Goal: Task Accomplishment & Management: Use online tool/utility

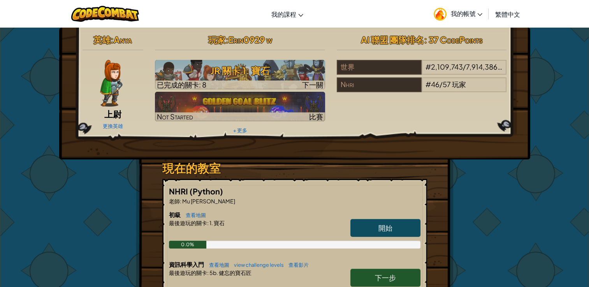
click at [372, 227] on link "開始" at bounding box center [385, 228] width 70 height 18
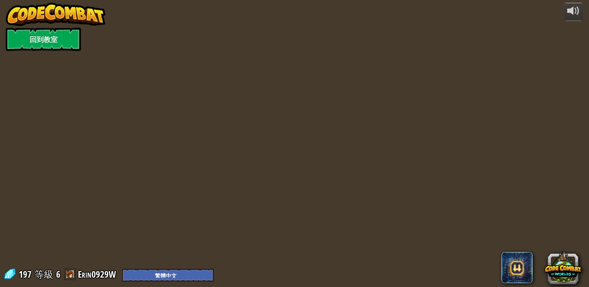
select select "zh-HANT"
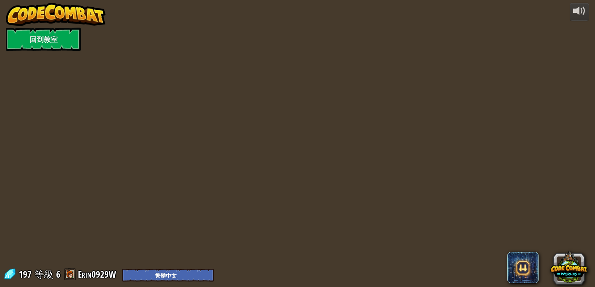
select select "zh-HANT"
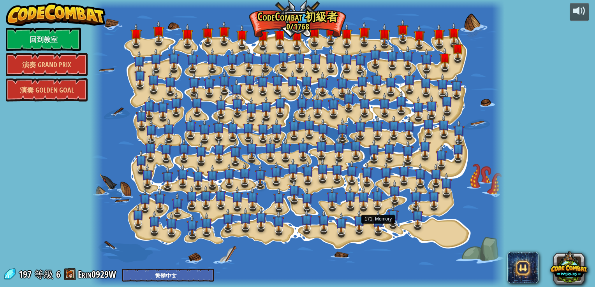
select select "zh-HANT"
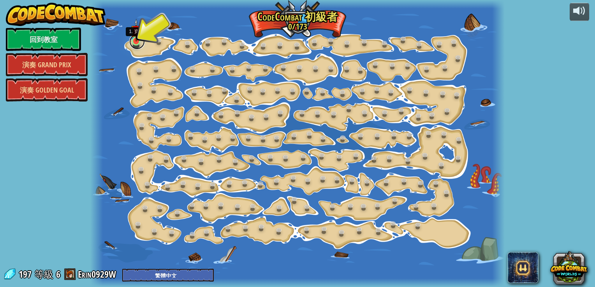
click at [137, 43] on link at bounding box center [137, 42] width 16 height 16
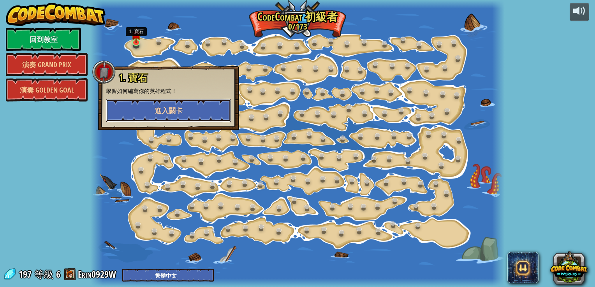
click at [185, 111] on button "進入關卡" at bounding box center [168, 110] width 125 height 23
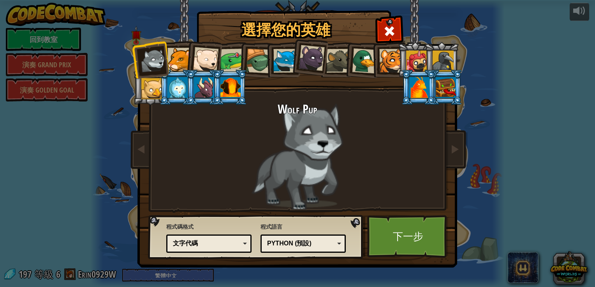
click at [171, 60] on div at bounding box center [179, 60] width 24 height 24
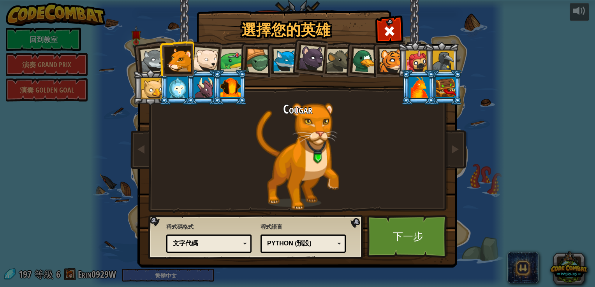
click at [233, 80] on div at bounding box center [230, 87] width 20 height 21
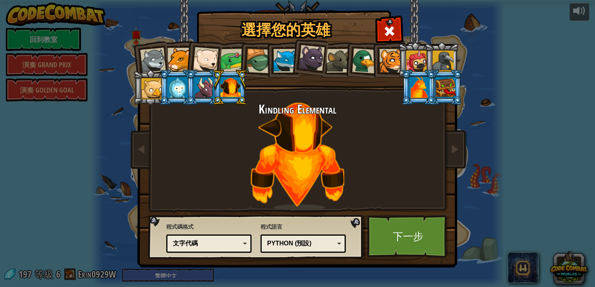
click at [203, 96] on div at bounding box center [204, 87] width 20 height 21
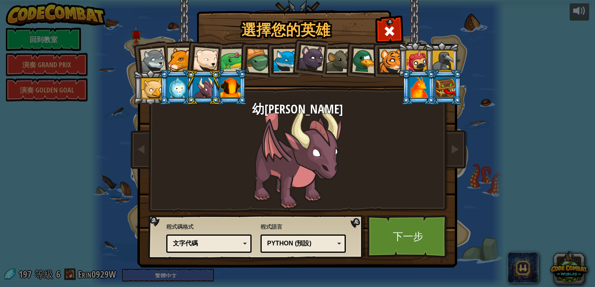
click at [176, 95] on div at bounding box center [177, 87] width 20 height 21
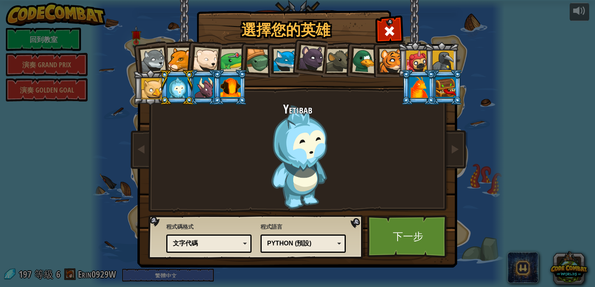
click at [423, 81] on div at bounding box center [419, 87] width 20 height 21
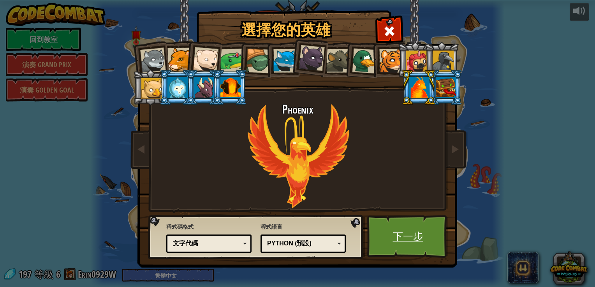
click at [399, 238] on link "下一步" at bounding box center [407, 236] width 81 height 43
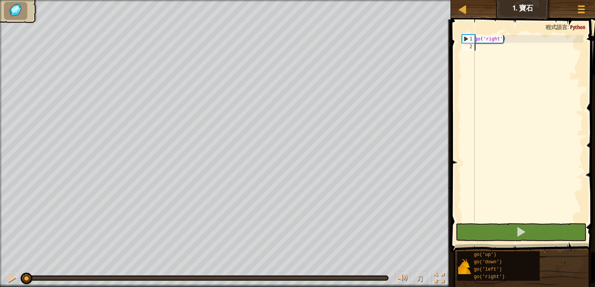
type textarea "u"
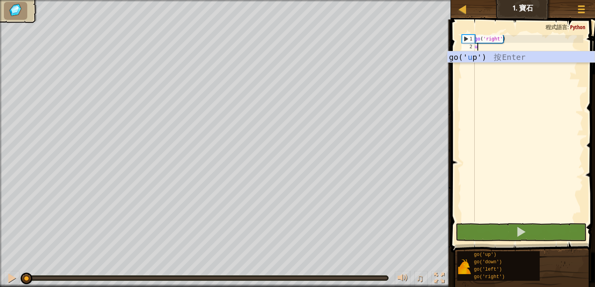
scroll to position [4, 0]
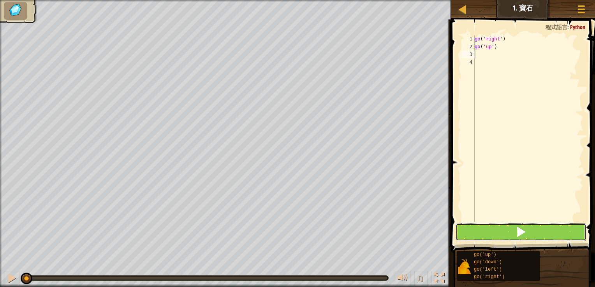
click at [571, 235] on button at bounding box center [520, 232] width 131 height 18
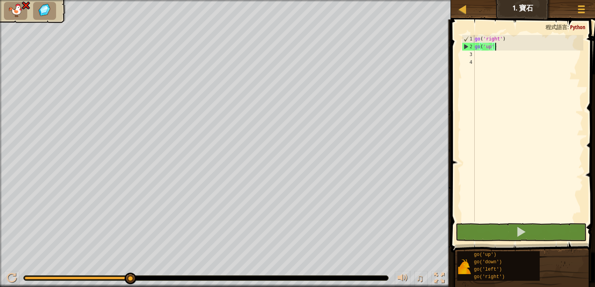
click at [495, 47] on div "go ( 'right' ) go ( 'up' )" at bounding box center [528, 136] width 110 height 202
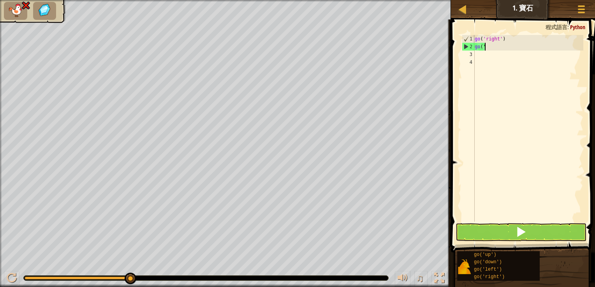
type textarea "g"
type textarea "d"
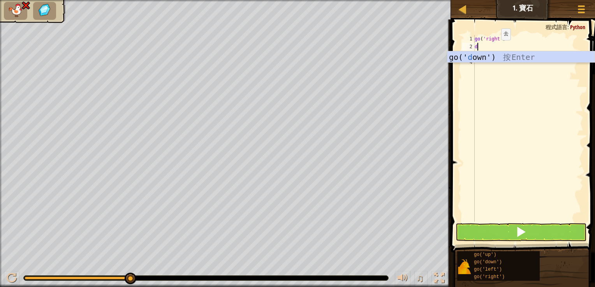
click at [495, 52] on div "go(' d own') 按 Enter" at bounding box center [520, 68] width 147 height 35
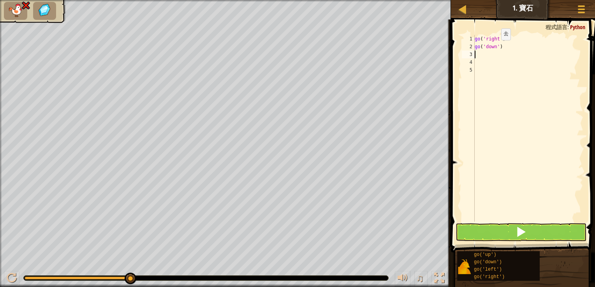
type textarea "r"
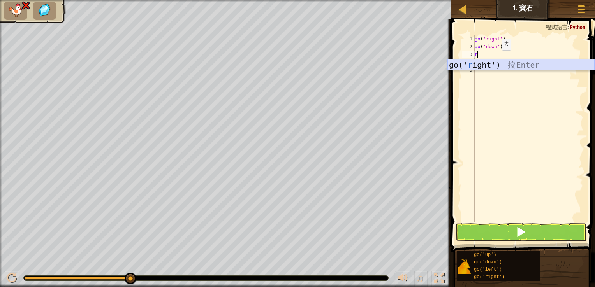
click at [495, 63] on div "go(' r ight') 按 Enter" at bounding box center [520, 76] width 147 height 35
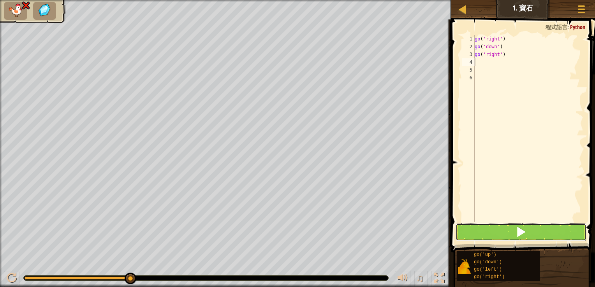
click at [490, 225] on button at bounding box center [520, 232] width 131 height 18
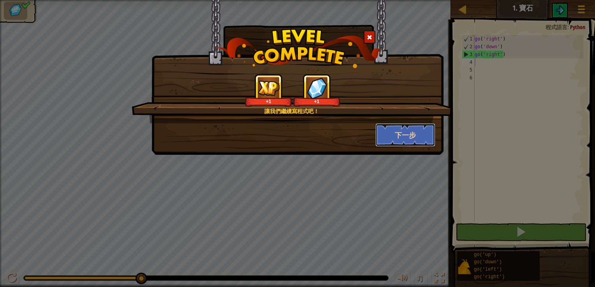
click at [407, 135] on button "下一步" at bounding box center [405, 134] width 60 height 23
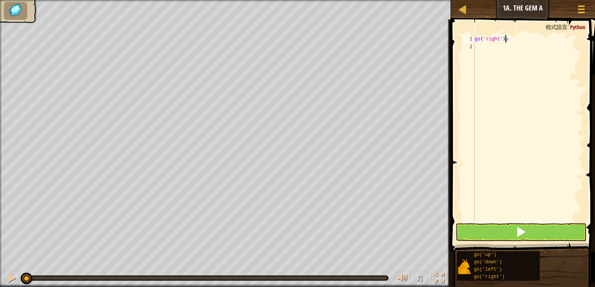
scroll to position [4, 2]
type textarea "go('right')"
click at [475, 43] on div "go('right') 1 2 go ( 'right' ) הההההההההההההההההההההההההההההההההההההההההההההההה…" at bounding box center [521, 128] width 123 height 187
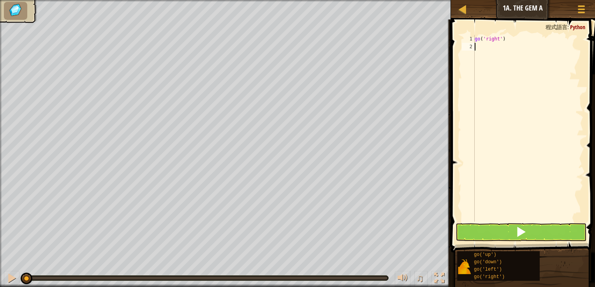
type textarea "u"
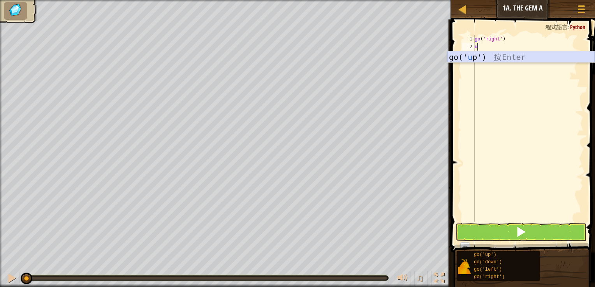
click at [450, 54] on div "go(' u p') 按 Enter" at bounding box center [520, 68] width 147 height 35
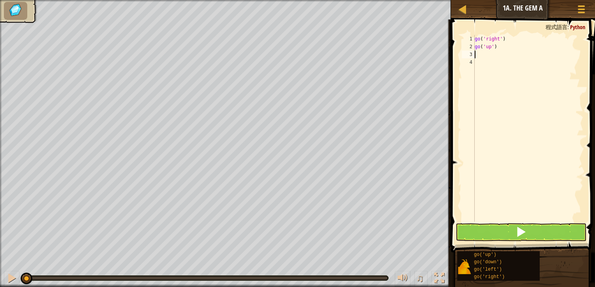
type textarea "r"
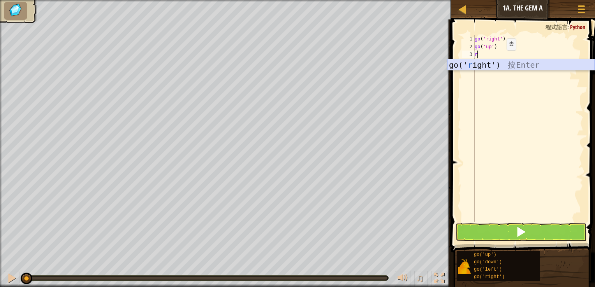
click at [500, 62] on div "go(' r ight') 按 Enter" at bounding box center [520, 76] width 147 height 35
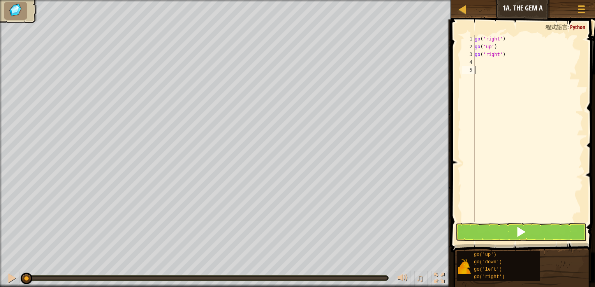
drag, startPoint x: 489, startPoint y: 207, endPoint x: 486, endPoint y: 217, distance: 11.0
click at [487, 216] on div "go ( 'right' ) go ( 'up' ) go ( 'right' )" at bounding box center [528, 136] width 110 height 202
click at [480, 224] on button at bounding box center [520, 232] width 131 height 18
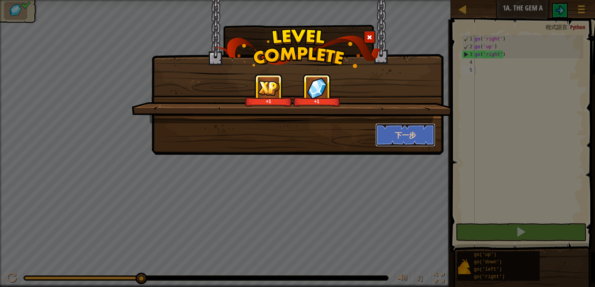
click at [427, 138] on button "下一步" at bounding box center [405, 134] width 60 height 23
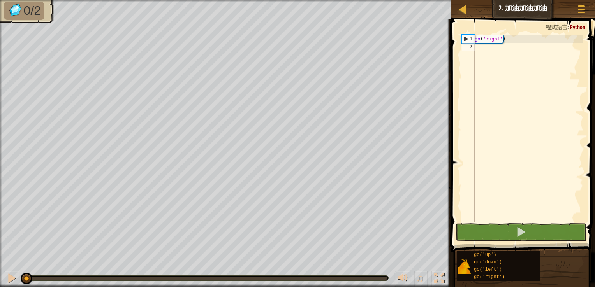
type textarea "r"
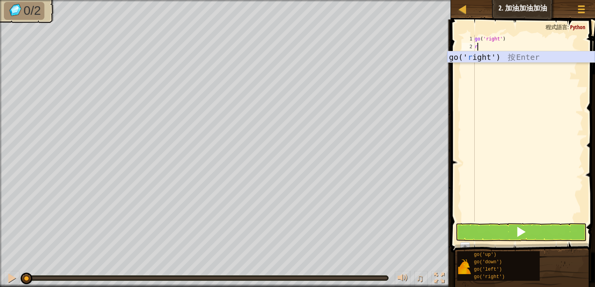
click at [482, 60] on div "go(' r ight') 按 Enter" at bounding box center [520, 68] width 147 height 35
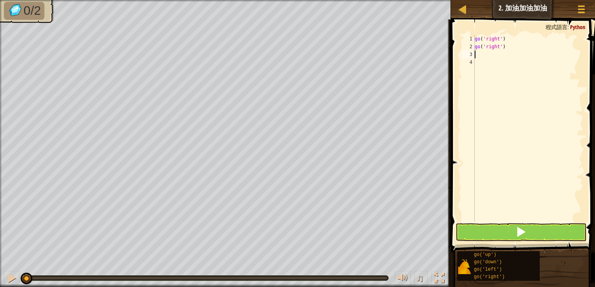
type textarea "u"
click at [486, 54] on div "go ( 'right' ) go ( 'right' ) go ( 'up' )" at bounding box center [528, 136] width 110 height 202
click at [506, 237] on button at bounding box center [520, 232] width 131 height 18
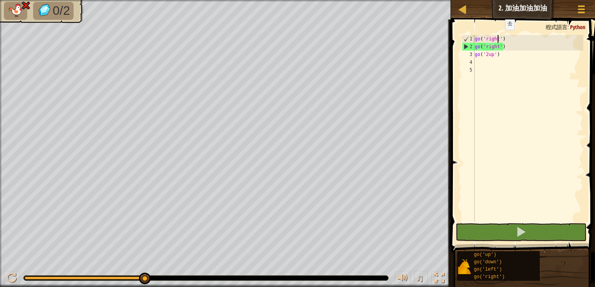
click at [498, 38] on div "go ( 'right' ) go ( 'right' ) go ( '2up' )" at bounding box center [528, 136] width 110 height 202
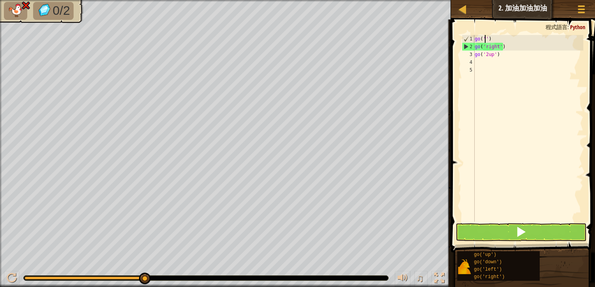
scroll to position [4, 0]
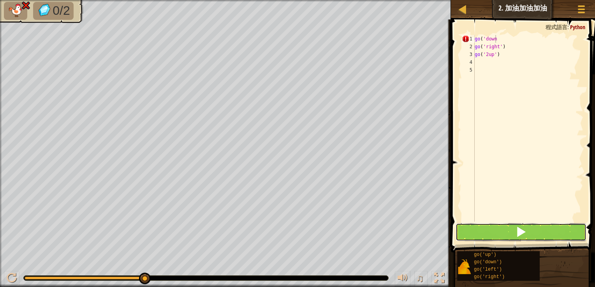
click at [491, 227] on button at bounding box center [520, 232] width 131 height 18
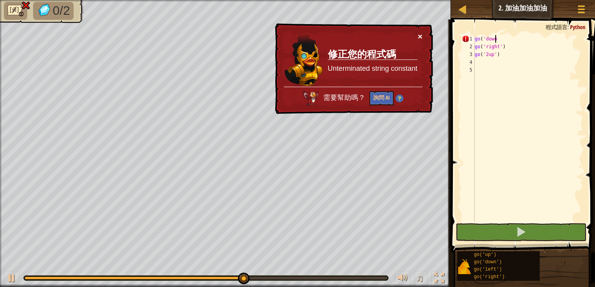
click at [418, 33] on button "×" at bounding box center [420, 36] width 5 height 8
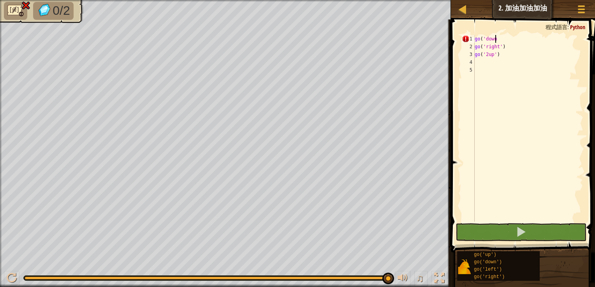
scroll to position [4, 1]
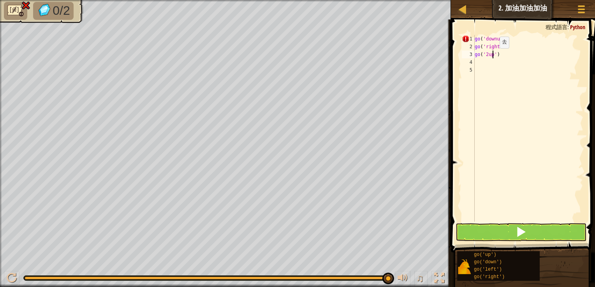
click at [492, 56] on div "go ( 'downu go ( 'right' ) go ( '2up' )" at bounding box center [528, 136] width 110 height 202
click at [498, 47] on div "go ( 'downu go ( 'right' ) go ( '' )" at bounding box center [528, 136] width 110 height 202
click at [496, 38] on div "go ( 'downu go ( '' ) go ( '' )" at bounding box center [528, 136] width 110 height 202
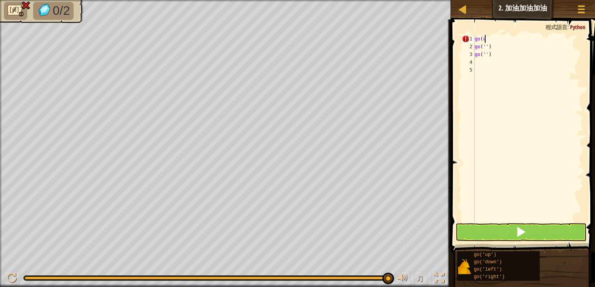
click at [492, 39] on div "go ( u go ( '' ) go ( '' )" at bounding box center [528, 136] width 110 height 202
click at [581, 13] on span at bounding box center [581, 13] width 7 height 2
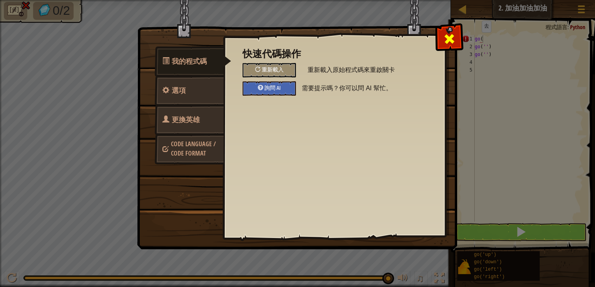
click at [448, 39] on span at bounding box center [449, 39] width 12 height 12
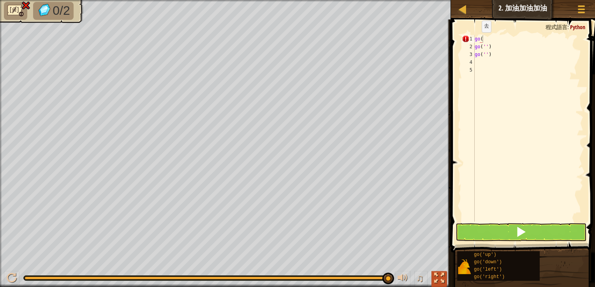
click at [438, 277] on div at bounding box center [439, 278] width 10 height 10
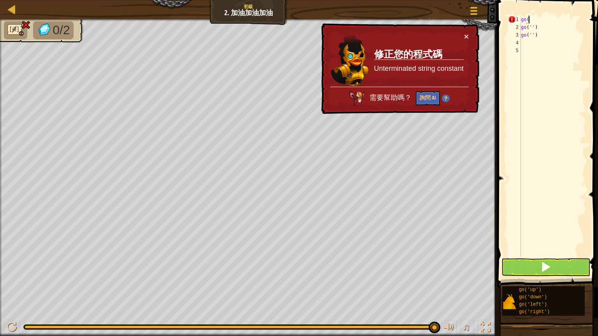
type textarea "go(r"
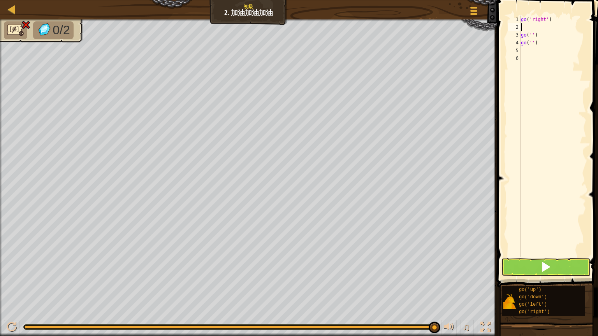
type textarea "u"
click at [529, 26] on div "go ( 'right' ) go ( 'up' ) go ( '' ) go ( '' )" at bounding box center [552, 144] width 67 height 257
click at [536, 28] on div "go ( 'right' ) go ( 'up' ) go ( '' ) go ( '' )" at bounding box center [552, 144] width 67 height 257
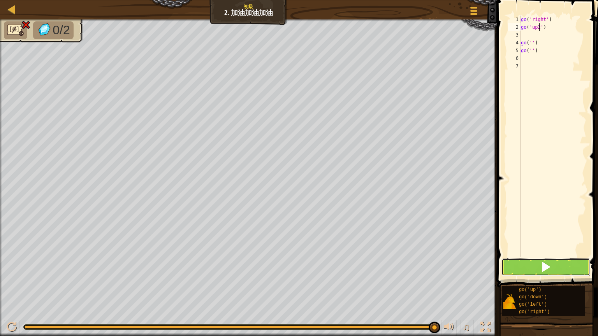
click at [557, 268] on button at bounding box center [545, 267] width 89 height 18
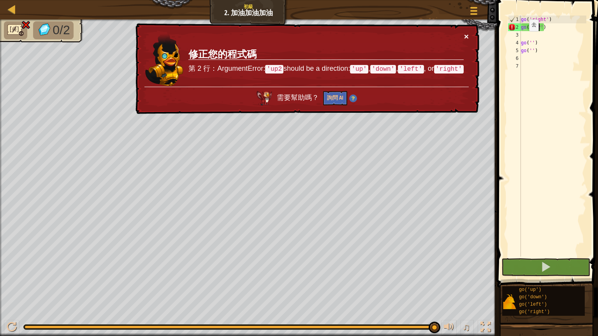
click at [466, 35] on button "×" at bounding box center [466, 36] width 5 height 8
click at [467, 34] on button "×" at bounding box center [466, 36] width 5 height 8
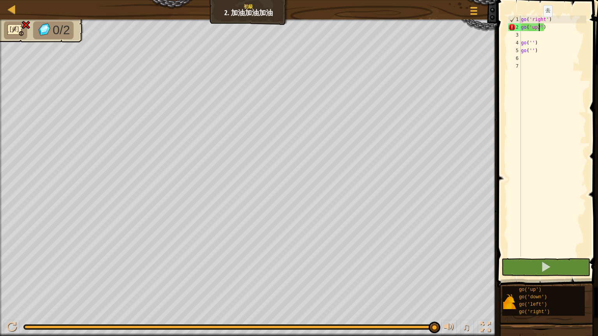
click at [536, 25] on div "go ( 'right' ) go ( 'up2' ) go ( '' ) go ( '' )" at bounding box center [552, 144] width 67 height 257
click at [539, 25] on div "go ( 'right' ) go ( 'up2' ) go ( '' ) go ( '' )" at bounding box center [552, 144] width 67 height 257
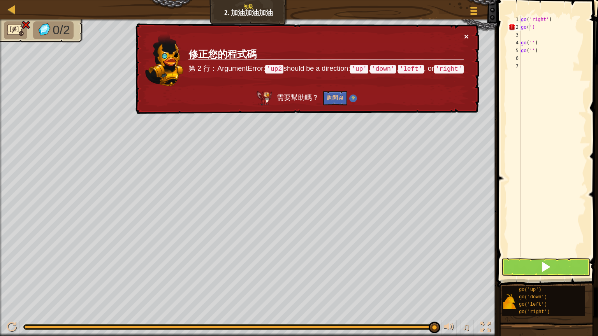
click at [466, 34] on button "×" at bounding box center [466, 36] width 5 height 8
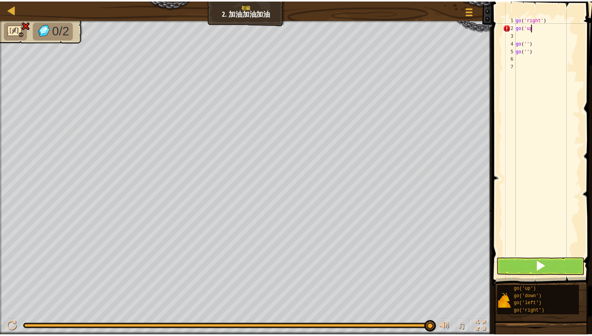
scroll to position [4, 1]
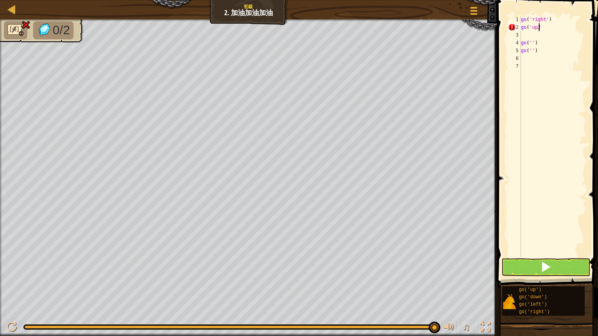
type textarea "go('up2"
click at [514, 269] on button at bounding box center [545, 267] width 89 height 18
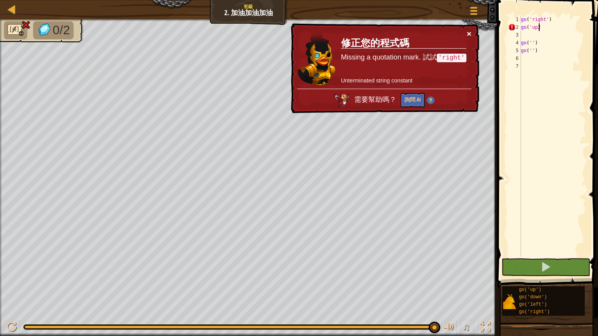
click at [469, 30] on button "×" at bounding box center [469, 34] width 5 height 8
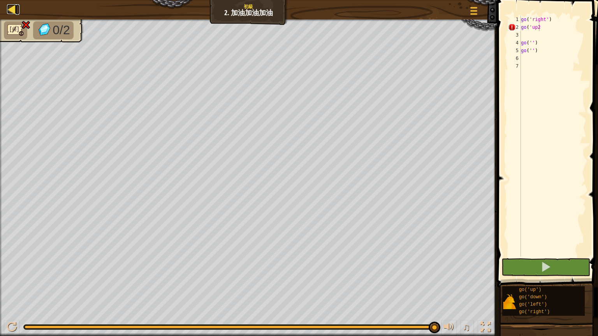
click at [8, 9] on div at bounding box center [12, 9] width 10 height 10
select select "zh-HANT"
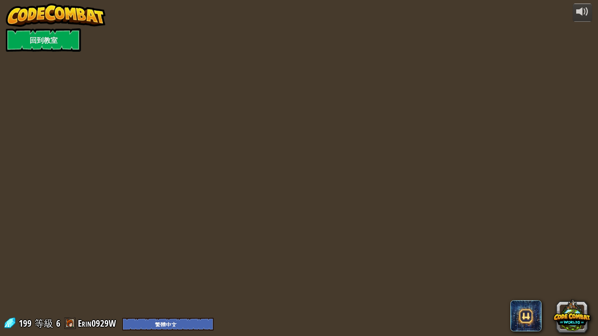
select select "zh-HANT"
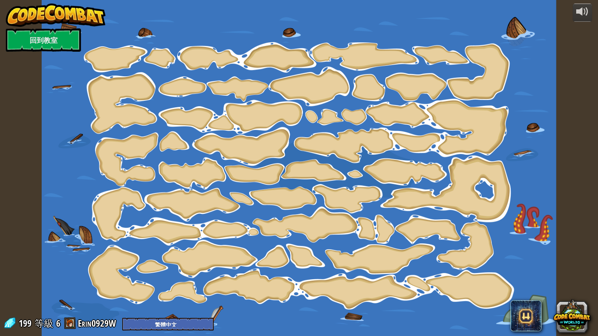
select select "zh-HANT"
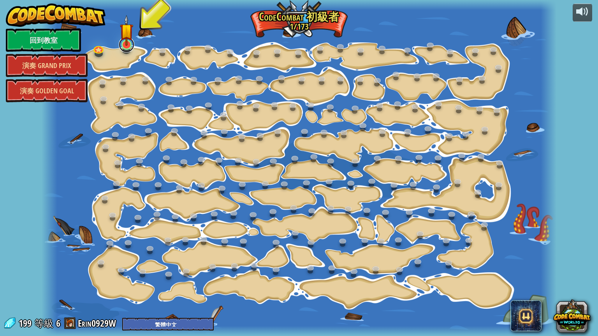
click at [123, 49] on link at bounding box center [127, 45] width 16 height 16
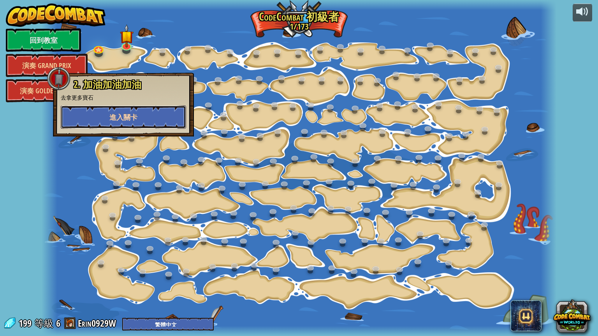
click at [113, 121] on span "進入關卡" at bounding box center [123, 117] width 28 height 10
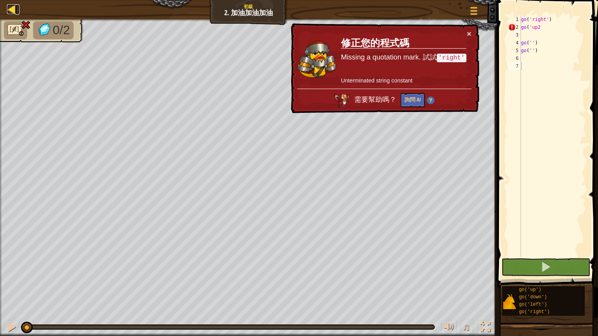
click at [14, 7] on div at bounding box center [12, 9] width 10 height 10
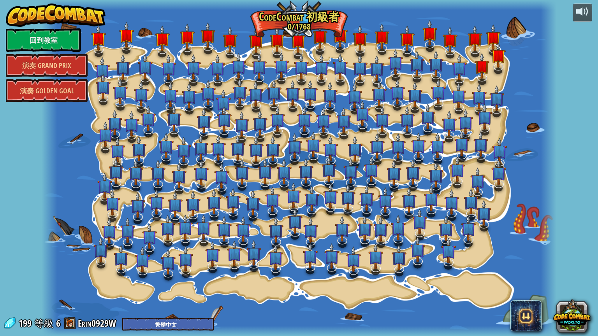
select select "zh-HANT"
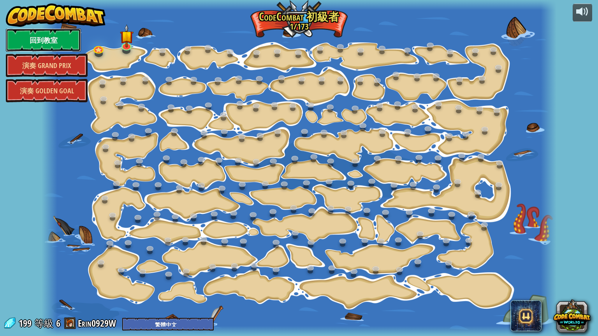
click at [42, 39] on link "回到教室" at bounding box center [43, 39] width 75 height 23
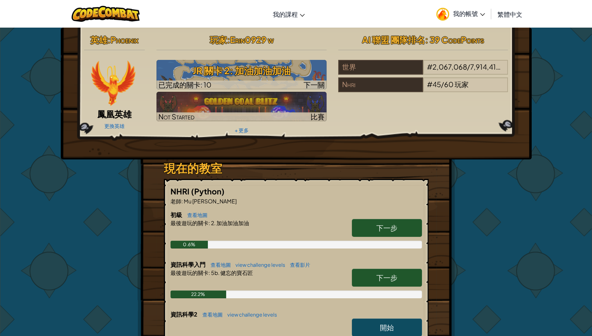
click at [104, 39] on span "英雄" at bounding box center [98, 39] width 17 height 11
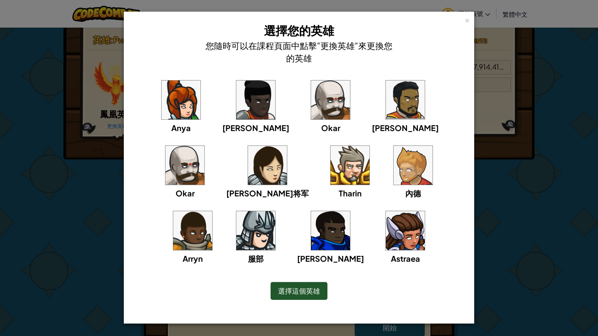
click at [386, 242] on img at bounding box center [405, 230] width 39 height 39
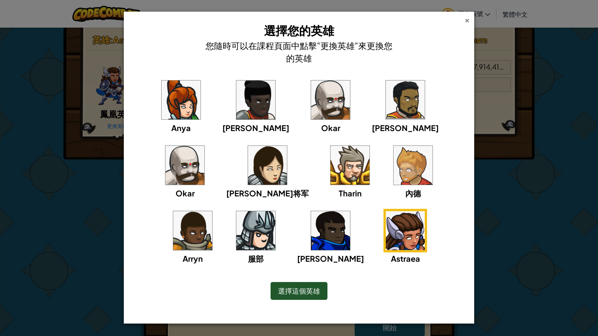
click at [465, 18] on div "×" at bounding box center [466, 19] width 5 height 8
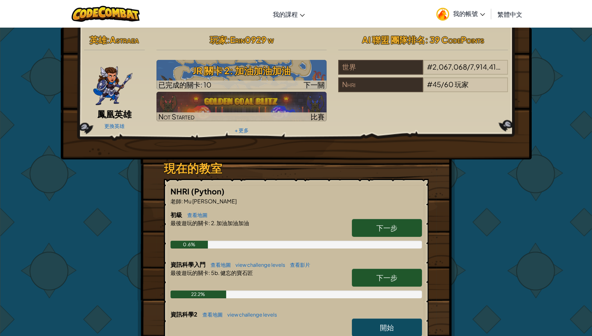
click at [394, 287] on link "開始" at bounding box center [387, 328] width 70 height 18
select select "zh-HANT"
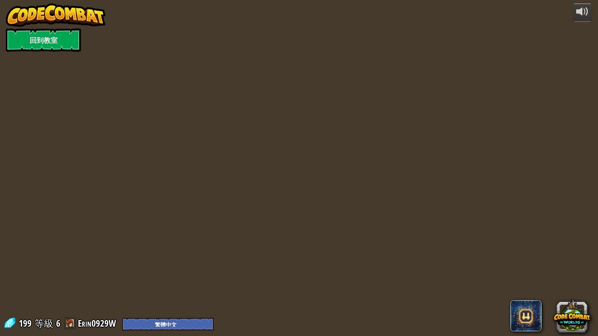
select select "zh-HANT"
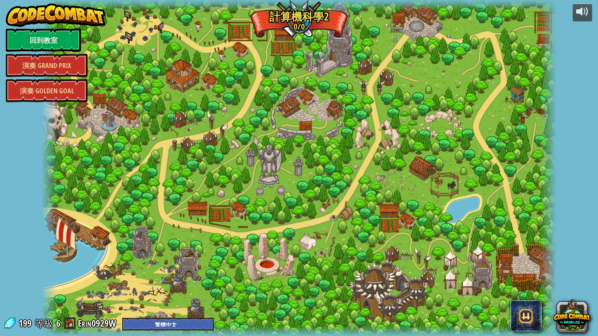
select select "zh-HANT"
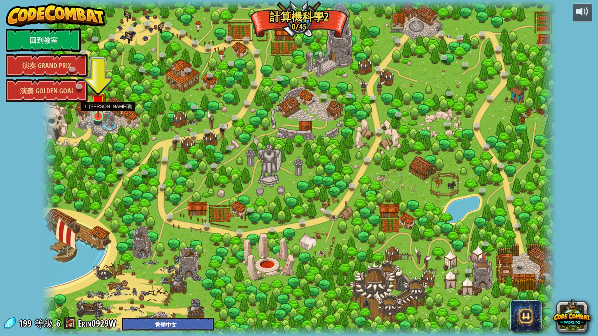
click at [94, 113] on img at bounding box center [98, 101] width 14 height 31
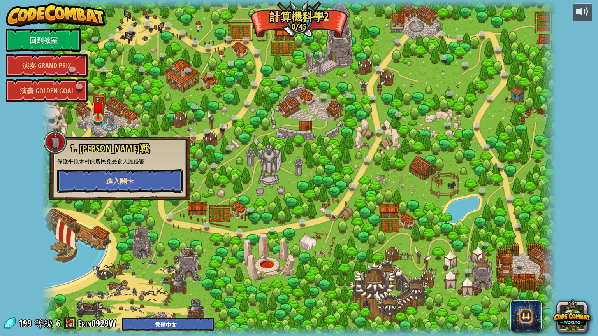
click at [109, 178] on span "進入關卡" at bounding box center [120, 181] width 28 height 10
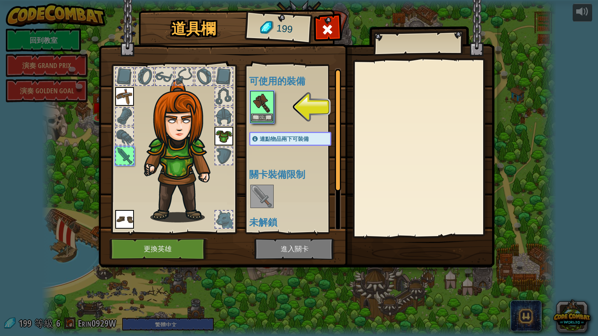
click at [252, 103] on img at bounding box center [262, 103] width 22 height 22
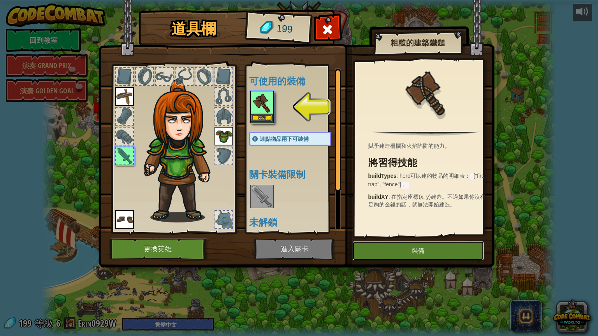
click at [397, 251] on button "裝備" at bounding box center [418, 250] width 132 height 19
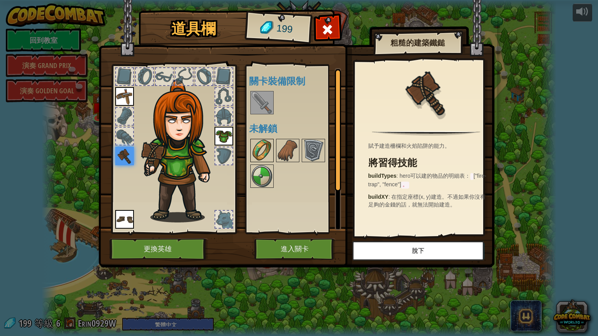
click at [257, 148] on img at bounding box center [262, 151] width 22 height 22
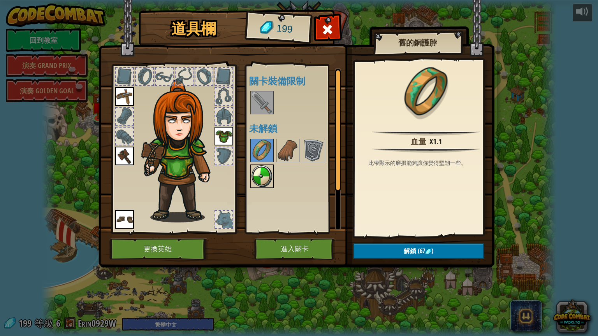
click at [262, 168] on img at bounding box center [262, 176] width 22 height 22
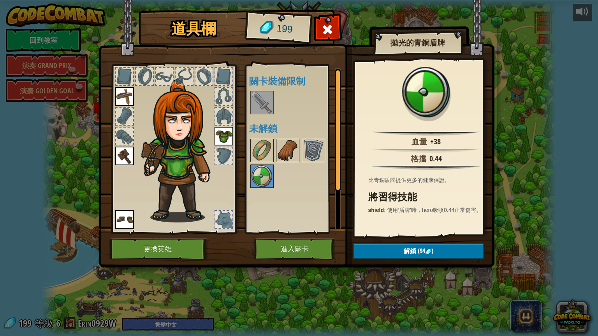
click at [280, 146] on img at bounding box center [288, 151] width 22 height 22
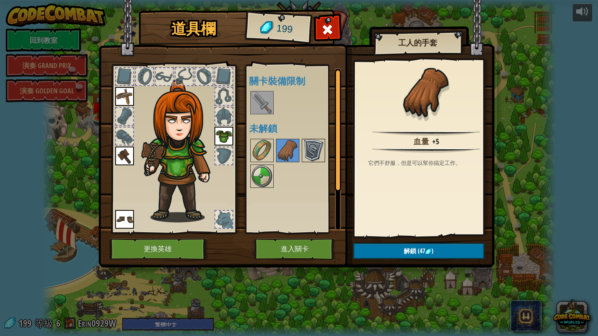
click at [317, 151] on img at bounding box center [313, 151] width 22 height 22
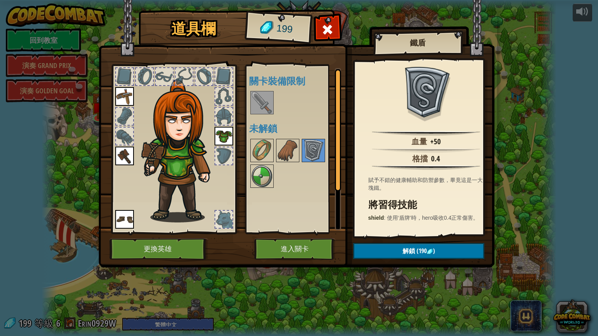
drag, startPoint x: 338, startPoint y: 215, endPoint x: 276, endPoint y: 201, distance: 64.2
drag, startPoint x: 276, startPoint y: 201, endPoint x: 283, endPoint y: 206, distance: 8.4
drag, startPoint x: 283, startPoint y: 206, endPoint x: 304, endPoint y: 213, distance: 23.1
drag, startPoint x: 304, startPoint y: 213, endPoint x: 369, endPoint y: 248, distance: 72.8
drag, startPoint x: 369, startPoint y: 248, endPoint x: 368, endPoint y: 252, distance: 4.3
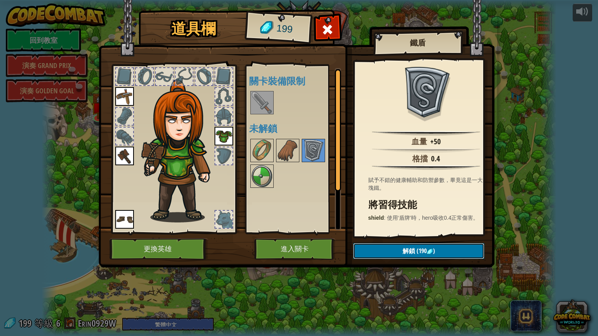
drag, startPoint x: 368, startPoint y: 252, endPoint x: 358, endPoint y: 248, distance: 10.7
click at [358, 248] on button "解鎖 (190 )" at bounding box center [418, 251] width 131 height 16
click at [358, 248] on button "確認" at bounding box center [418, 251] width 131 height 16
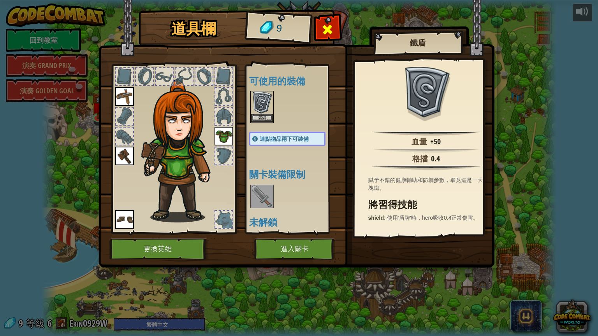
click at [321, 28] on div at bounding box center [327, 31] width 25 height 25
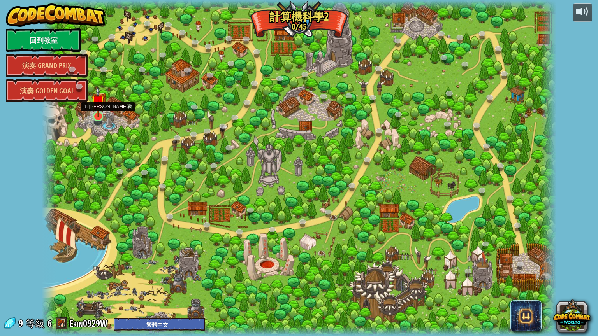
click at [93, 113] on img at bounding box center [98, 101] width 14 height 31
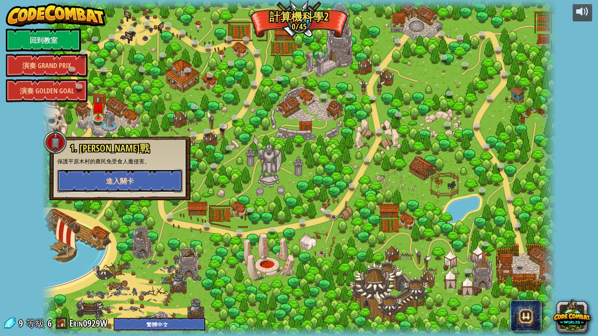
click at [146, 176] on button "進入關卡" at bounding box center [119, 180] width 125 height 23
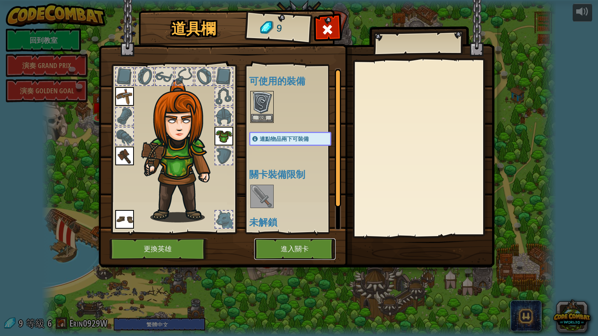
click at [265, 244] on button "進入關卡" at bounding box center [294, 249] width 81 height 21
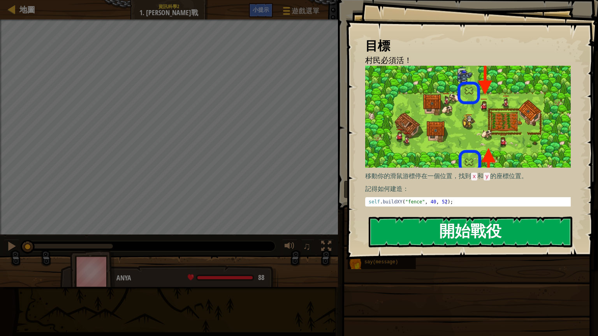
click at [385, 227] on button "開始戰役" at bounding box center [471, 232] width 204 height 31
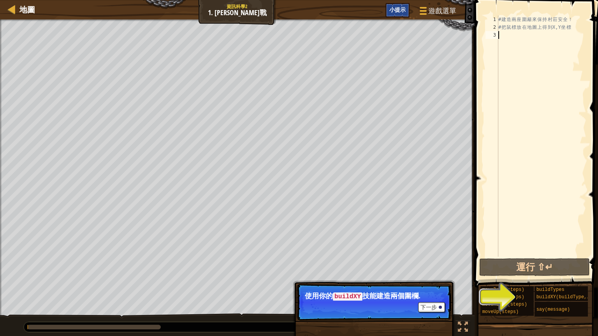
click at [397, 6] on div "小提示" at bounding box center [397, 10] width 24 height 14
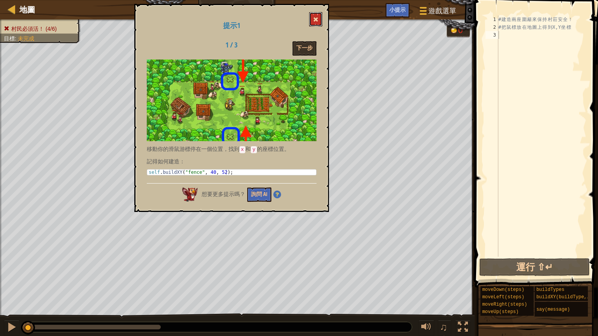
click at [317, 16] on button at bounding box center [315, 19] width 13 height 14
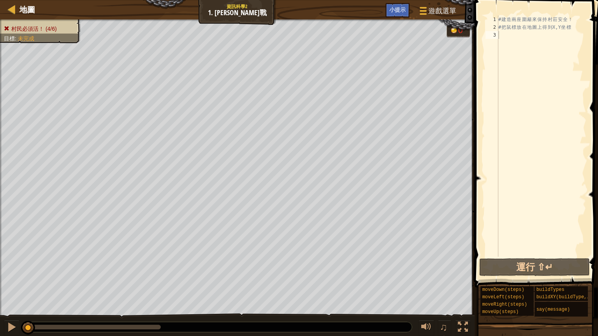
click at [317, 16] on div "地圖 資訊科學2 1. [PERSON_NAME]戰 遊戲選單 完成 小提示" at bounding box center [237, 9] width 474 height 19
click at [388, 13] on div "小提示" at bounding box center [397, 10] width 24 height 14
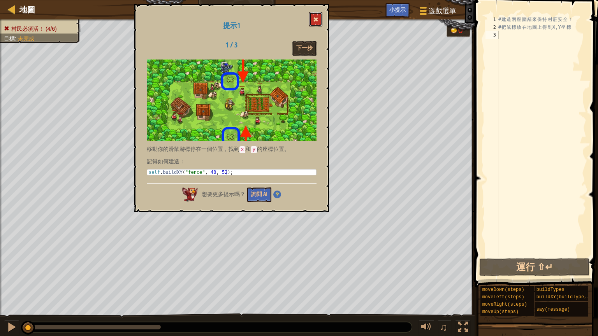
click at [310, 14] on button at bounding box center [315, 19] width 13 height 14
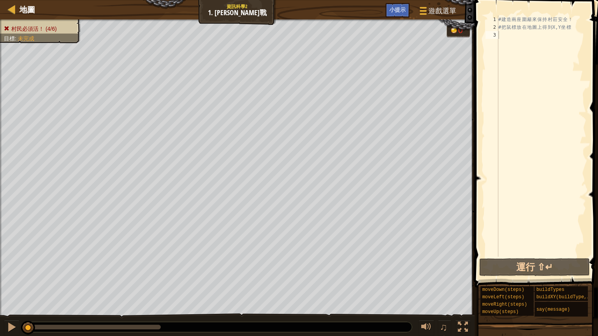
click at [311, 14] on div "地圖 資訊科學2 1. [PERSON_NAME]戰 遊戲選單 完成 小提示" at bounding box center [237, 9] width 474 height 19
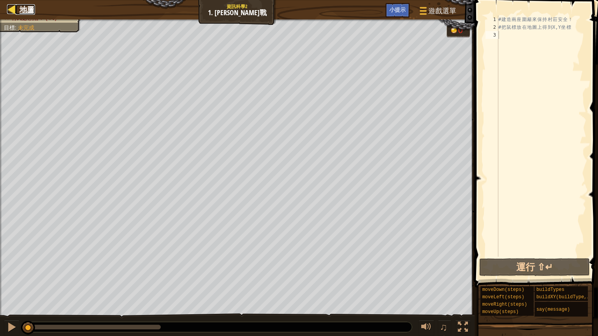
click at [12, 5] on div at bounding box center [12, 9] width 10 height 10
select select "zh-HANT"
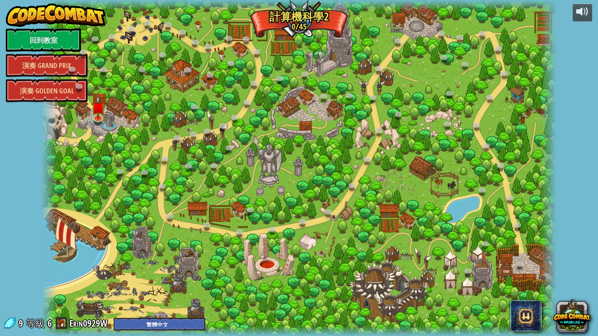
select select "zh-HANT"
click at [64, 36] on link "回到教室" at bounding box center [43, 39] width 75 height 23
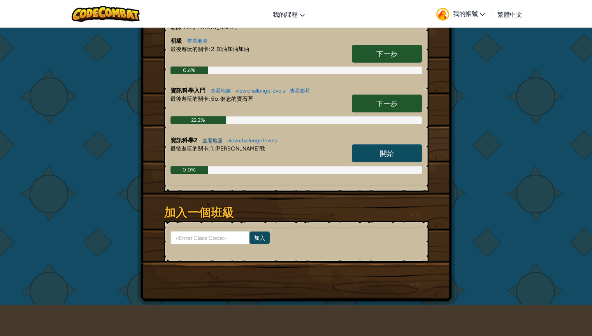
scroll to position [156, 0]
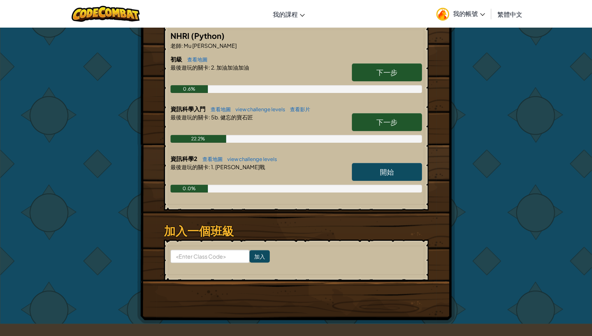
click at [367, 123] on link "下一步" at bounding box center [387, 122] width 70 height 18
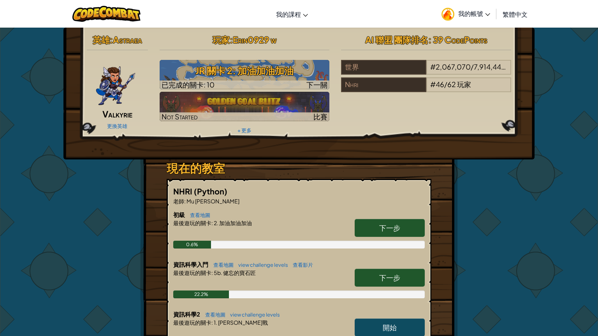
select select "zh-HANT"
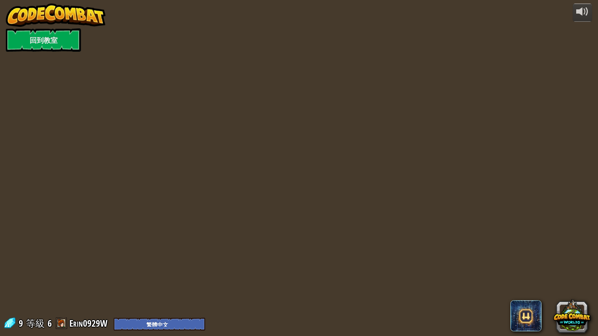
select select "zh-HANT"
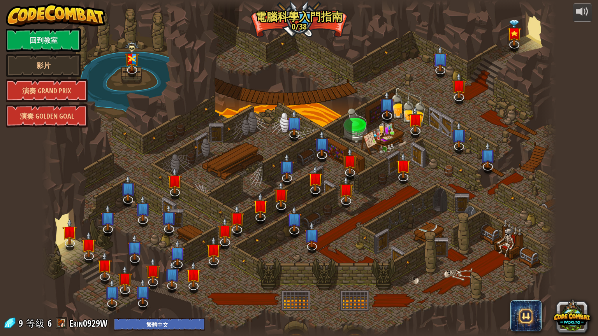
select select "zh-HANT"
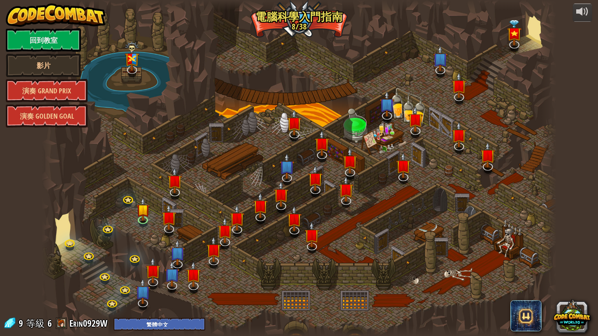
select select "zh-HANT"
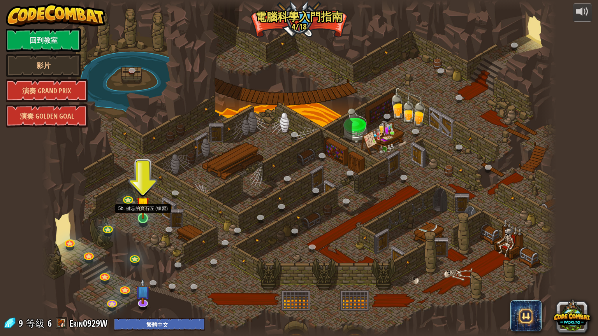
click at [144, 212] on img at bounding box center [143, 203] width 14 height 31
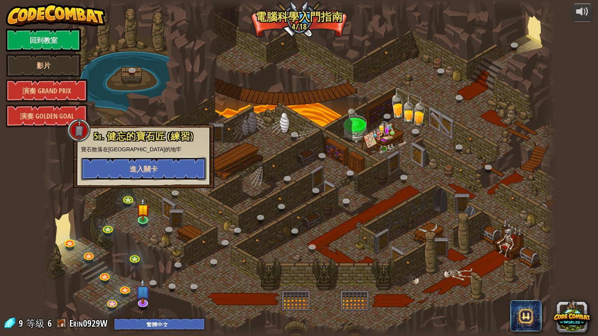
click at [161, 168] on button "進入關卡" at bounding box center [143, 168] width 125 height 23
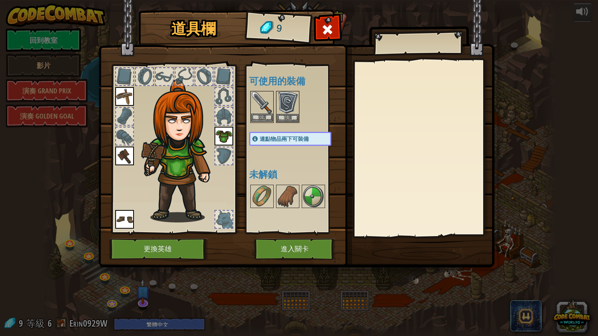
click at [260, 111] on img at bounding box center [262, 103] width 22 height 22
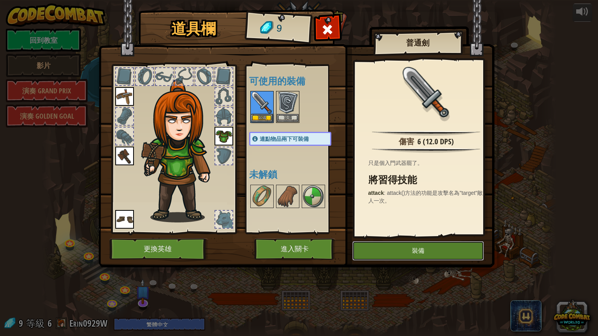
click at [371, 251] on button "裝備" at bounding box center [418, 250] width 132 height 19
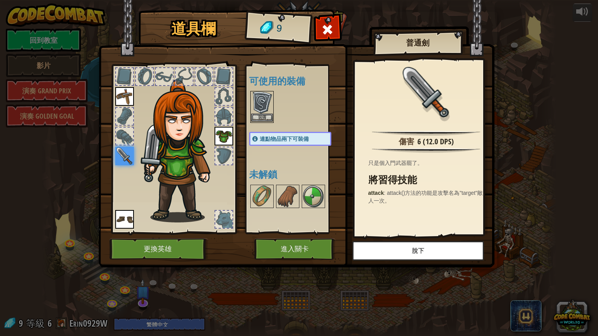
click at [267, 106] on img at bounding box center [262, 103] width 22 height 22
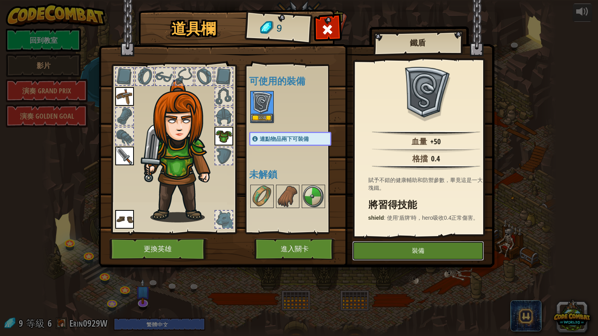
click at [377, 254] on button "裝備" at bounding box center [418, 250] width 132 height 19
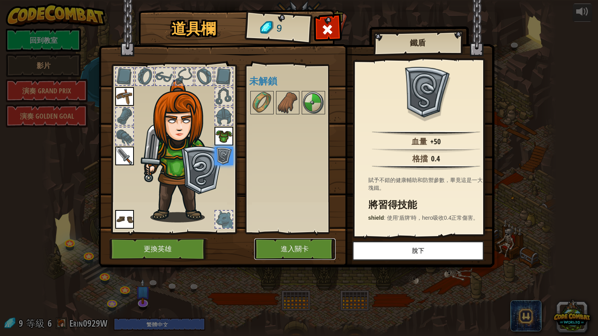
click at [287, 251] on button "進入關卡" at bounding box center [294, 249] width 81 height 21
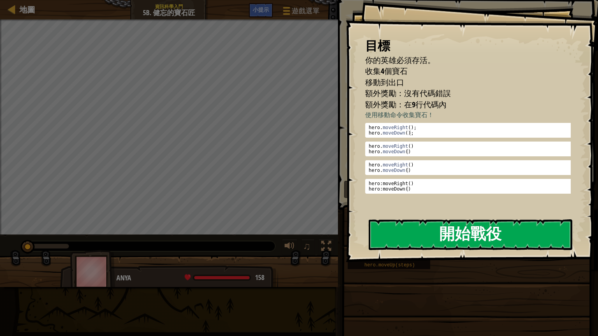
click at [536, 229] on button "開始戰役" at bounding box center [471, 235] width 204 height 31
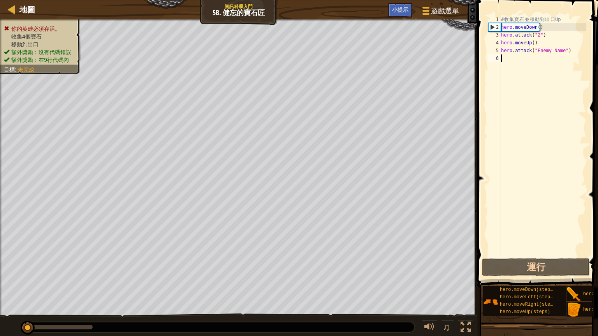
type textarea "u"
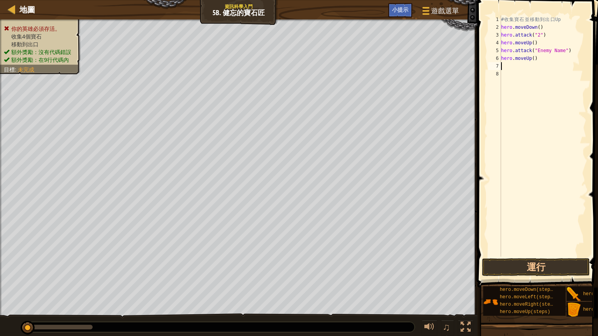
type textarea "d"
type textarea "u"
click at [533, 73] on div "# 收 集 寶 石 並 移 動 到 出 口 Up hero . moveDown ( ) hero . attack ( "2" ) hero . moveU…" at bounding box center [544, 144] width 84 height 257
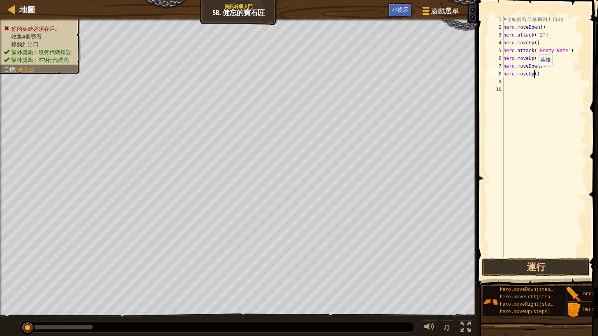
click at [534, 74] on div "# 收 集 寶 石 並 移 動 到 出 口 Up hero . moveDown ( ) hero . attack ( "2" ) hero . moveU…" at bounding box center [544, 144] width 84 height 257
type textarea "hero.moveUp(2)"
click at [503, 79] on div "9" at bounding box center [496, 82] width 16 height 8
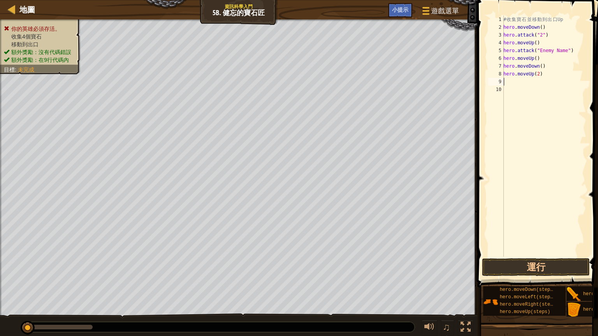
type textarea "u"
type textarea "r"
click at [498, 264] on button "運行" at bounding box center [536, 267] width 108 height 18
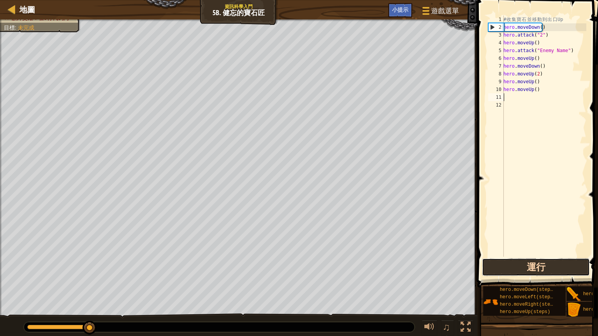
click at [498, 265] on button "運行" at bounding box center [536, 267] width 108 height 18
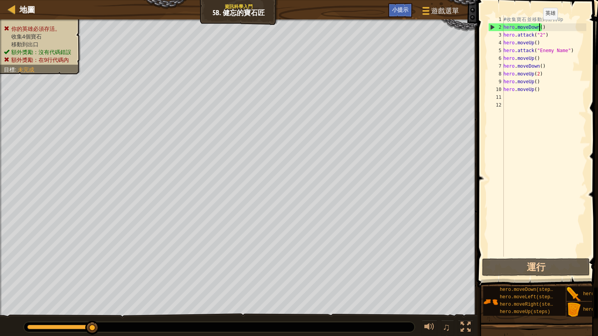
click at [539, 27] on div "# 收 集 寶 石 並 移 動 到 出 口 Up hero . moveDown ( ) hero . attack ( "2" ) hero . moveU…" at bounding box center [544, 144] width 84 height 257
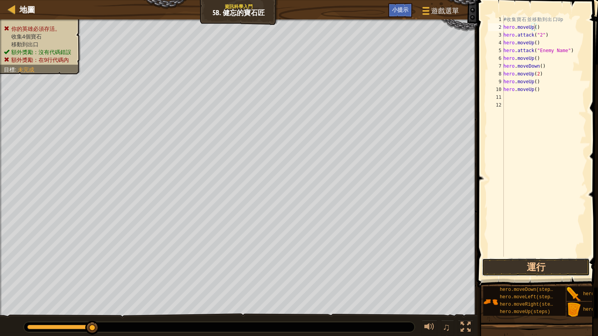
drag, startPoint x: 534, startPoint y: 264, endPoint x: 532, endPoint y: 255, distance: 9.2
click at [533, 264] on button "運行" at bounding box center [536, 267] width 108 height 18
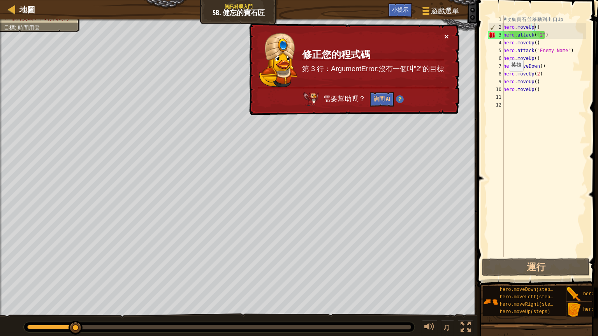
click at [445, 33] on button "×" at bounding box center [446, 36] width 5 height 8
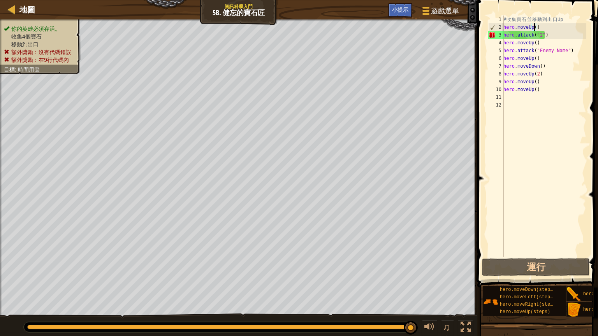
click at [555, 32] on div "# 收 集 寶 石 並 移 動 到 出 口 Up hero . moveUp ( ) hero . attack ( "2" ) hero . moveUp …" at bounding box center [544, 144] width 84 height 257
type textarea "hero.attack("2")"
click at [556, 36] on div "# 收 集 寶 石 並 移 動 到 出 口 Up hero . moveUp ( ) hero . attack ( "2" ) hero . moveUp …" at bounding box center [544, 144] width 84 height 257
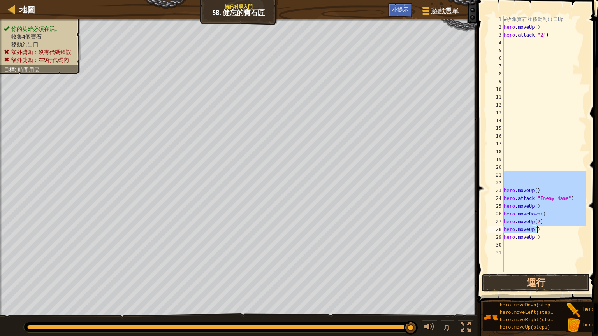
drag, startPoint x: 531, startPoint y: 177, endPoint x: 543, endPoint y: 227, distance: 51.2
click at [543, 227] on div "# 收 集 寶 石 並 移 動 到 出 口 Up hero . moveUp ( ) hero . attack ( "2" ) hero . moveUp …" at bounding box center [544, 152] width 84 height 272
type textarea "hero.moveUp()"
type textarea "hero.moveUp(2) hero.moveUp()"
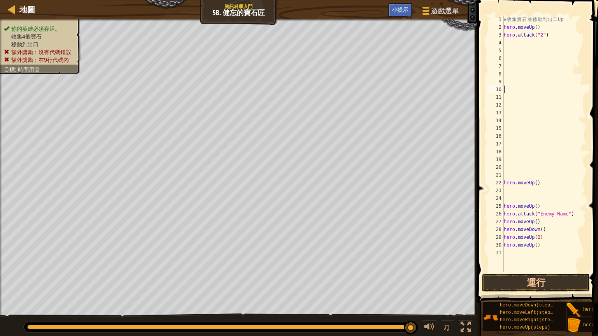
click at [525, 86] on div "# 收 集 寶 石 並 移 動 到 出 口 Up hero . moveUp ( ) hero . attack ( "2" ) hero . moveUp …" at bounding box center [544, 152] width 84 height 272
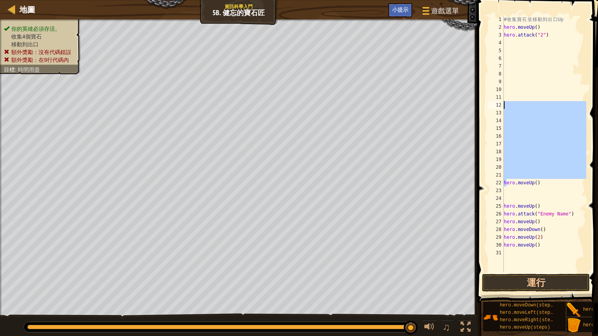
drag, startPoint x: 505, startPoint y: 179, endPoint x: 499, endPoint y: 106, distance: 73.4
click at [499, 106] on div "1 2 3 4 5 6 7 8 9 10 11 12 13 14 15 16 17 18 19 20 21 22 23 24 25 26 27 28 29 3…" at bounding box center [537, 144] width 100 height 257
click at [499, 107] on div "12" at bounding box center [496, 105] width 16 height 8
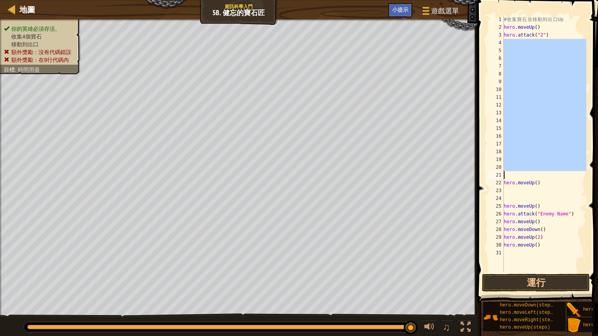
drag, startPoint x: 505, startPoint y: 45, endPoint x: 517, endPoint y: 175, distance: 130.6
click at [517, 175] on div "# 收 集 寶 石 並 移 動 到 出 口 Up hero . moveUp ( ) hero . attack ( "2" ) hero . moveUp …" at bounding box center [544, 152] width 84 height 272
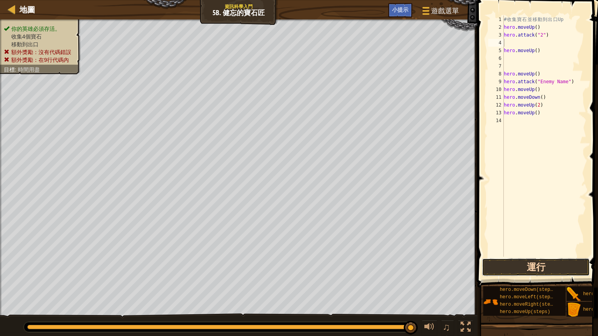
click at [551, 263] on button "運行" at bounding box center [536, 267] width 108 height 18
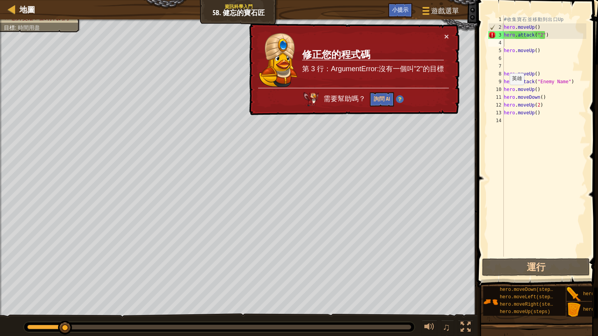
click at [446, 31] on div "× 修正您的程式碼 第 3 行：ArgumentError:沒有一個叫"2"的目標 需要幫助嗎？ 詢問 AI" at bounding box center [354, 69] width 212 height 92
click at [444, 36] on button "×" at bounding box center [446, 36] width 5 height 8
click at [542, 35] on div "# 收 集 寶 石 並 移 動 到 出 口 Up hero . moveUp ( ) hero . attack ( "2" ) hero . moveUp …" at bounding box center [544, 144] width 84 height 257
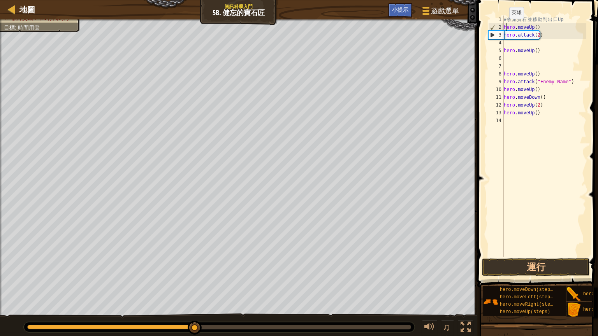
click at [505, 26] on div "# 收 集 寶 石 並 移 動 到 出 口 Up hero . moveUp ( ) hero . attack ( 2 ) hero . moveUp ( …" at bounding box center [544, 144] width 84 height 257
type textarea "hero.moveUp()"
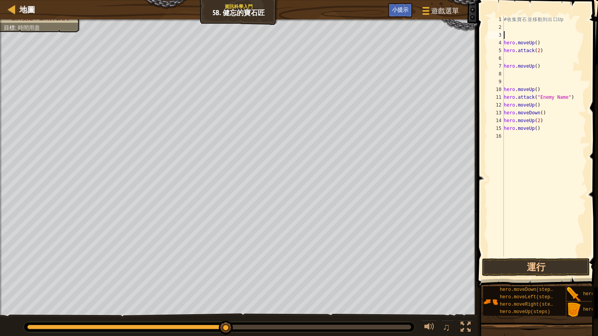
click at [511, 33] on div "# 收 集 寶 石 並 移 動 到 出 口 Up hero . moveUp ( ) hero . attack ( 2 ) hero . moveUp ( …" at bounding box center [544, 144] width 84 height 257
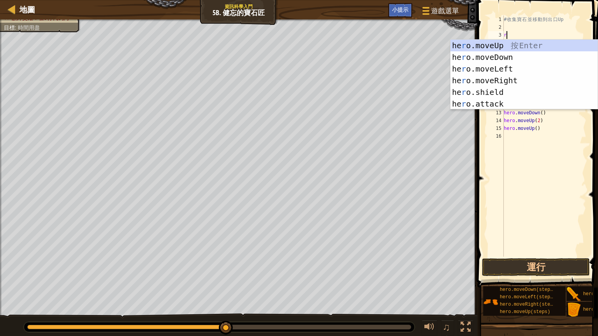
type textarea "r"
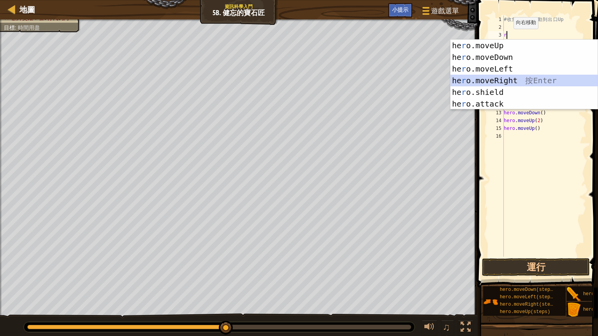
click at [508, 76] on div "he r o.moveUp 按 Enter he r o.moveDown 按 Enter he r o.moveLeft 按 Enter he r o.mo…" at bounding box center [523, 86] width 147 height 93
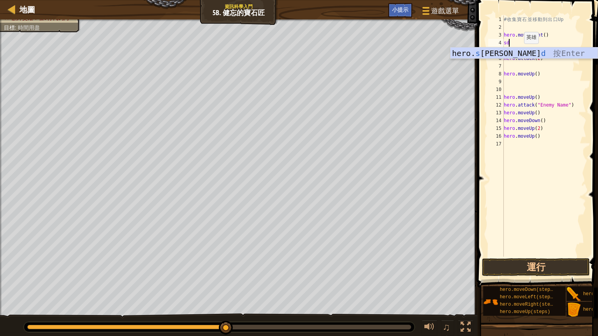
type textarea "s"
type textarea "d"
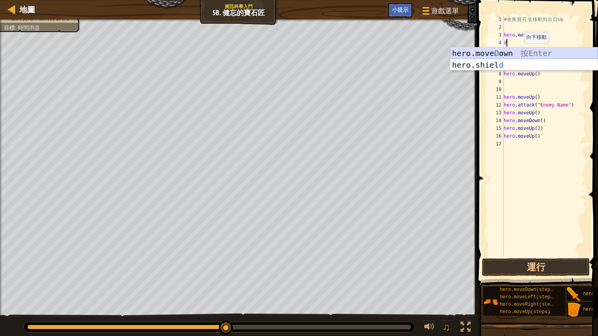
click at [518, 51] on div "hero.move D own 按 Enter hero.shiel d 按 Enter" at bounding box center [523, 70] width 147 height 47
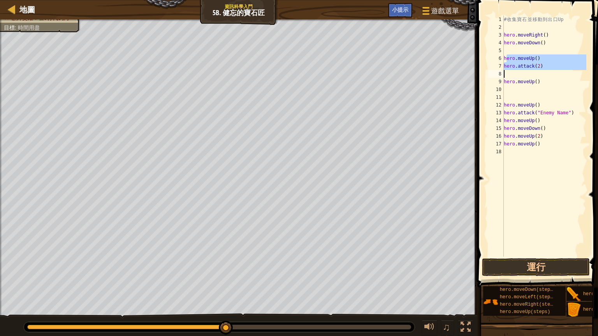
drag, startPoint x: 506, startPoint y: 56, endPoint x: 554, endPoint y: 76, distance: 51.9
click at [554, 76] on div "# 收 集 寶 石 並 移 動 到 出 口 Up hero . moveRight ( ) hero . moveDown ( ) hero . moveUp…" at bounding box center [544, 144] width 84 height 257
type textarea "h"
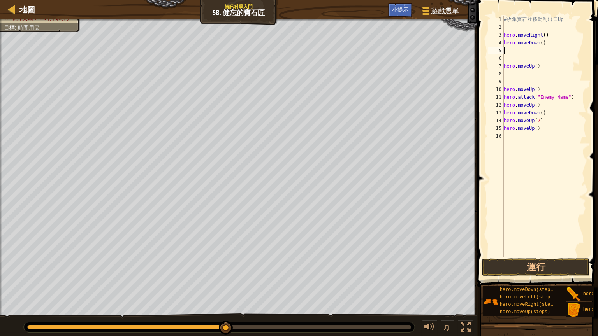
click at [512, 51] on div "# 收 集 寶 石 並 移 動 到 出 口 Up hero . moveRight ( ) hero . moveDown ( ) hero . moveUp…" at bounding box center [544, 144] width 84 height 257
type textarea "r"
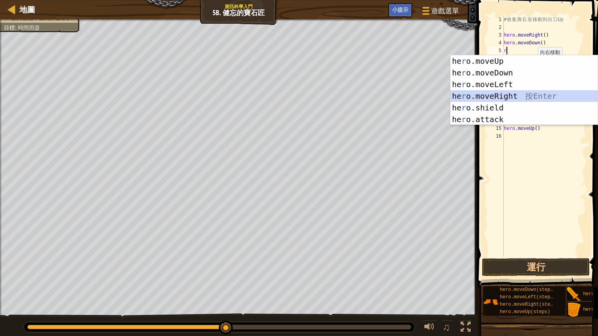
click at [509, 100] on div "he r o.moveUp 按 Enter he r o.moveDown 按 Enter he r o.moveLeft 按 Enter he r o.mo…" at bounding box center [523, 101] width 147 height 93
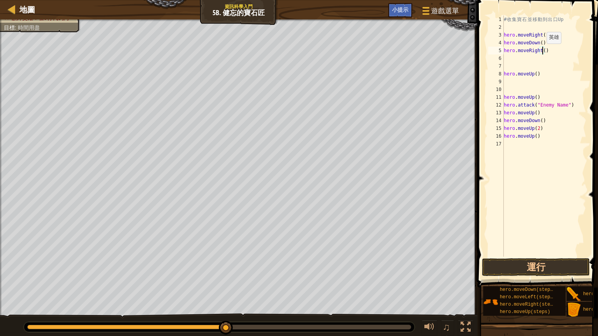
click at [543, 51] on div "# 收 集 寶 石 並 移 動 到 出 口 Up hero . moveRight ( ) hero . moveDown ( ) hero . moveRi…" at bounding box center [544, 144] width 84 height 257
type textarea "hero.moveRight(2)"
click at [518, 58] on div "# 收 集 寶 石 並 移 動 到 出 口 Up hero . moveRight ( ) hero . moveDown ( ) hero . moveRi…" at bounding box center [544, 144] width 84 height 257
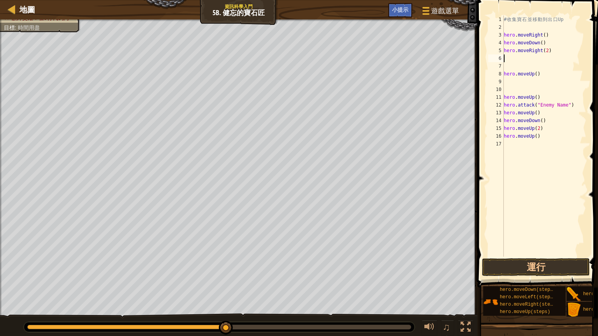
type textarea "hero.moveRight(2)"
click at [516, 69] on div "# 收 集 寶 石 並 移 動 到 出 口 Up hero . moveRight ( ) hero . moveDown ( ) hero . moveRi…" at bounding box center [544, 144] width 84 height 257
type textarea "r"
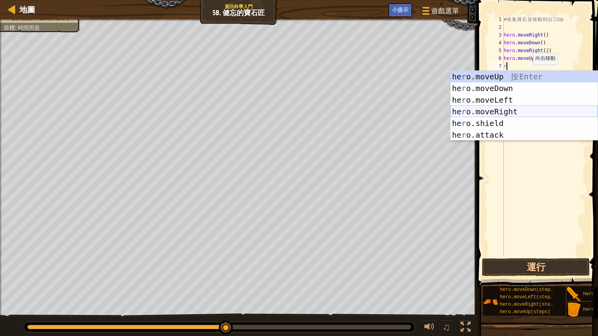
click at [511, 111] on div "he r o.moveUp 按 Enter he r o.moveDown 按 Enter he r o.moveLeft 按 Enter he r o.mo…" at bounding box center [523, 117] width 147 height 93
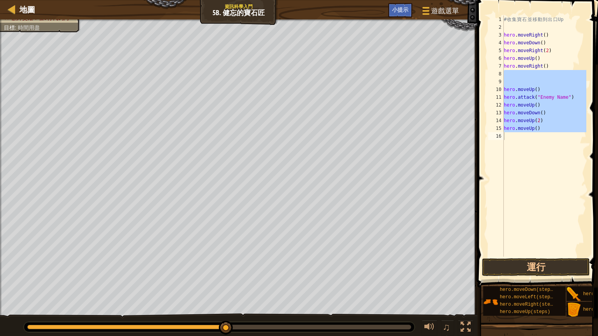
type textarea "hero.moveUp()"
click at [545, 267] on button "運行" at bounding box center [536, 267] width 108 height 18
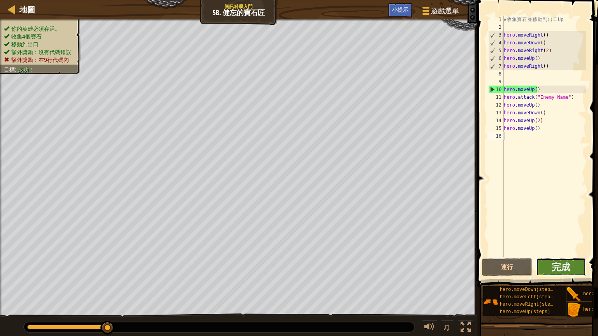
click at [575, 264] on button "完成" at bounding box center [561, 267] width 50 height 18
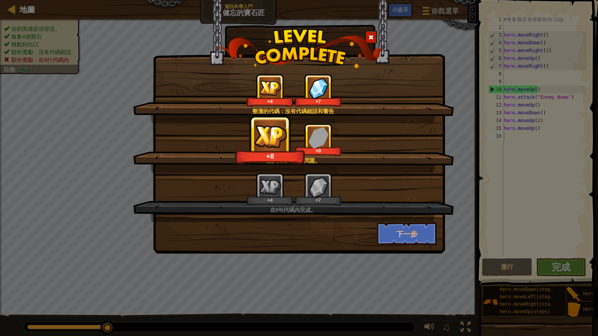
drag, startPoint x: 544, startPoint y: 205, endPoint x: 538, endPoint y: 209, distance: 7.0
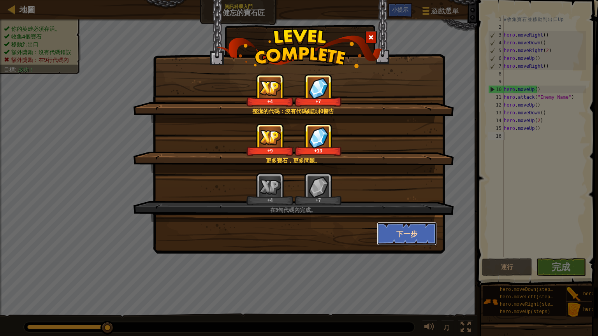
drag, startPoint x: 538, startPoint y: 209, endPoint x: 416, endPoint y: 234, distance: 124.4
click at [416, 234] on button "下一步" at bounding box center [407, 233] width 60 height 23
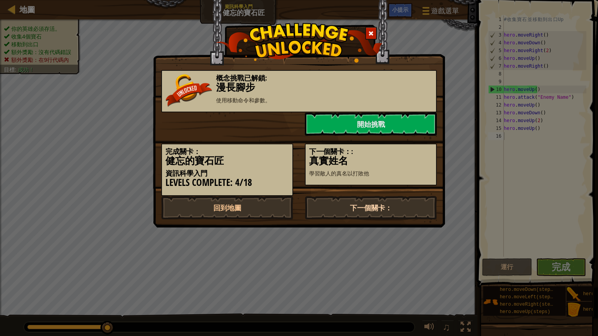
click at [422, 206] on link "下一個關卡：" at bounding box center [371, 207] width 132 height 23
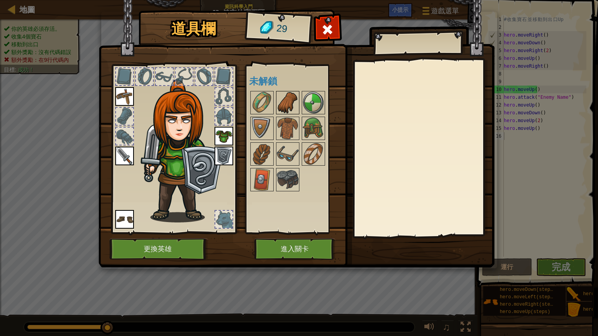
click at [293, 101] on img at bounding box center [288, 103] width 22 height 22
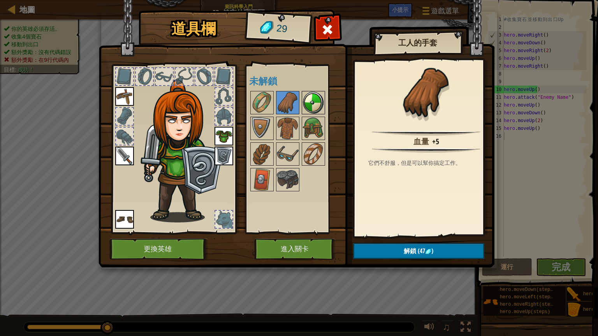
click at [321, 98] on img at bounding box center [313, 103] width 22 height 22
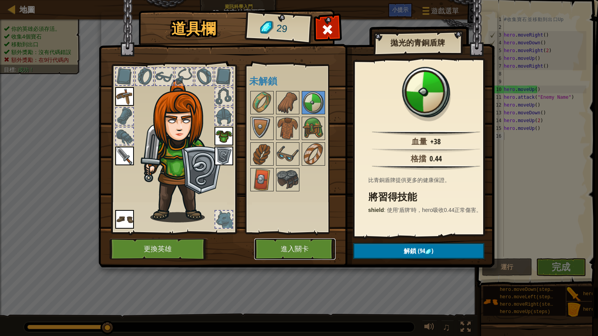
click at [307, 247] on button "進入關卡" at bounding box center [294, 249] width 81 height 21
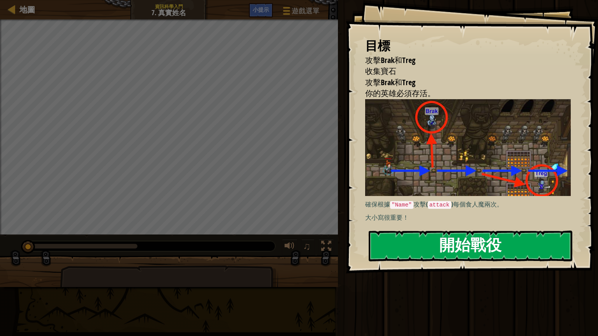
click at [424, 239] on button "開始戰役" at bounding box center [471, 246] width 204 height 31
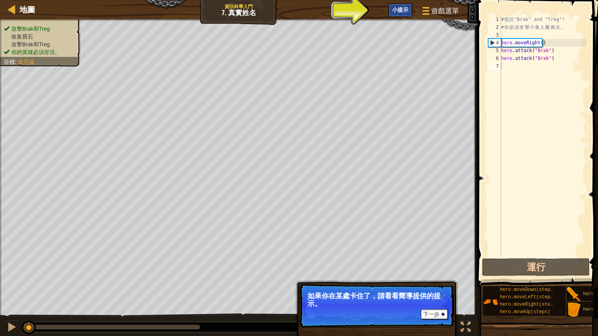
click at [402, 12] on span "小提示" at bounding box center [400, 9] width 16 height 7
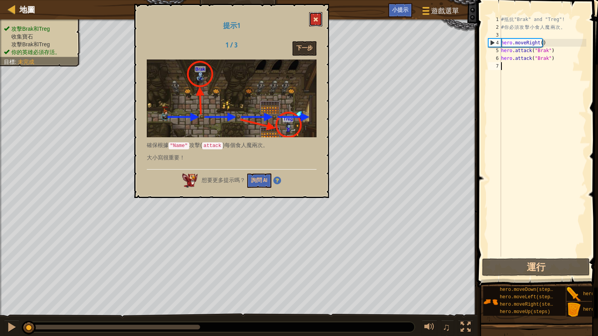
click at [315, 19] on span at bounding box center [315, 19] width 5 height 5
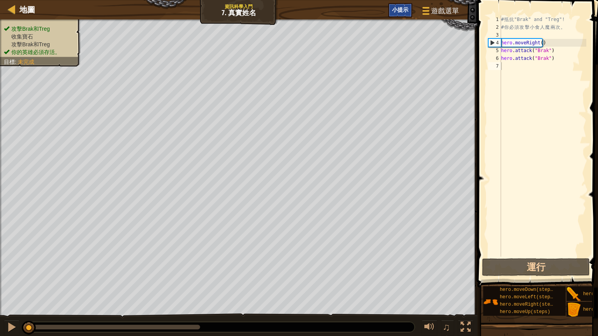
click at [391, 11] on div "小提示" at bounding box center [400, 10] width 24 height 14
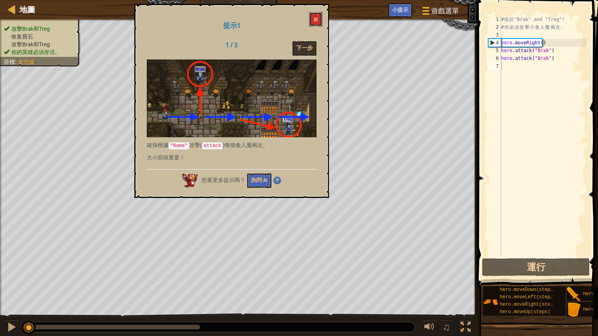
click at [313, 17] on button at bounding box center [315, 19] width 13 height 14
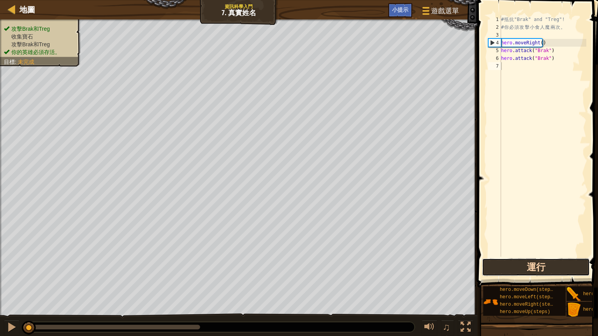
click at [508, 261] on button "運行" at bounding box center [536, 267] width 108 height 18
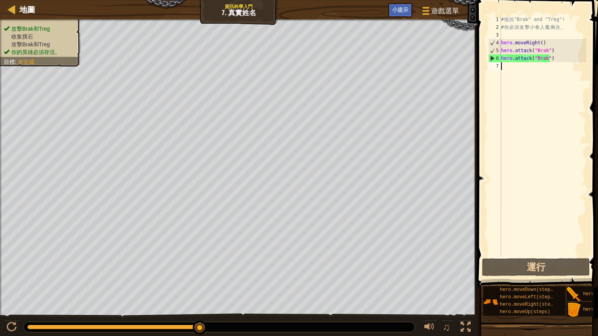
type textarea "ㄐ"
type textarea "r"
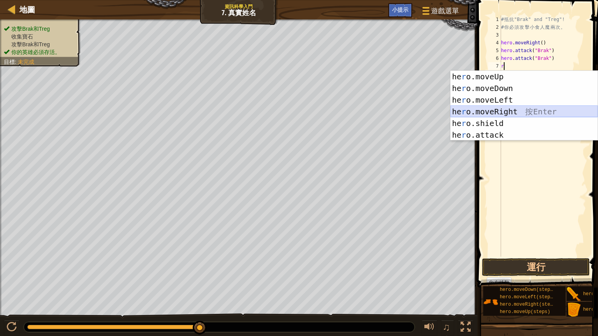
click at [461, 110] on div "he r o.moveUp 按 Enter he r o.moveDown 按 Enter he r o.moveLeft 按 Enter he r o.mo…" at bounding box center [523, 117] width 147 height 93
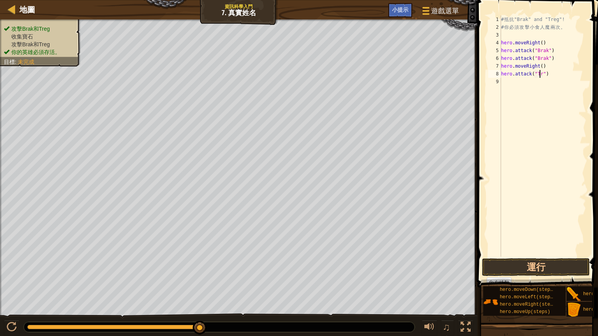
scroll to position [4, 3]
type textarea "hero.attack("Treg")"
click at [503, 79] on div "# 抵 抗 "Brak" and "Treg"! # 你 必 須 攻 擊 小 食 人 魔 兩 次 。 hero . moveRight ( ) hero . …" at bounding box center [542, 144] width 87 height 257
type textarea "hero.attack("Treg")"
click at [513, 267] on button "運行" at bounding box center [536, 267] width 108 height 18
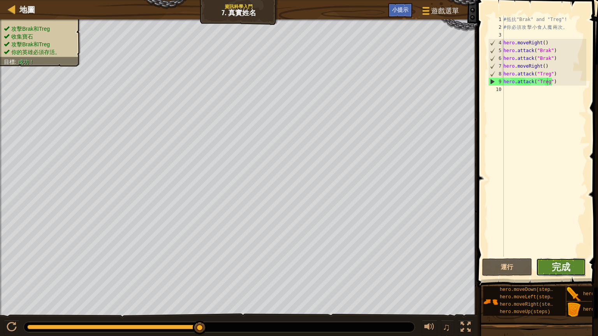
click at [548, 260] on button "完成" at bounding box center [561, 267] width 50 height 18
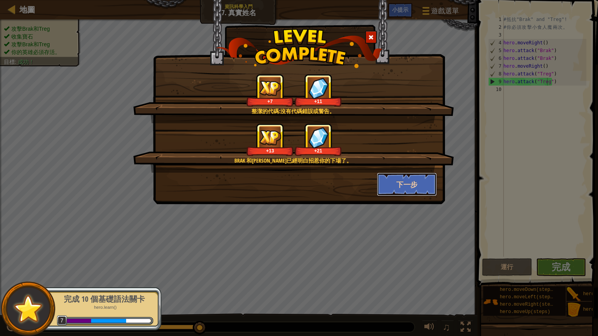
click at [422, 188] on button "下一步" at bounding box center [407, 184] width 60 height 23
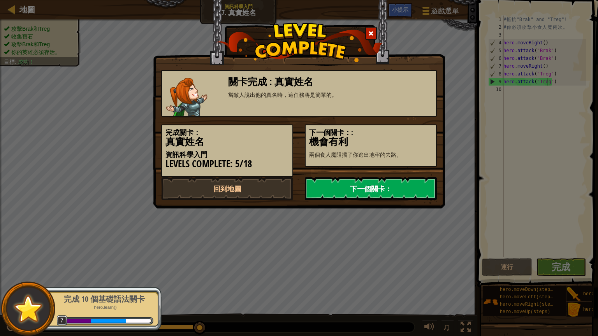
click at [398, 189] on link "下一個關卡：" at bounding box center [371, 188] width 132 height 23
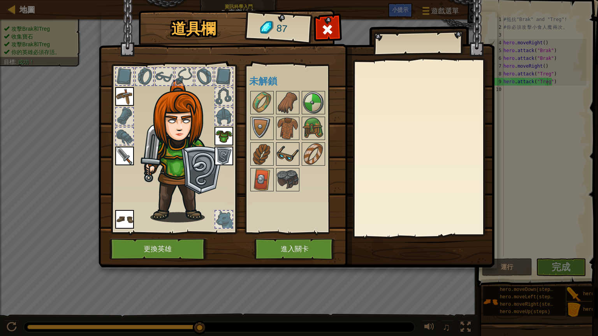
click at [286, 153] on img at bounding box center [288, 154] width 22 height 22
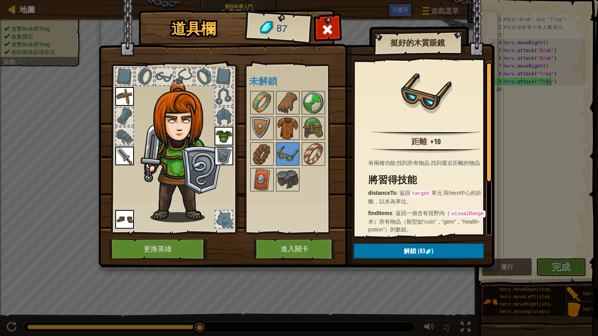
click at [285, 125] on img at bounding box center [288, 129] width 22 height 22
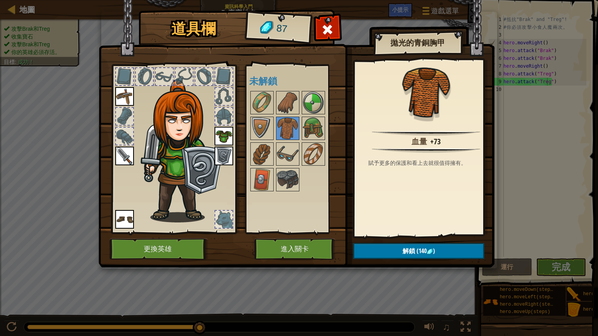
click at [262, 167] on div at bounding box center [298, 141] width 98 height 103
drag, startPoint x: 263, startPoint y: 95, endPoint x: 265, endPoint y: 89, distance: 6.8
click at [265, 89] on div "可使用的裝備 裝備 裝備 裝備 裝備 裝備 連點物品兩下可裝備 未解鎖" at bounding box center [298, 149] width 98 height 162
click at [257, 97] on img at bounding box center [262, 103] width 22 height 22
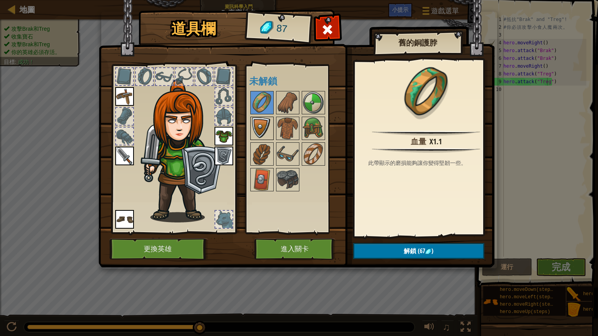
click at [259, 118] on img at bounding box center [262, 129] width 22 height 22
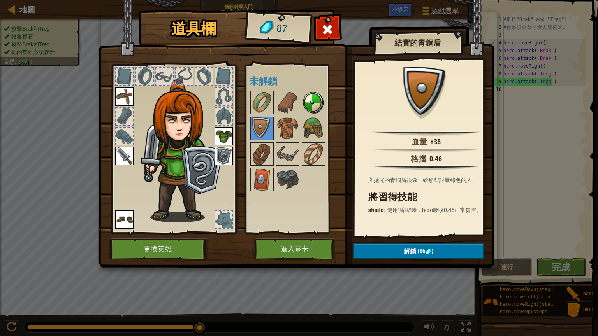
click at [312, 94] on img at bounding box center [313, 103] width 22 height 22
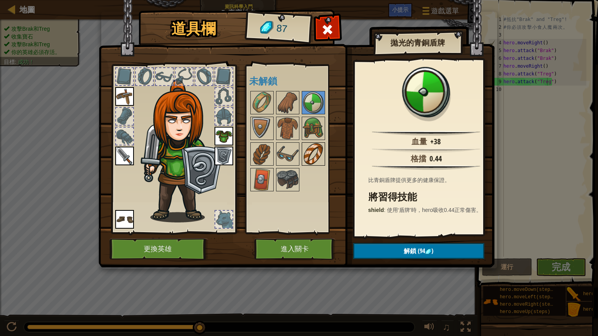
click at [311, 148] on img at bounding box center [313, 154] width 22 height 22
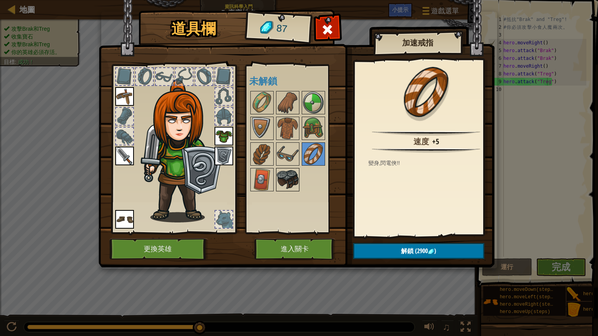
click at [288, 181] on img at bounding box center [288, 180] width 22 height 22
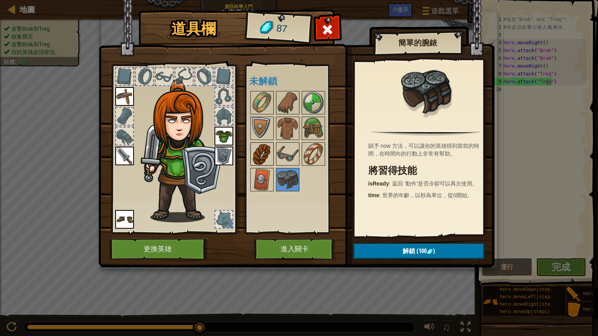
click at [255, 154] on img at bounding box center [262, 154] width 22 height 22
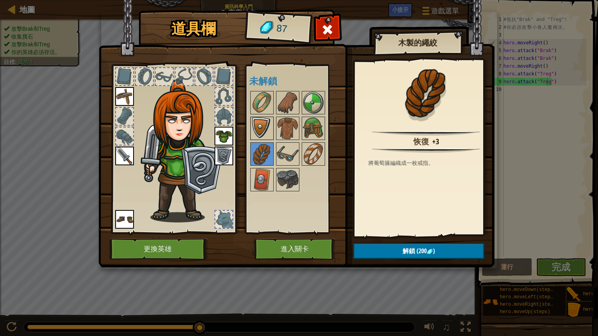
click at [268, 117] on div at bounding box center [261, 128] width 23 height 23
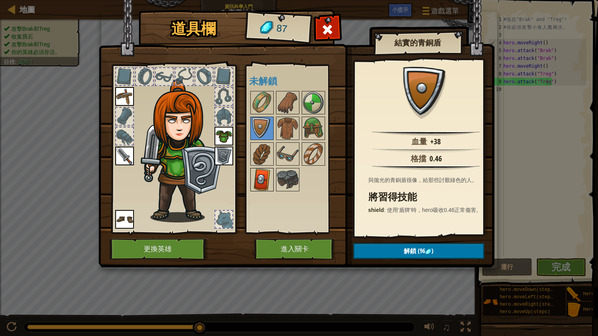
click at [266, 178] on img at bounding box center [262, 180] width 22 height 22
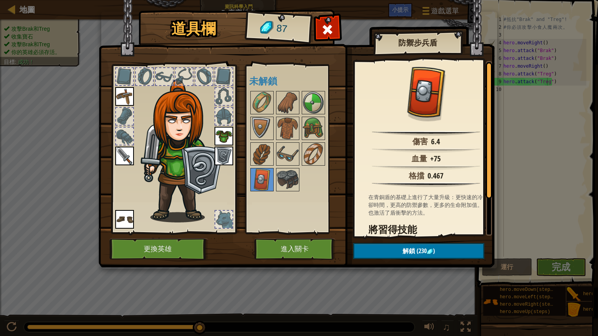
click at [309, 89] on div "可使用的裝備 裝備 裝備 裝備 裝備 裝備 連點物品兩下可裝備 未解鎖" at bounding box center [298, 149] width 98 height 162
click at [317, 101] on img at bounding box center [313, 103] width 22 height 22
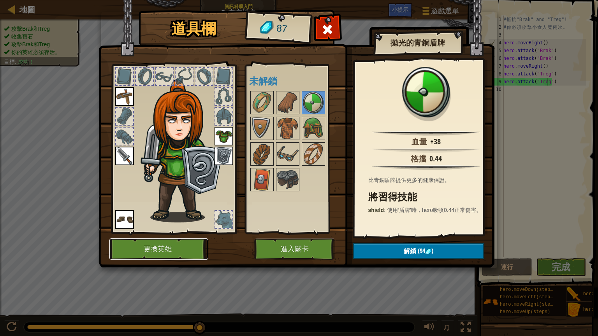
click at [195, 249] on button "更換英雄" at bounding box center [158, 249] width 99 height 21
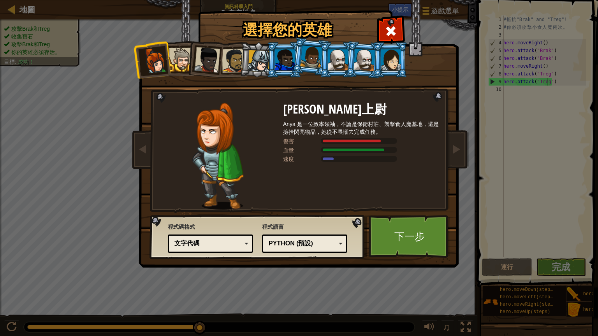
click at [384, 56] on div at bounding box center [391, 59] width 20 height 21
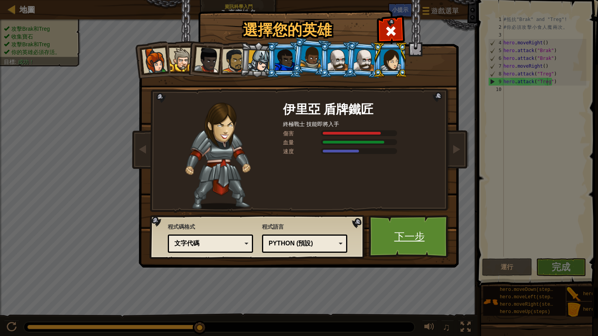
drag, startPoint x: 404, startPoint y: 228, endPoint x: 404, endPoint y: 220, distance: 8.2
click at [404, 220] on link "下一步" at bounding box center [409, 236] width 81 height 43
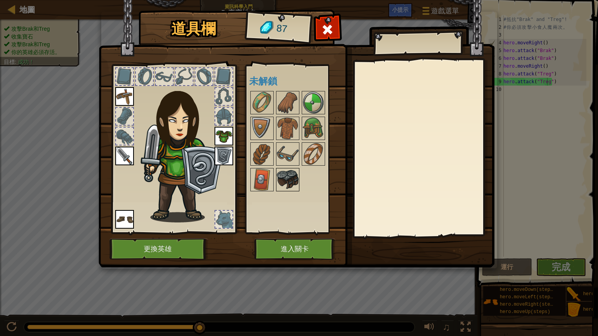
click at [288, 173] on img at bounding box center [288, 180] width 22 height 22
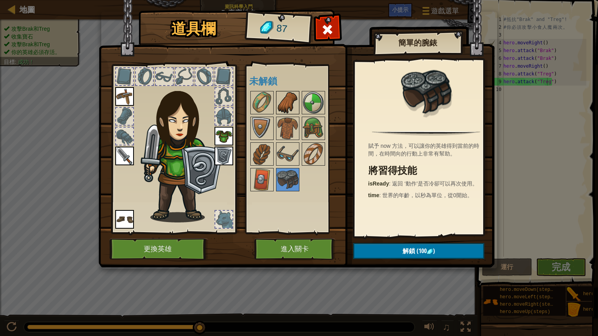
click at [281, 94] on img at bounding box center [288, 103] width 22 height 22
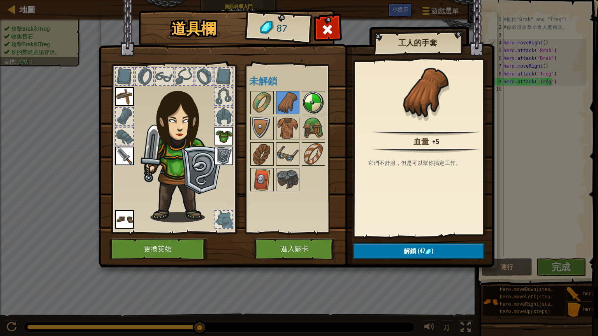
click at [313, 94] on img at bounding box center [313, 103] width 22 height 22
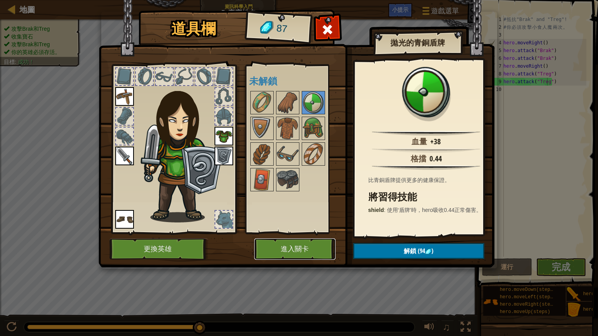
click at [315, 251] on button "進入關卡" at bounding box center [294, 249] width 81 height 21
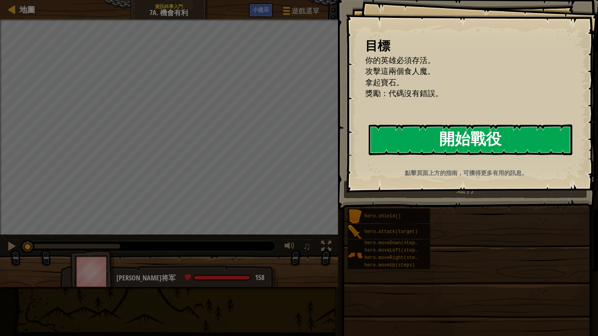
click at [382, 130] on button "開始戰役" at bounding box center [471, 140] width 204 height 31
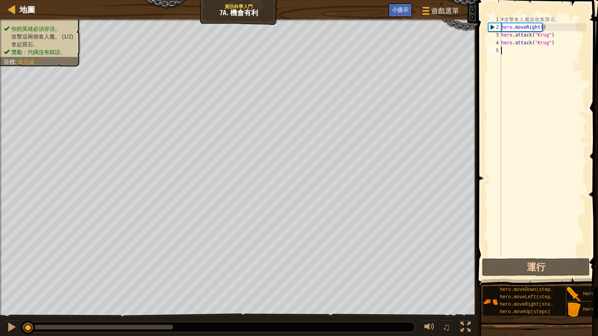
type textarea "r"
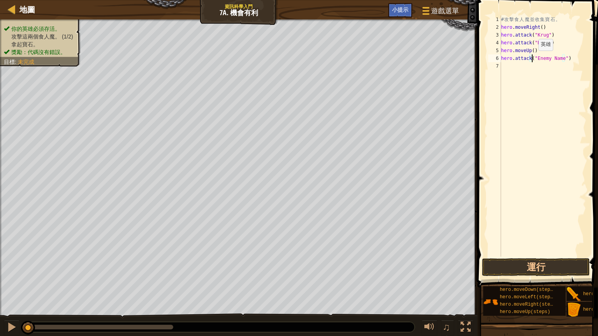
click at [532, 58] on div "# 攻 擊 食 人 魔 並 收 集 寶 石 。 hero . moveRight ( ) hero . attack ( "[PERSON_NAME]" ) …" at bounding box center [542, 144] width 87 height 257
click at [562, 58] on div "# 攻 擊 食 人 魔 並 收 集 寶 石 。 hero . moveRight ( ) hero . attack ( "[PERSON_NAME]" ) …" at bounding box center [542, 144] width 87 height 257
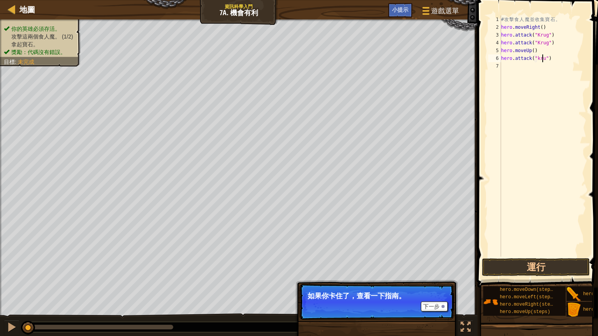
type textarea "hero.attack("[PERSON_NAME]")"
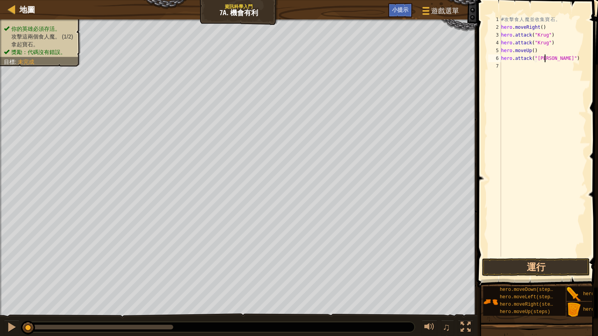
click at [500, 65] on div "7" at bounding box center [494, 66] width 13 height 8
type textarea "r"
type textarea "u"
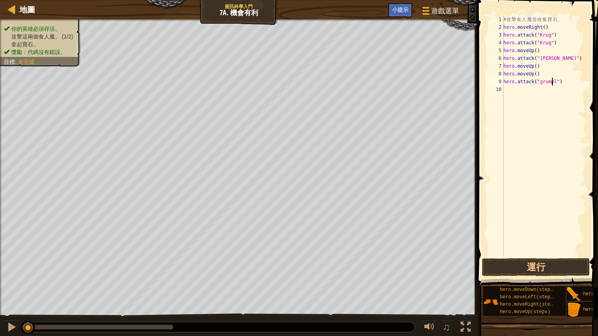
type textarea "hero.attack("grump")"
click at [503, 88] on div "10" at bounding box center [496, 90] width 16 height 8
type textarea "l"
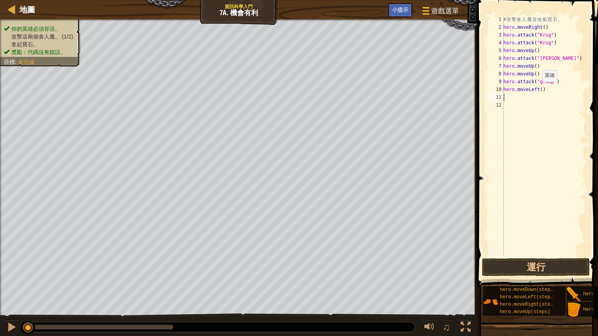
type textarea "hero.moveLeft()"
click at [537, 90] on div "# 攻 擊 食 人 魔 並 收 集 寶 石 。 hero . moveRight ( ) hero . attack ( "[PERSON_NAME]" ) …" at bounding box center [544, 144] width 84 height 257
click at [538, 93] on div "# 攻 擊 食 人 魔 並 收 集 寶 石 。 hero . moveRight ( ) hero . attack ( "[PERSON_NAME]" ) …" at bounding box center [544, 144] width 84 height 257
click at [538, 89] on div "# 攻 擊 食 人 魔 並 收 集 寶 石 。 hero . moveRight ( ) hero . attack ( "[PERSON_NAME]" ) …" at bounding box center [544, 144] width 84 height 257
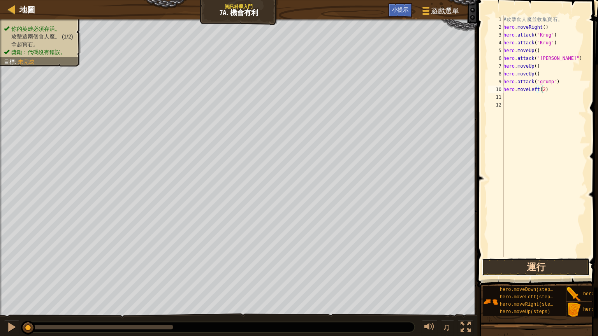
click at [534, 266] on button "運行" at bounding box center [536, 267] width 108 height 18
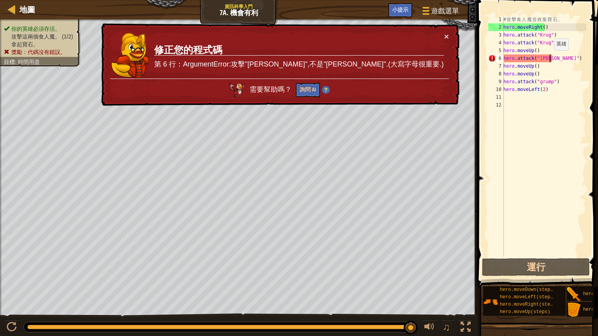
click at [550, 58] on div "# 攻 擊 食 人 魔 並 收 集 寶 石 。 hero . moveRight ( ) hero . attack ( "[PERSON_NAME]" ) …" at bounding box center [544, 144] width 84 height 257
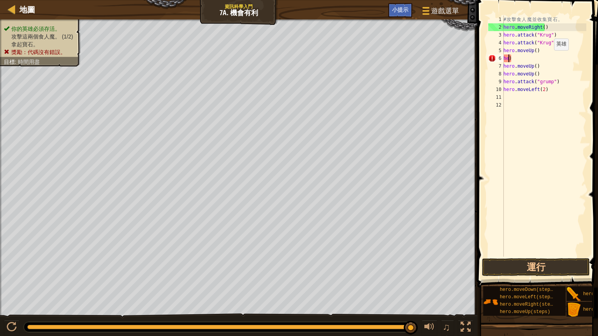
scroll to position [4, 0]
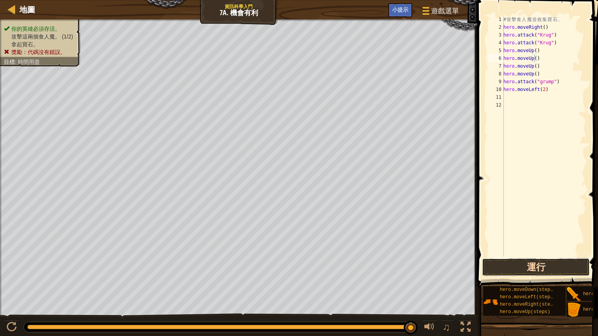
click at [547, 265] on button "運行" at bounding box center [536, 267] width 108 height 18
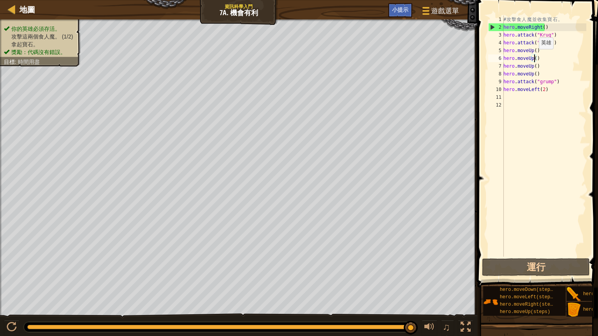
click at [534, 57] on div "# 攻 擊 食 人 魔 並 收 集 寶 石 。 hero . moveRight ( ) hero . attack ( "[PERSON_NAME]" ) …" at bounding box center [544, 144] width 84 height 257
click at [570, 264] on button "運行" at bounding box center [536, 267] width 108 height 18
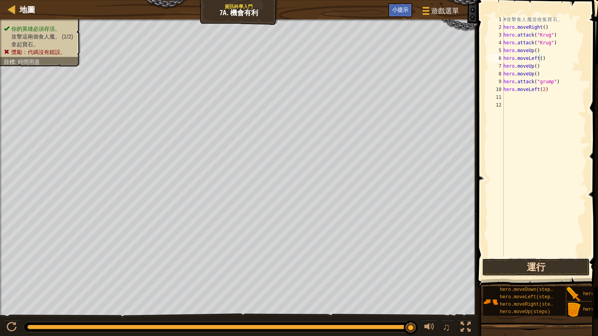
click at [516, 265] on button "運行" at bounding box center [536, 267] width 108 height 18
click at [545, 264] on button "運行" at bounding box center [536, 267] width 108 height 18
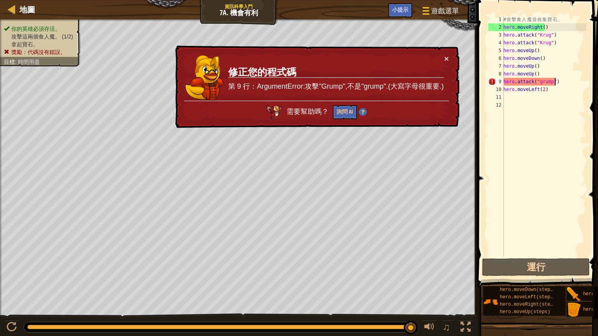
click at [565, 81] on div "# 攻 擊 食 人 魔 並 收 集 寶 石 。 hero . moveRight ( ) hero . attack ( "[PERSON_NAME]" ) …" at bounding box center [544, 144] width 84 height 257
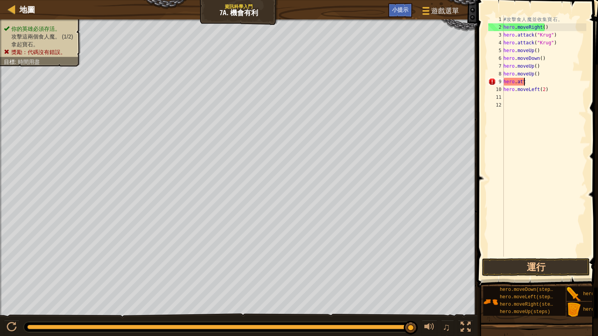
type textarea "h"
click at [544, 26] on div "# 攻 擊 食 人 魔 並 收 集 寶 石 。 hero . moveRight ( ) hero . attack ( "[PERSON_NAME]" ) …" at bounding box center [544, 144] width 84 height 257
type textarea "h"
click at [553, 34] on div "# 攻 擊 食 人 魔 並 收 集 寶 石 。 hero . attack ( "[PERSON_NAME]" ) hero . attack ( "[PER…" at bounding box center [544, 144] width 84 height 257
type textarea "h"
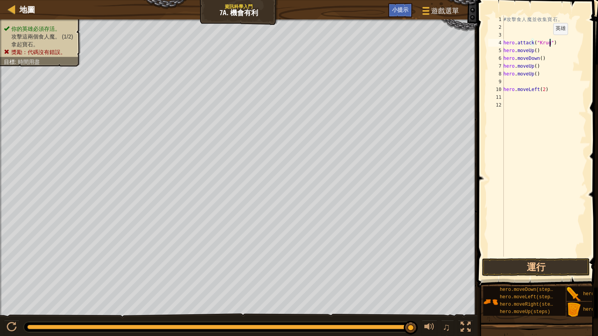
click at [549, 42] on div "# 攻 擊 食 人 魔 並 收 集 寶 石 。 hero . attack ( "[PERSON_NAME]" ) hero . moveUp ( ) her…" at bounding box center [544, 144] width 84 height 257
click at [532, 51] on div "# 攻 擊 食 人 魔 並 收 集 寶 石 。 ) hero . moveUp ( ) hero . moveDown ( ) hero . moveUp (…" at bounding box center [544, 144] width 84 height 257
click at [539, 58] on div "# 攻 擊 食 人 魔 並 收 集 寶 石 。 ) ( ) hero . moveDown ( ) hero . moveUp ( ) hero . move…" at bounding box center [544, 144] width 84 height 257
click at [523, 68] on div "# 攻 擊 食 人 魔 並 收 集 寶 石 。 ) ( ) ) hero . moveUp ( ) hero . moveUp ( ) hero . move…" at bounding box center [544, 144] width 84 height 257
click at [530, 66] on div "# 攻 擊 食 人 魔 並 收 集 寶 石 。 ) ( ) ) hero . moveUp ( ) hero . moveUp ( ) hero . move…" at bounding box center [544, 144] width 84 height 257
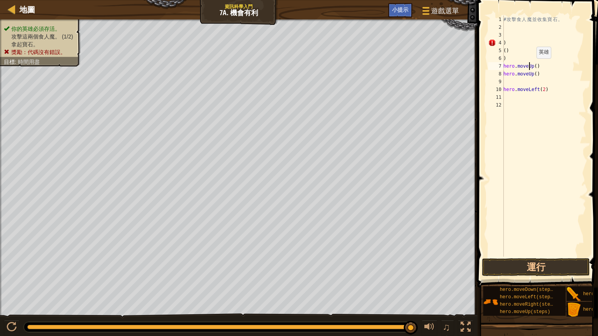
click at [532, 67] on div "# 攻 擊 食 人 魔 並 收 集 寶 石 。 ) ( ) ) hero . moveUp ( ) hero . moveUp ( ) hero . move…" at bounding box center [544, 144] width 84 height 257
click at [545, 76] on div "# 攻 擊 食 人 魔 並 收 集 寶 石 。 ) ( ) ) ( ) hero . moveUp ( ) hero . moveLeft ( 2 )" at bounding box center [544, 144] width 84 height 257
type textarea "h"
click at [542, 87] on div "# 攻 擊 食 人 魔 並 收 集 寶 石 。 ) ( ) ) ( ) hero . moveLeft ( 2 )" at bounding box center [544, 144] width 84 height 257
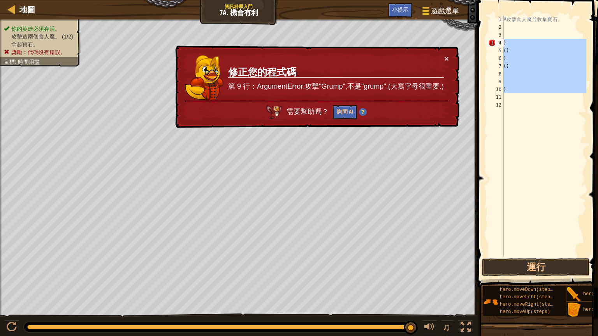
drag, startPoint x: 524, startPoint y: 97, endPoint x: 501, endPoint y: 44, distance: 57.9
click at [501, 44] on div ") 1 2 3 4 5 6 7 8 9 10 11 12 # 攻 擊 食 人 魔 並 收 集 寶 石 。 ) ( ) ) ( ) ) הההההההההההה…" at bounding box center [537, 136] width 100 height 241
type textarea ") ()"
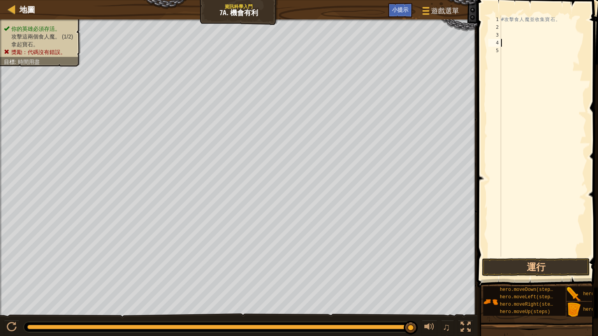
click at [510, 45] on div "# 攻 擊 食 人 魔 並 收 集 寶 石 。" at bounding box center [542, 144] width 87 height 257
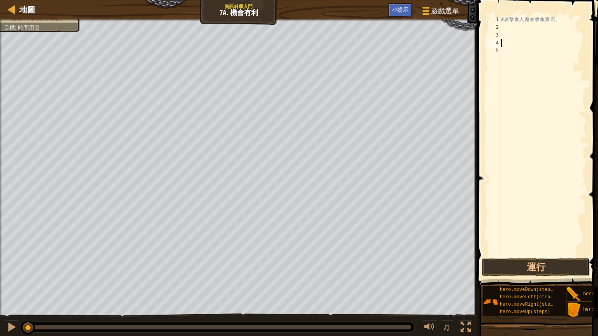
drag, startPoint x: 404, startPoint y: 329, endPoint x: 15, endPoint y: 317, distance: 389.4
click at [13, 287] on div "♫" at bounding box center [238, 325] width 477 height 23
type textarea "r"
click at [536, 45] on div "# 攻 擊 食 人 魔 並 收 集 寶 石 。 hero . moveUp ( )" at bounding box center [542, 144] width 87 height 257
type textarea "h"
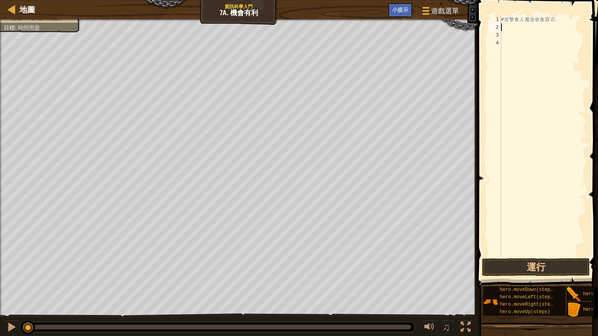
type textarea "r"
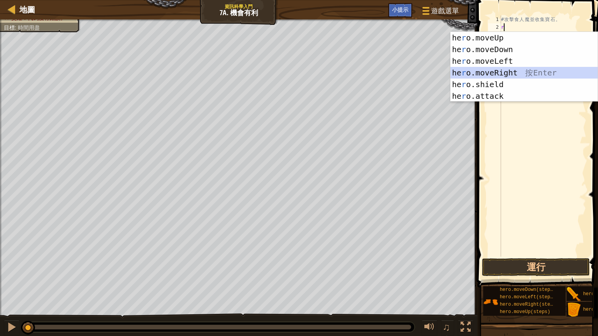
click at [521, 70] on div "he r o.moveUp 按 Enter he r o.moveDown 按 Enter he r o.moveLeft 按 Enter he r o.mo…" at bounding box center [523, 78] width 147 height 93
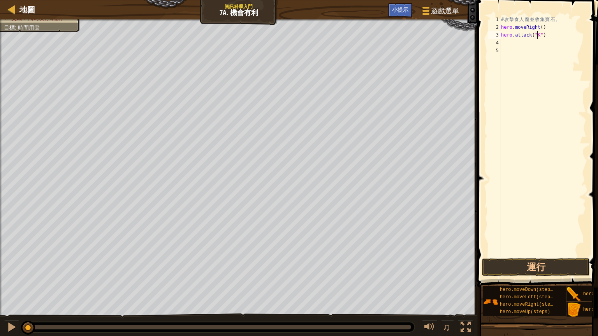
scroll to position [4, 3]
type textarea "hero.attack("Krug")"
drag, startPoint x: 552, startPoint y: 34, endPoint x: 496, endPoint y: 38, distance: 56.5
click at [496, 38] on div "hero.attack("[PERSON_NAME]") 1 2 3 4 5 # 攻 擊 食 人 魔 並 收 集 寶 石 。 hero . moveRight…" at bounding box center [537, 136] width 100 height 241
click at [504, 47] on div "# 攻 擊 食 人 魔 並 收 集 寶 石 。 hero . moveRight ( ) hero . attack ( "[PERSON_NAME]" )" at bounding box center [542, 144] width 87 height 257
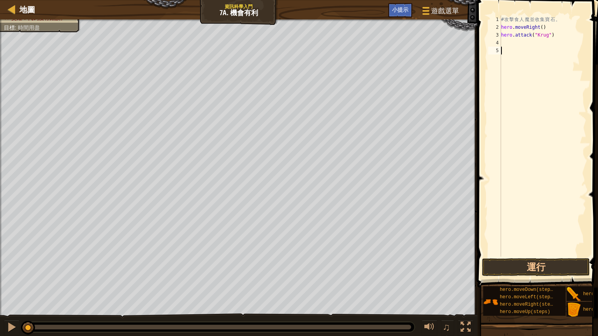
scroll to position [4, 0]
click at [503, 44] on div "# 攻 擊 食 人 魔 並 收 集 寶 石 。 hero . moveRight ( ) hero . attack ( "[PERSON_NAME]" )" at bounding box center [542, 144] width 87 height 257
paste textarea "hero.attack("Krug")"
type textarea "hero.attack("Krug")"
click at [504, 54] on div "# 攻 擊 食 人 魔 並 收 集 寶 石 。 hero . moveRight ( ) hero . attack ( "Krug" ) hero . at…" at bounding box center [542, 144] width 87 height 257
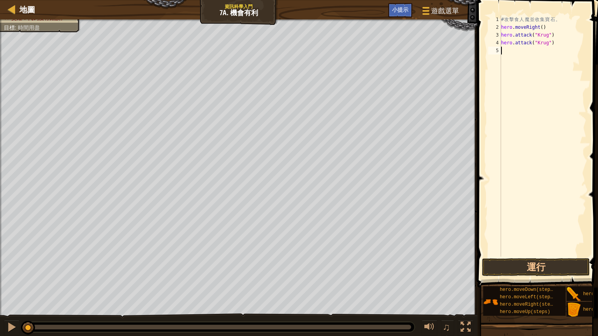
type textarea "r"
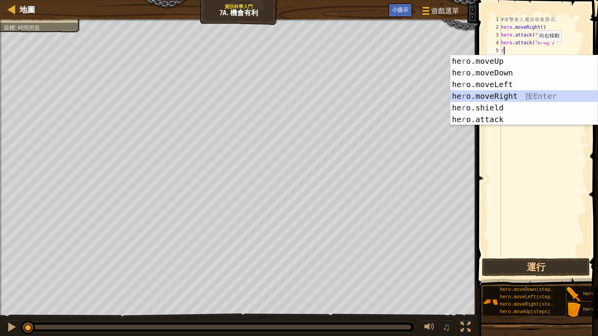
click at [532, 95] on div "he r o.moveUp 按 Enter he r o.moveDown 按 Enter he r o.moveLeft 按 Enter he r o.mo…" at bounding box center [523, 101] width 147 height 93
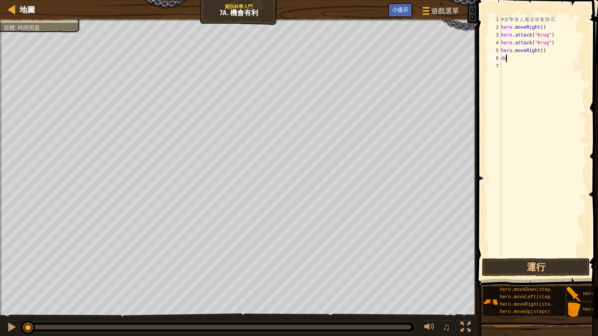
type textarea "d"
type textarea "u"
type textarea "hero.attack("Grump")"
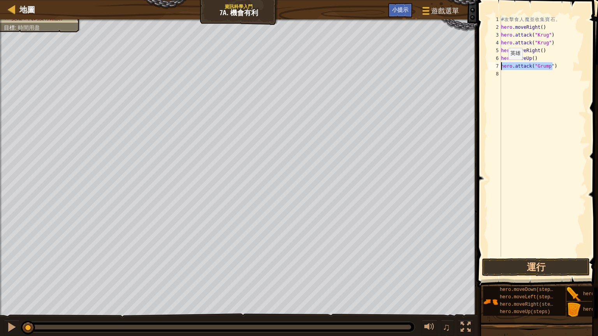
drag, startPoint x: 558, startPoint y: 67, endPoint x: 502, endPoint y: 68, distance: 56.1
click at [501, 67] on div "hero.attack("Grump") 1 2 3 4 5 6 7 8 # 攻 擊 食 人 魔 並 收 集 寶 石 。 hero . moveRight (…" at bounding box center [537, 136] width 100 height 241
click at [512, 81] on div "# 攻 擊 食 人 魔 並 收 集 寶 石 。 hero . moveRight ( ) hero . attack ( "[PERSON_NAME]" ) …" at bounding box center [542, 144] width 87 height 257
paste textarea "hero.attack("Grump")"
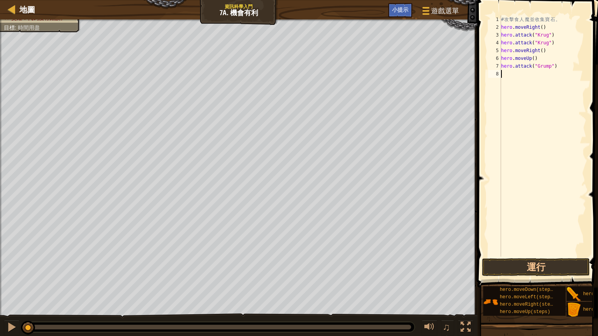
type textarea "hero.attack("Grump")"
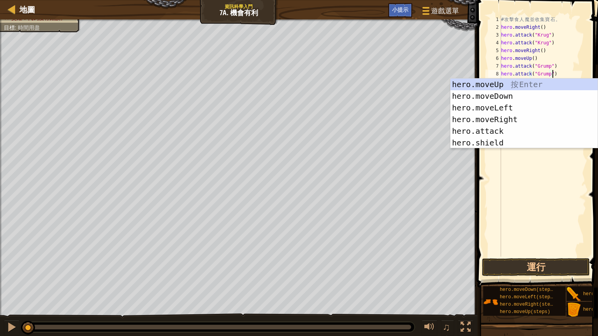
click at [531, 161] on div "# 攻 擊 食 人 魔 並 收 集 寶 石 。 hero . moveRight ( ) hero . attack ( "[PERSON_NAME]" ) …" at bounding box center [542, 144] width 87 height 257
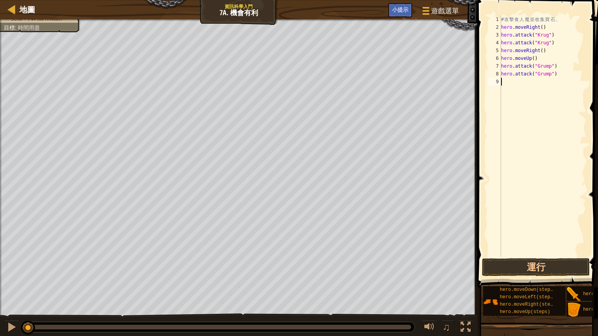
type textarea "l"
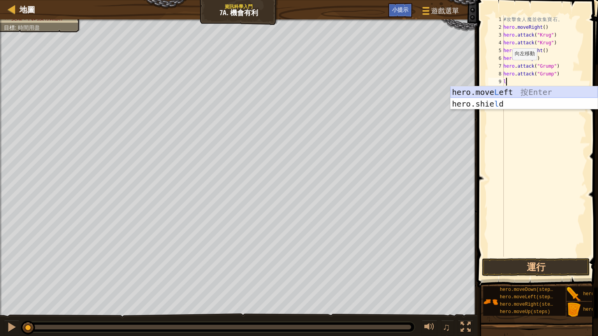
click at [488, 93] on div "hero.move L eft 按 Enter hero.[PERSON_NAME] 按 Enter" at bounding box center [523, 109] width 147 height 47
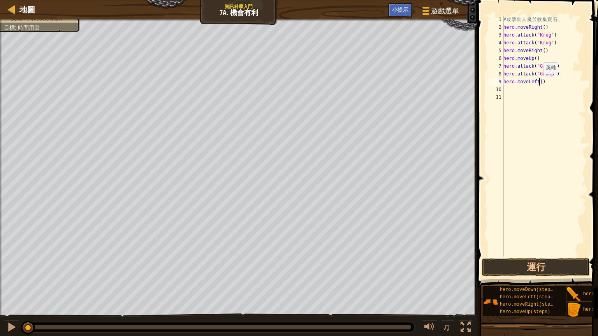
click at [539, 81] on div "# 攻 擊 食 人 魔 並 收 集 寶 石 。 hero . moveRight ( ) hero . attack ( "[PERSON_NAME]" ) …" at bounding box center [544, 144] width 84 height 257
type textarea "hero.moveLeft(2)"
click at [540, 267] on button "運行" at bounding box center [536, 267] width 108 height 18
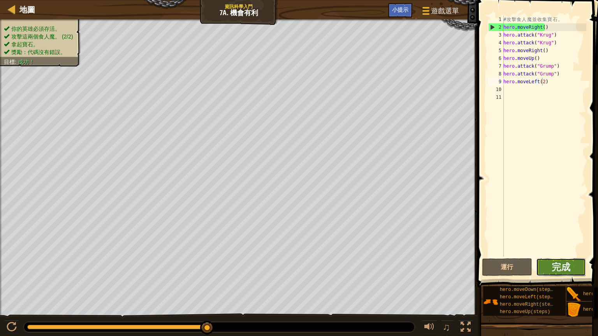
click at [579, 268] on button "完成" at bounding box center [561, 267] width 50 height 18
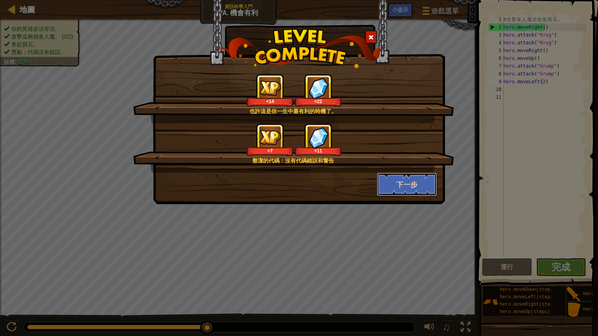
click at [414, 179] on button "下一步" at bounding box center [407, 184] width 60 height 23
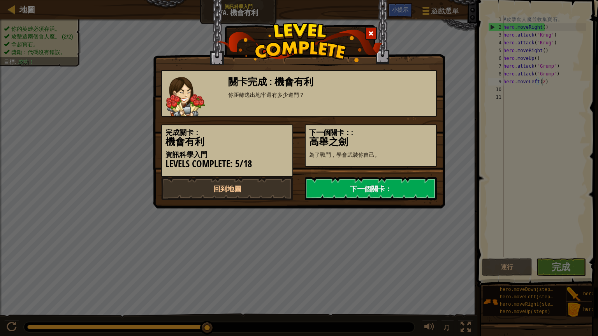
click at [414, 179] on link "下一個關卡：" at bounding box center [371, 188] width 132 height 23
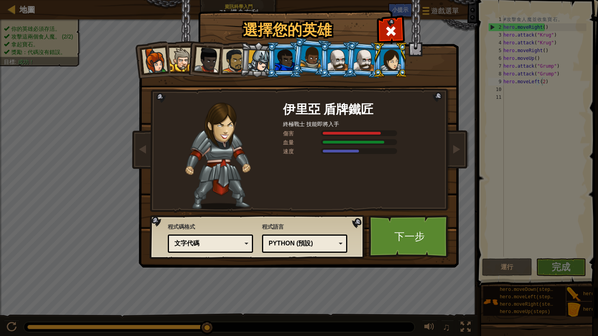
click at [397, 58] on div at bounding box center [391, 59] width 20 height 21
click at [428, 234] on link "下一步" at bounding box center [409, 236] width 81 height 43
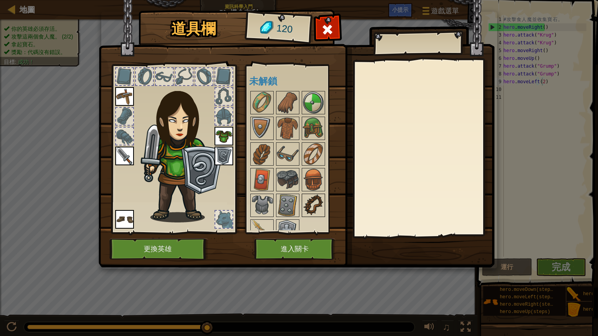
click at [318, 199] on img at bounding box center [313, 206] width 22 height 22
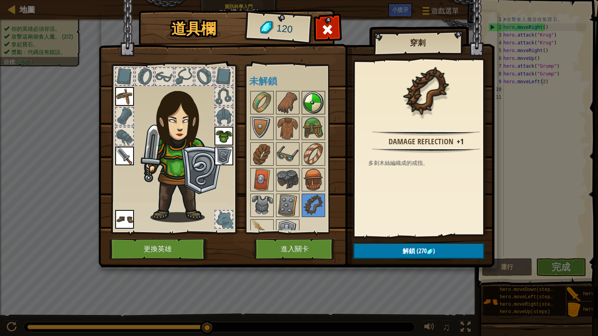
click at [309, 105] on img at bounding box center [313, 103] width 22 height 22
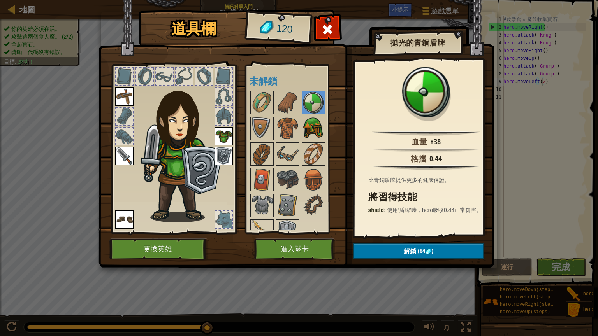
click at [315, 127] on img at bounding box center [313, 129] width 22 height 22
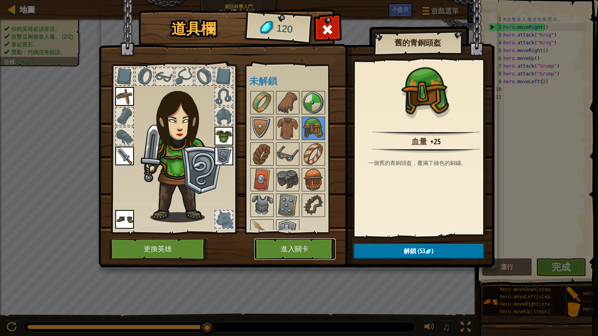
click at [308, 249] on button "進入關卡" at bounding box center [294, 249] width 81 height 21
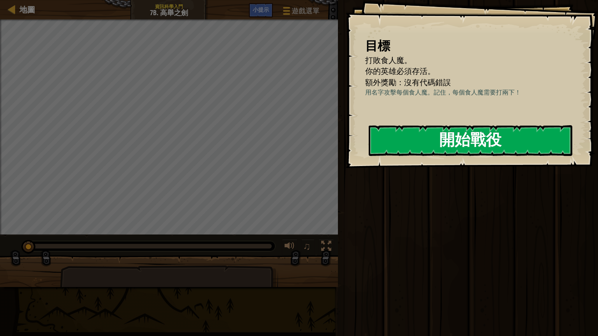
click at [416, 147] on button "開始戰役" at bounding box center [471, 140] width 204 height 31
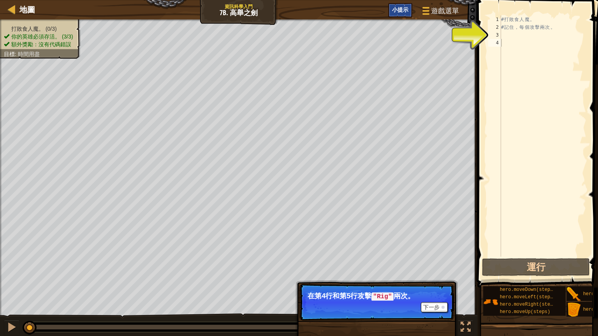
click at [396, 12] on span "小提示" at bounding box center [400, 9] width 16 height 7
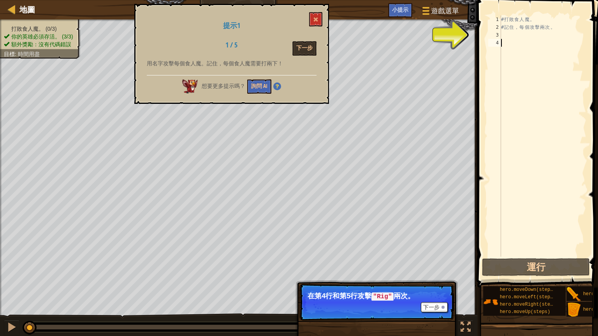
drag, startPoint x: 185, startPoint y: 316, endPoint x: 186, endPoint y: 322, distance: 6.4
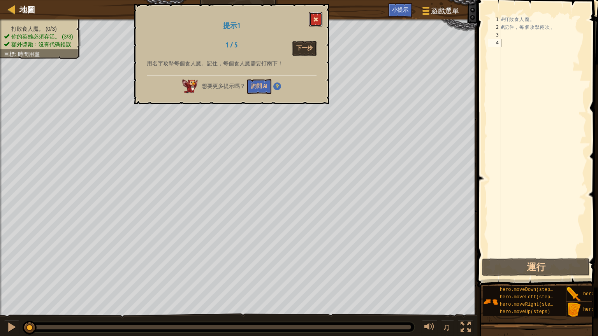
click at [316, 21] on span at bounding box center [315, 19] width 5 height 5
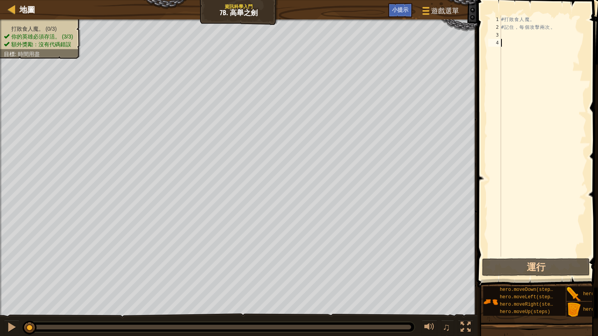
click at [515, 39] on div "# 打 敗 食 人 魔 。 # 記 住 ， 每 個 攻 擊 兩 次 。" at bounding box center [542, 144] width 87 height 257
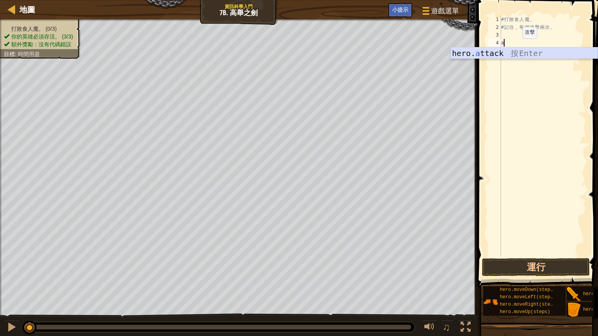
click at [512, 50] on div "hero. a ttack 按 Enter" at bounding box center [523, 64] width 147 height 35
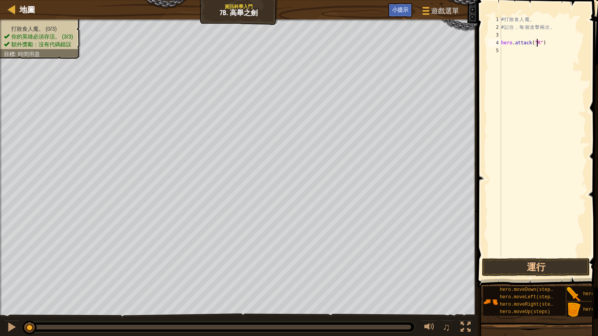
scroll to position [4, 3]
type textarea "hero.attack("Rig")"
drag, startPoint x: 580, startPoint y: 140, endPoint x: 576, endPoint y: 125, distance: 15.9
drag, startPoint x: 576, startPoint y: 125, endPoint x: 593, endPoint y: 91, distance: 37.9
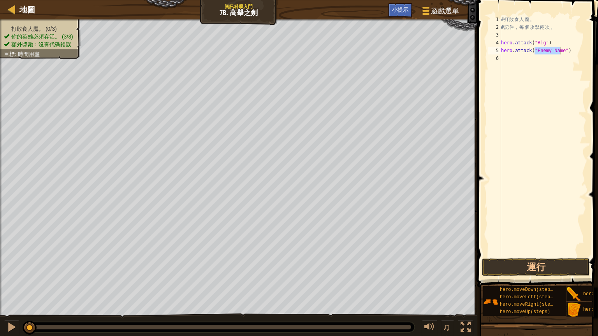
click at [589, 91] on span at bounding box center [538, 132] width 127 height 311
click at [589, 90] on span at bounding box center [538, 132] width 127 height 311
type textarea "hero.attack("")"
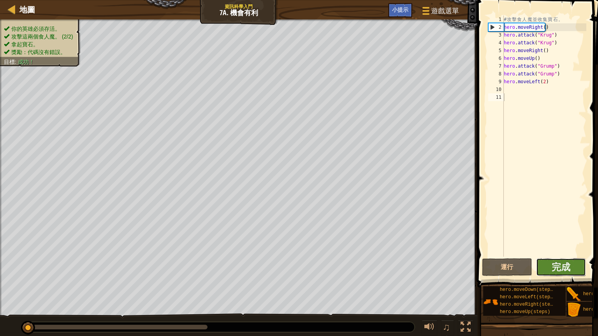
click at [559, 259] on button "完成" at bounding box center [561, 267] width 50 height 18
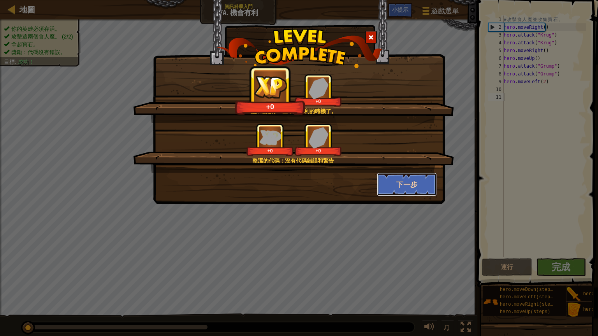
click at [425, 183] on button "下一步" at bounding box center [407, 184] width 60 height 23
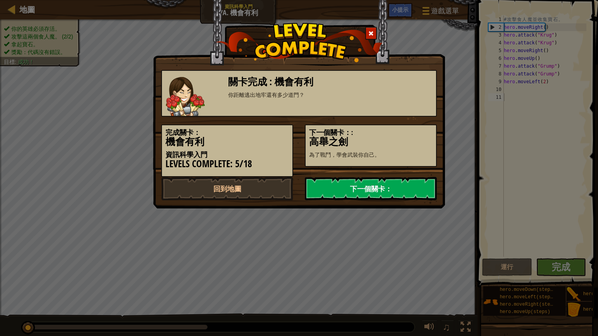
click at [425, 183] on link "下一個關卡：" at bounding box center [371, 188] width 132 height 23
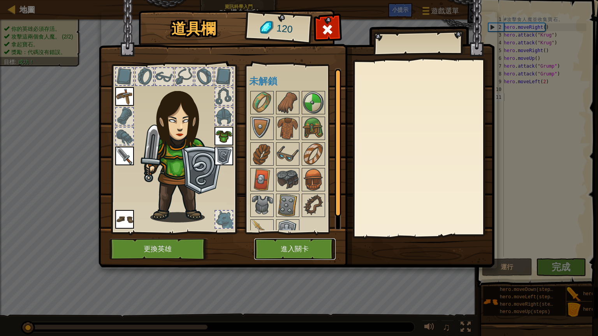
click at [316, 253] on button "進入關卡" at bounding box center [294, 249] width 81 height 21
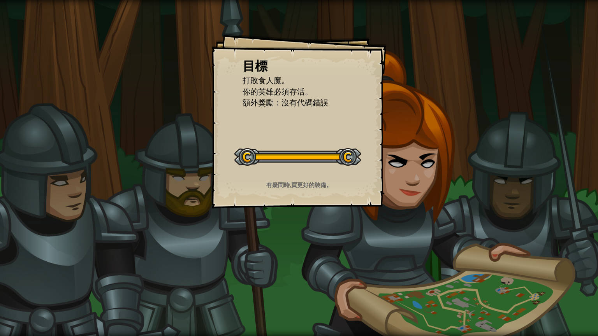
click at [420, 226] on div "運行 送出 完成" at bounding box center [467, 166] width 262 height 332
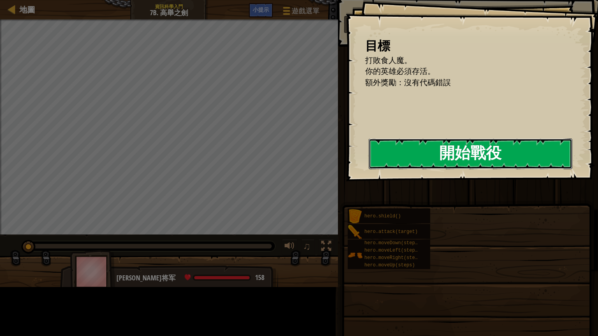
click at [446, 148] on button "開始戰役" at bounding box center [471, 154] width 204 height 31
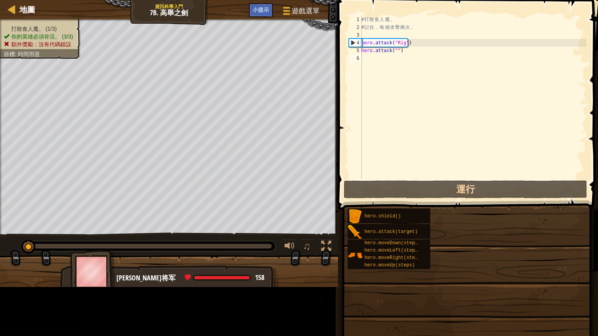
click at [451, 154] on div "目標 打敗食人魔。 你的英雄必須存活。 額外獎勵：沒有代碼錯誤 開始戰役 從伺服器載入失敗 您將需要訂閱來開啟這關。 訂閱 您需要加入一個課程來遊玩此關卡。 …" at bounding box center [299, 168] width 598 height 336
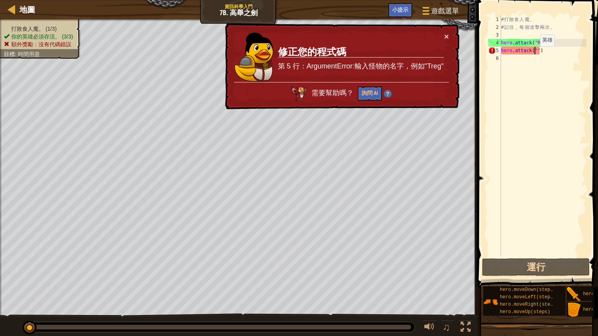
click at [533, 54] on div "# 打 敗 食 人 魔 。 # 記 住 ， 每 個 攻 擊 兩 次 。 hero . attack ( "Rig" ) hero . attack ( "" )" at bounding box center [542, 144] width 87 height 257
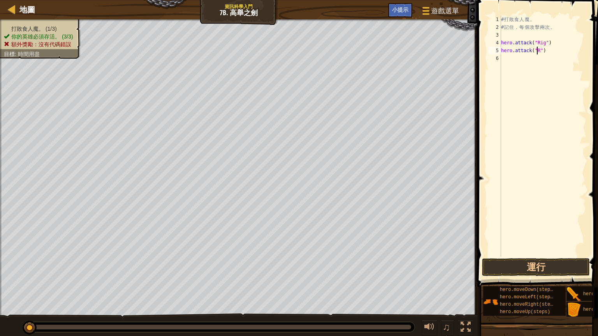
type textarea "ㄛ"
type textarea "ㄕ"
type textarea "ㄛ"
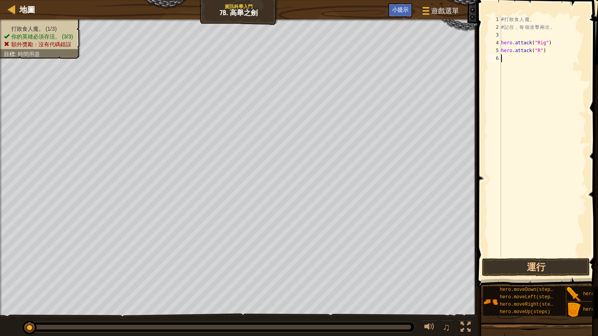
click at [540, 73] on div "# 打 敗 食 人 魔 。 # 記 住 ， 每 個 攻 擊 兩 次 。 hero . attack ( "Rig" ) hero . attack ( "R …" at bounding box center [542, 144] width 87 height 257
type textarea "O"
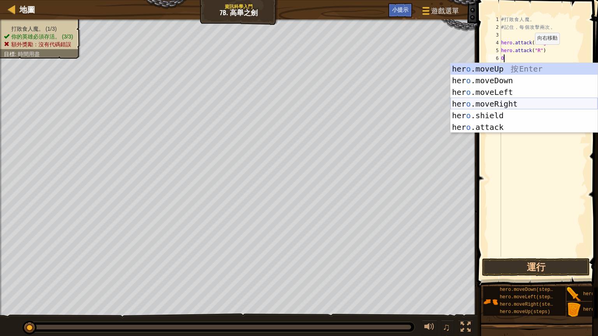
drag, startPoint x: 540, startPoint y: 73, endPoint x: 561, endPoint y: 101, distance: 35.0
click at [561, 101] on div "her o .moveUp 按 Enter her o .moveDown 按 Enter her o .moveLeft 按 Enter her o .mo…" at bounding box center [523, 109] width 147 height 93
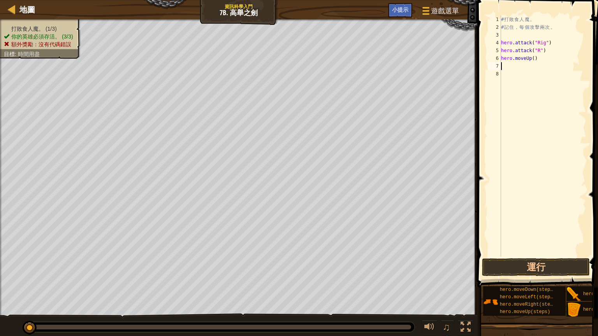
type textarea "H"
click at [537, 49] on div "# 打 敗 食 人 魔 。 # 記 住 ， 每 個 攻 擊 兩 次 。 hero . attack ( "Rig" ) hero . attack ( "R …" at bounding box center [542, 144] width 87 height 257
click at [537, 61] on div "# 打 敗 食 人 魔 。 # 記 住 ， 每 個 攻 擊 兩 次 。 hero . attack ( "Rig" ) hero . attack ( "Ri…" at bounding box center [542, 144] width 87 height 257
type textarea "h"
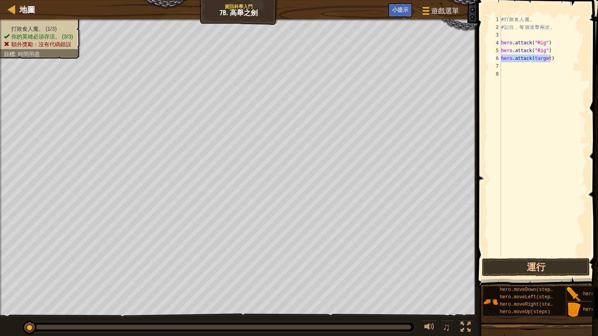
drag, startPoint x: 577, startPoint y: 295, endPoint x: 520, endPoint y: 135, distance: 169.7
click at [512, 117] on div "小提示 影片 hero.attack(target) 1 2 3 4 5 6 7 8 # 打 敗 食 人 魔 。 # 記 住 ， 每 個 攻 擊 兩 次 。 …" at bounding box center [536, 166] width 123 height 332
drag, startPoint x: 573, startPoint y: 293, endPoint x: 548, endPoint y: 128, distance: 167.6
click at [548, 128] on div "小提示 影片 hero.attack(target) 1 2 3 4 5 6 7 8 # 打 敗 食 人 魔 。 # 記 住 ， 每 個 攻 擊 兩 次 。 …" at bounding box center [536, 166] width 123 height 332
click at [545, 59] on div "# 打 敗 食 人 魔 。 # 記 住 ， 每 個 攻 擊 兩 次 。 hero . attack ( "Rig" ) hero . attack ( "Ri…" at bounding box center [542, 144] width 87 height 257
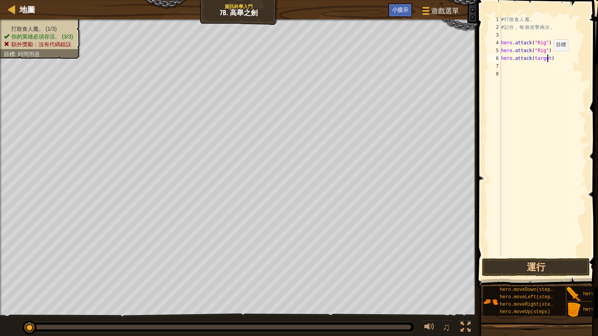
click at [547, 59] on div "# 打 敗 食 人 魔 。 # 記 住 ， 每 個 攻 擊 兩 次 。 hero . attack ( "Rig" ) hero . attack ( "Ri…" at bounding box center [542, 144] width 87 height 257
type textarea "ㄕ"
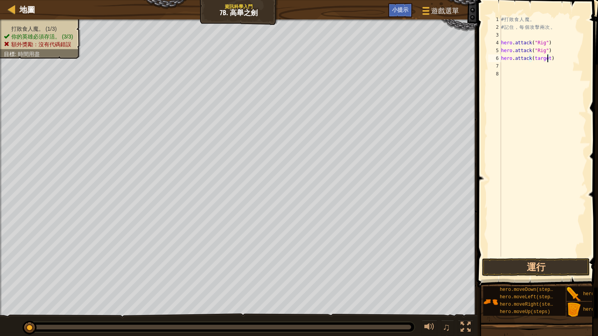
type textarea "ㄕ"
type textarea "hero.attack()"
click at [532, 59] on div "# 打 敗 食 人 魔 。 # 記 住 ， 每 個 攻 擊 兩 次 。 hero . attack ( "Rig" ) hero . attack ( "Ri…" at bounding box center [542, 144] width 87 height 257
type textarea "ㄕ"
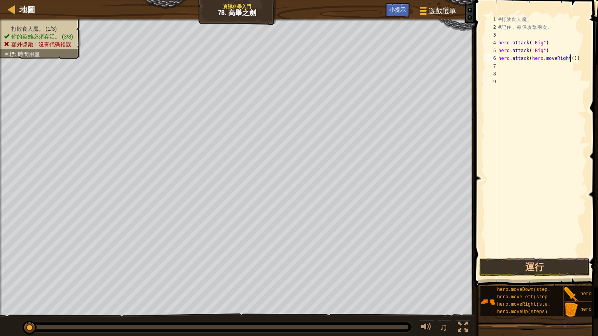
type textarea "hero.attack(hero.moveRight())"
click at [589, 213] on span at bounding box center [537, 132] width 130 height 311
drag, startPoint x: 597, startPoint y: 165, endPoint x: 573, endPoint y: 188, distance: 33.6
click at [578, 135] on div "hero.attack(hero.moveRight()) 1 2 3 4 5 6 7 8 9 # 打 敗 食 人 魔 。 # 記 住 ， 每 個 攻 擊 兩…" at bounding box center [535, 159] width 126 height 311
drag, startPoint x: 585, startPoint y: 137, endPoint x: 589, endPoint y: 119, distance: 18.8
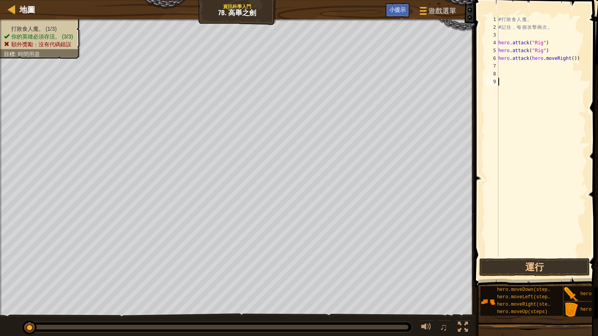
drag, startPoint x: 589, startPoint y: 119, endPoint x: 586, endPoint y: 51, distance: 68.2
click at [587, 50] on span at bounding box center [537, 132] width 130 height 311
click at [576, 58] on div "# 打 敗 食 人 魔 。 # 記 住 ， 每 個 攻 擊 兩 次 。 hero . attack ( "Rig" ) hero . attack ( "Ri…" at bounding box center [542, 144] width 90 height 257
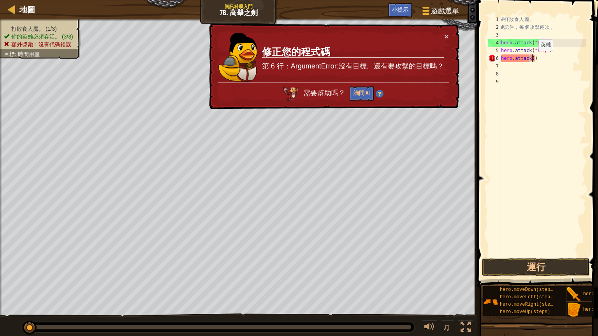
click at [532, 59] on div "# 打 敗 食 人 魔 。 # 記 住 ， 每 個 攻 擊 兩 次 。 hero . attack ( "Rig" ) hero . attack ( "Ri…" at bounding box center [542, 144] width 87 height 257
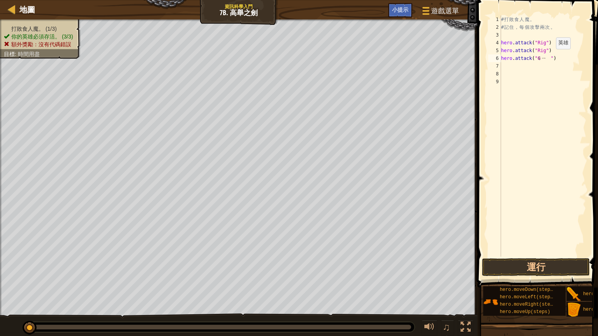
type textarea "ㄐ"
click at [568, 60] on div "# 打 敗 食 人 魔 。 # 記 住 ， 每 個 攻 擊 兩 次 。 hero . attack ( "Rig" ) hero . attack ( "Ri…" at bounding box center [542, 144] width 87 height 257
type textarea "hero.attack("Gurt")"
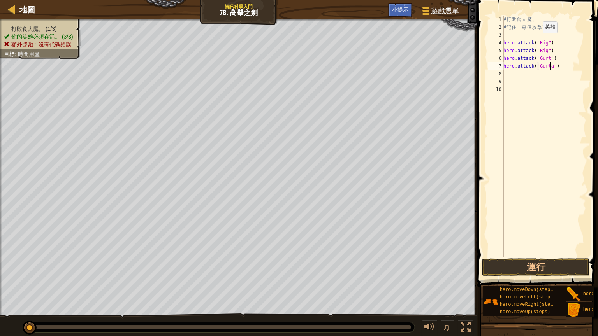
type textarea "hero.attack("Gurt")"
click at [504, 74] on div "# 打 敗 食 人 魔 。 # 記 住 ， 每 個 攻 擊 兩 次 。 hero . attack ( "Rig" ) hero . attack ( "Ri…" at bounding box center [544, 144] width 84 height 257
type textarea "hero.attack("Ack")"
click at [504, 81] on div "# 打 敗 食 人 魔 。 # 記 住 ， 每 個 攻 擊 兩 次 。 hero . attack ( "Rig" ) hero . attack ( "Ri…" at bounding box center [544, 144] width 84 height 257
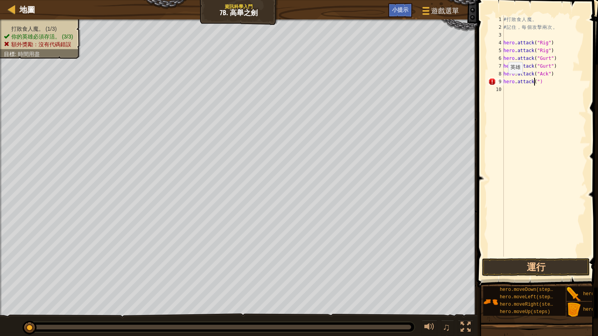
scroll to position [4, 2]
click at [537, 83] on div "# 打 敗 食 人 魔 。 # 記 住 ， 每 個 攻 擊 兩 次 。 hero . attack ( "Rig" ) hero . attack ( "Ri…" at bounding box center [544, 144] width 84 height 257
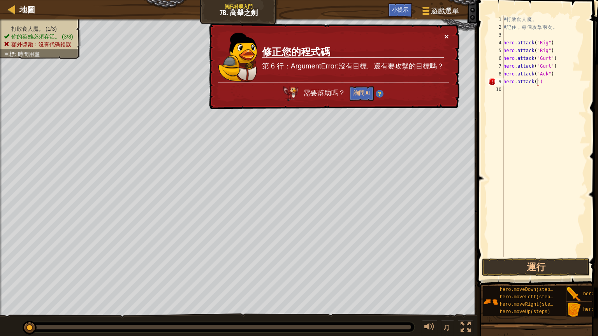
click at [445, 33] on button "×" at bounding box center [446, 36] width 5 height 8
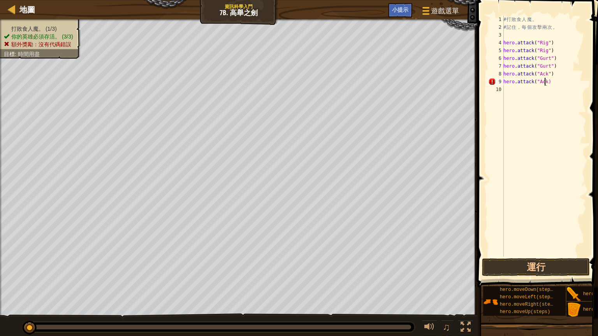
scroll to position [0, 0]
click at [519, 268] on button "運行" at bounding box center [536, 267] width 108 height 18
type textarea "hero.attack("Ack")"
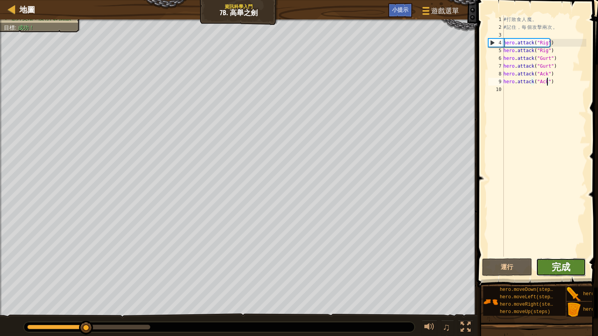
click at [559, 262] on span "完成" at bounding box center [561, 267] width 19 height 12
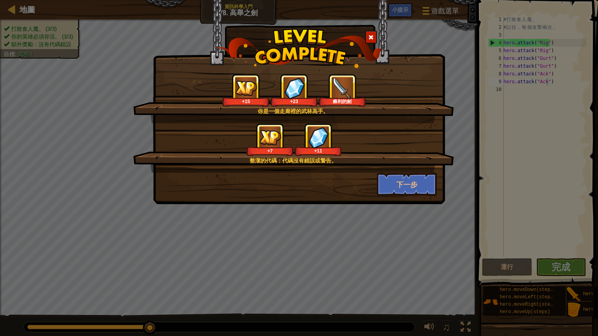
click at [410, 170] on div "整潔的代碼：代碼​​沒有錯誤或警告。 +7 +11" at bounding box center [293, 147] width 321 height 49
click at [408, 181] on button "下一步" at bounding box center [407, 184] width 60 height 23
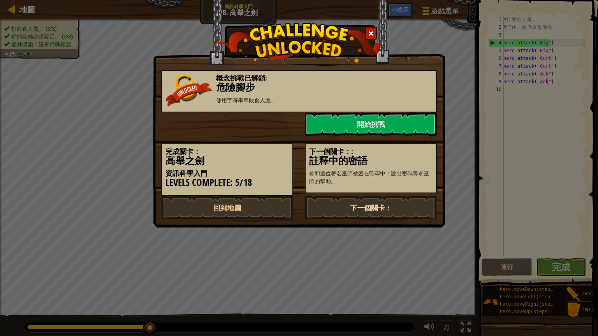
click at [420, 205] on link "下一個關卡：" at bounding box center [371, 207] width 132 height 23
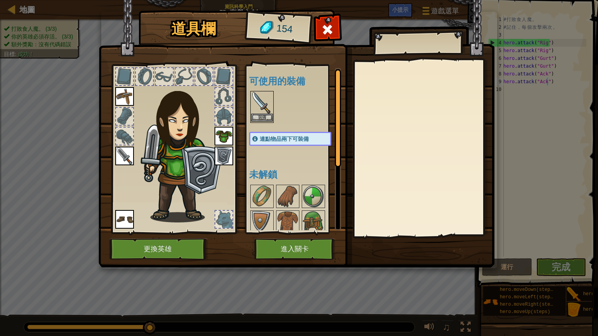
click at [260, 112] on img at bounding box center [262, 103] width 22 height 22
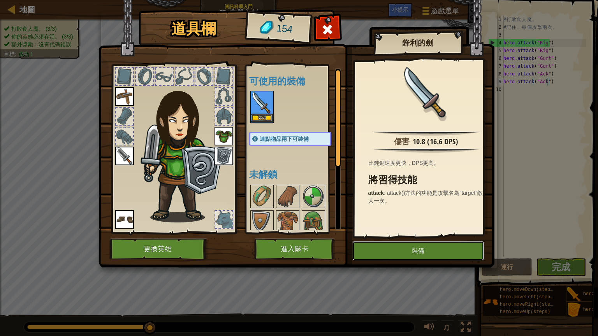
click at [418, 246] on button "裝備" at bounding box center [418, 250] width 132 height 19
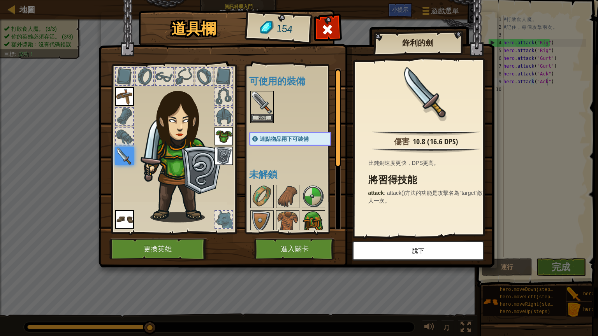
click at [319, 215] on img at bounding box center [313, 222] width 22 height 22
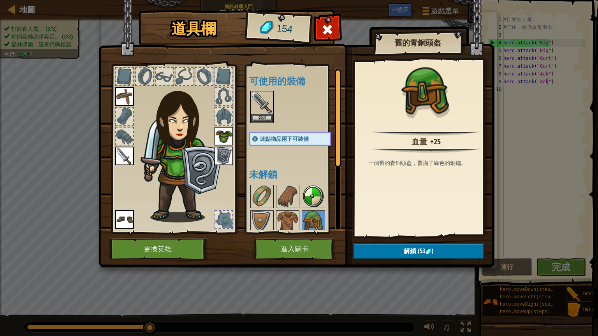
click at [312, 190] on img at bounding box center [313, 197] width 22 height 22
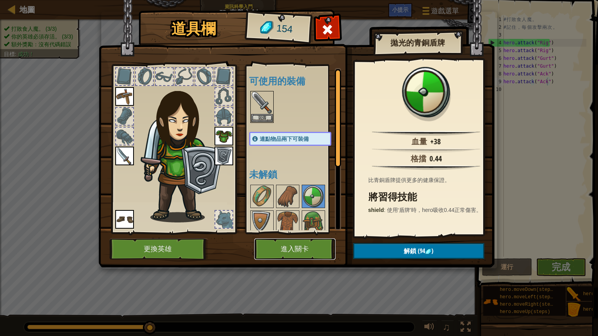
click at [279, 248] on button "進入關卡" at bounding box center [294, 249] width 81 height 21
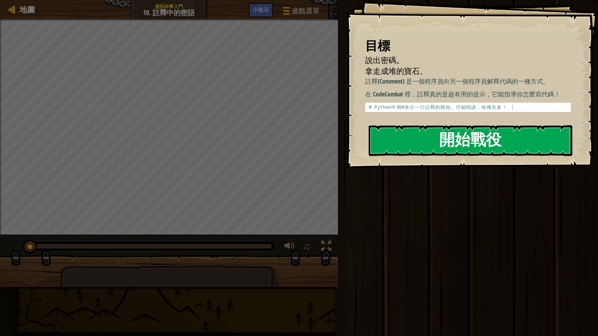
click at [398, 138] on button "開始戰役" at bounding box center [471, 140] width 204 height 31
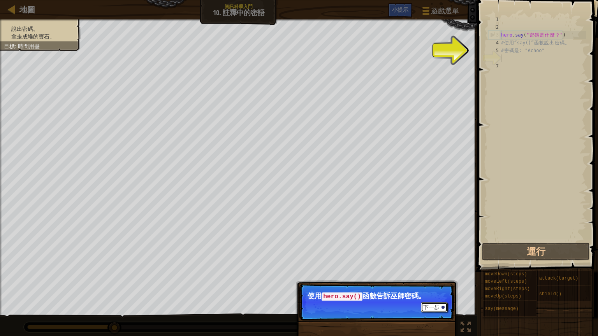
click at [435, 287] on button "下一步" at bounding box center [434, 307] width 27 height 10
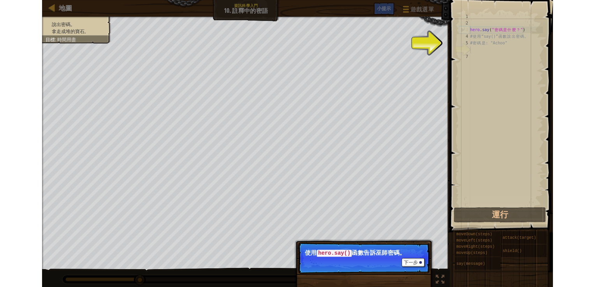
scroll to position [4, 0]
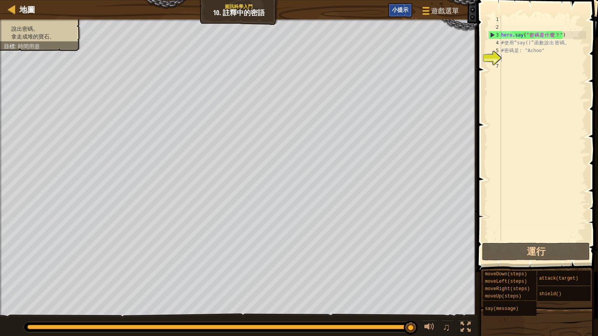
click at [397, 13] on div "小提示" at bounding box center [400, 10] width 24 height 14
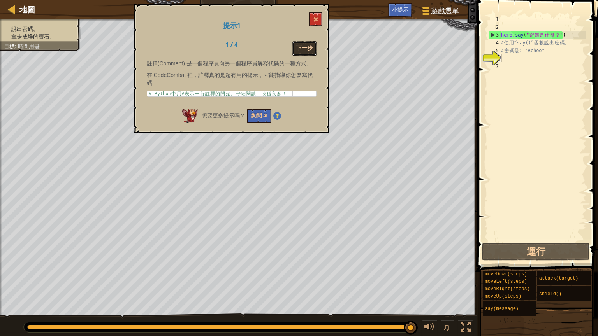
click at [300, 50] on button "下一步" at bounding box center [304, 48] width 24 height 14
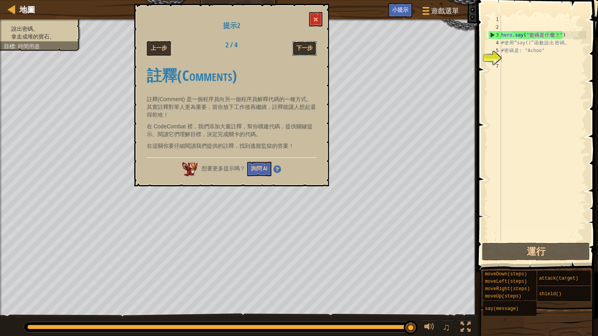
click at [300, 50] on button "下一步" at bounding box center [304, 48] width 24 height 14
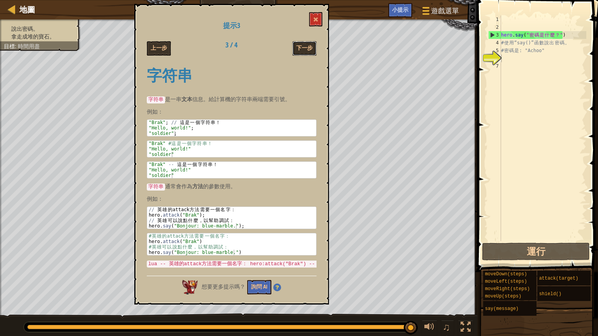
click at [300, 50] on button "下一步" at bounding box center [304, 48] width 24 height 14
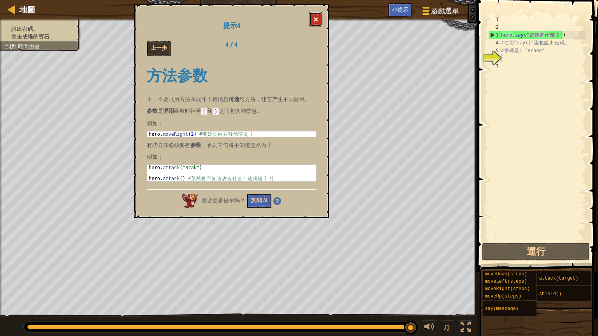
click at [313, 25] on button at bounding box center [315, 19] width 13 height 14
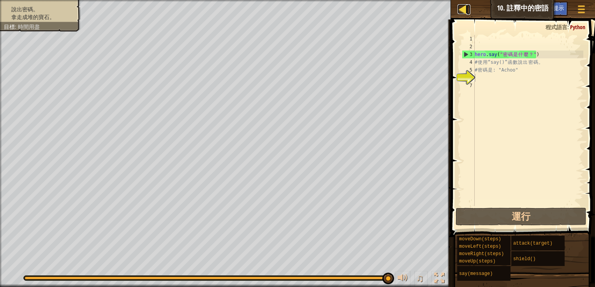
click at [460, 7] on div at bounding box center [462, 9] width 10 height 10
select select "zh-HANT"
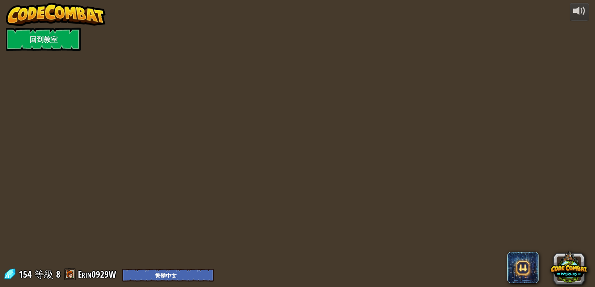
select select "zh-HANT"
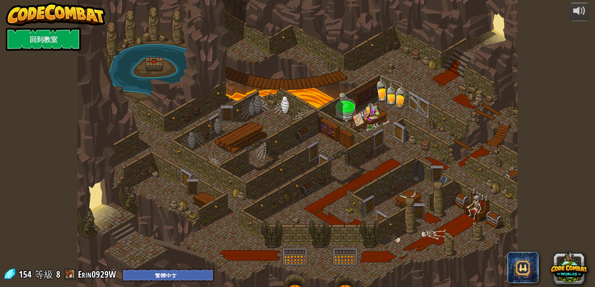
select select "zh-HANT"
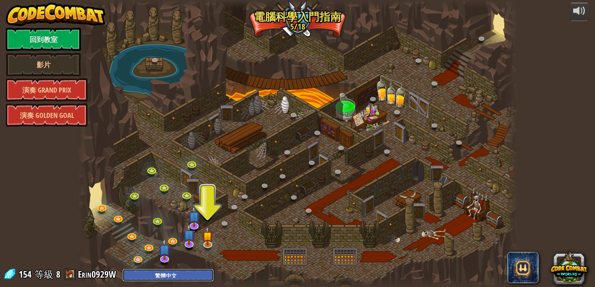
click at [190, 272] on select "English ([GEOGRAPHIC_DATA]) English ([GEOGRAPHIC_DATA]) 简体中文 繁體中文 русский españ…" at bounding box center [167, 275] width 91 height 13
select select "en-[GEOGRAPHIC_DATA]"
click at [122, 269] on select "English ([GEOGRAPHIC_DATA]) English ([GEOGRAPHIC_DATA]) 简体中文 繁體中文 русский españ…" at bounding box center [167, 275] width 91 height 13
select select "en-[GEOGRAPHIC_DATA]"
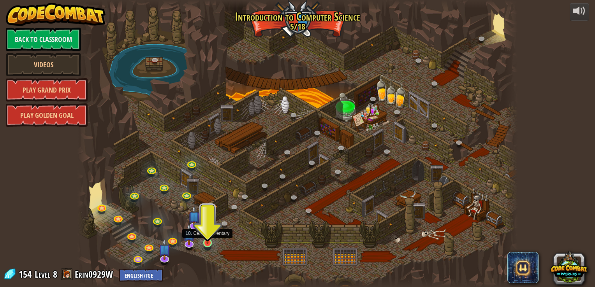
click at [211, 241] on img at bounding box center [207, 231] width 11 height 25
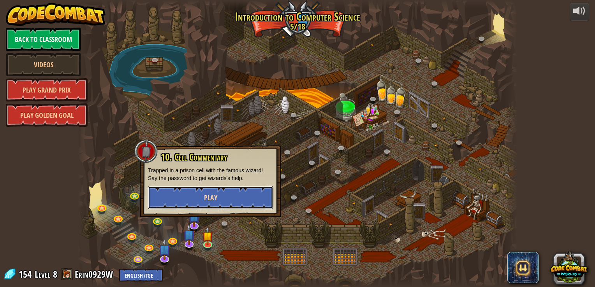
click at [218, 202] on button "Play" at bounding box center [210, 197] width 125 height 23
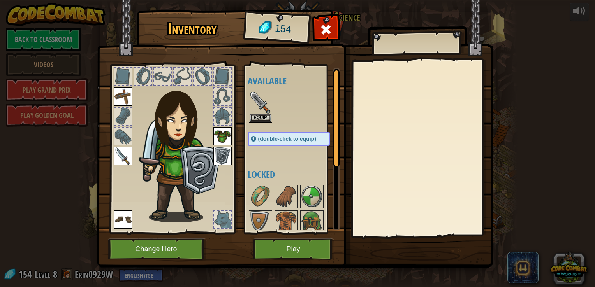
click at [264, 235] on img at bounding box center [295, 126] width 396 height 283
click at [277, 246] on button "Play" at bounding box center [293, 249] width 81 height 21
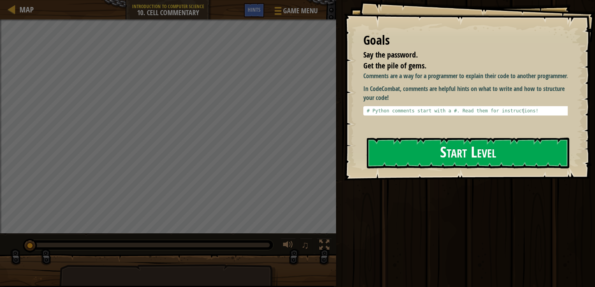
click at [377, 138] on button "Start Level" at bounding box center [468, 153] width 202 height 31
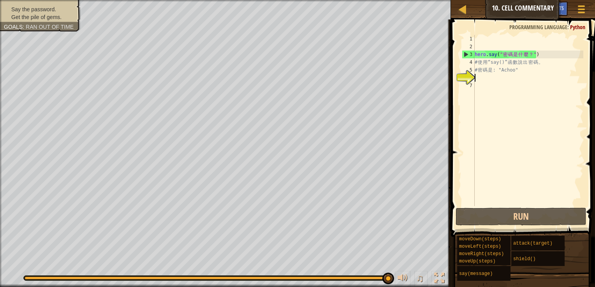
click at [482, 77] on div "hero . say ( " 密 碼 是 什 麼 ？ " ) # 使 用 “say()” 函 數 說 出 密 碼 。 # 密 碼 是 : "Achoo"" at bounding box center [528, 128] width 110 height 187
type textarea "ㄋ"
type textarea "s"
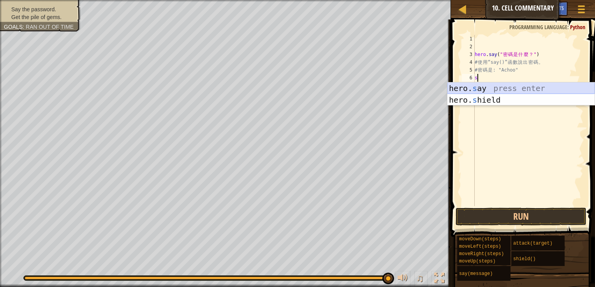
click at [480, 86] on div "hero. s ay press enter hero. s hield press enter" at bounding box center [520, 106] width 147 height 47
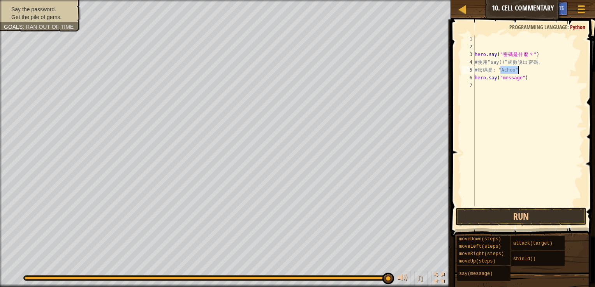
drag, startPoint x: 501, startPoint y: 71, endPoint x: 518, endPoint y: 70, distance: 17.2
click at [518, 70] on div "hero . say ( " 密 碼 是 什 麼 ？ " ) # 使 用 “say()” 函 數 說 出 密 碼 。 # 密 碼 是 : "Achoo" he…" at bounding box center [528, 128] width 110 height 187
click at [518, 76] on div "hero . say ( " 密 碼 是 什 麼 ？ " ) # 使 用 “say()” 函 數 說 出 密 碼 。 # 密 碼 是 : "Achoo" he…" at bounding box center [528, 128] width 110 height 187
drag, startPoint x: 520, startPoint y: 77, endPoint x: 498, endPoint y: 80, distance: 22.0
click at [498, 80] on div "hero . say ( " 密 碼 是 什 麼 ？ " ) # 使 用 “say()” 函 數 說 出 密 碼 。 # 密 碼 是 : "Achoo" he…" at bounding box center [528, 128] width 110 height 187
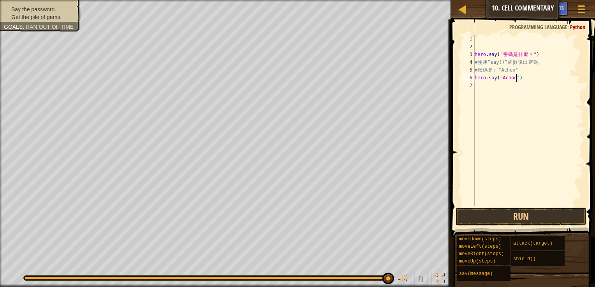
type textarea "hero.say("Achoo")"
click at [494, 85] on div "hero . say ( " 密 碼 是 什 麼 ？ " ) # 使 用 “say()” 函 數 說 出 密 碼 。 # 密 碼 是 : "Achoo" he…" at bounding box center [528, 128] width 110 height 187
click at [513, 209] on button "Run" at bounding box center [520, 217] width 131 height 18
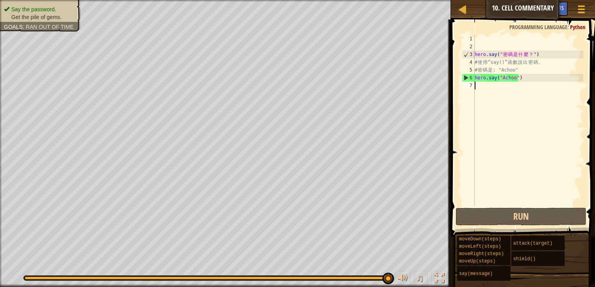
click at [477, 90] on div "hero . say ( " 密 碼 是 什 麼 ？ " ) # 使 用 “say()” 函 數 說 出 密 碼 。 # 密 碼 是 : "Achoo" he…" at bounding box center [528, 128] width 110 height 187
type textarea "u"
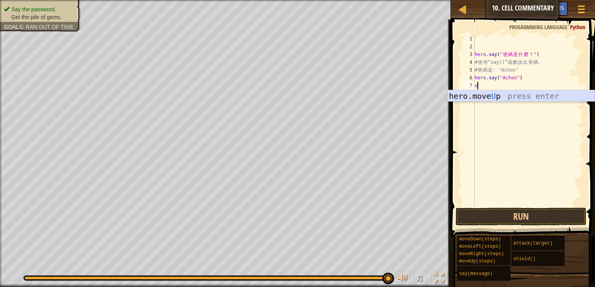
click at [489, 91] on div "hero.move U p press enter" at bounding box center [520, 107] width 147 height 35
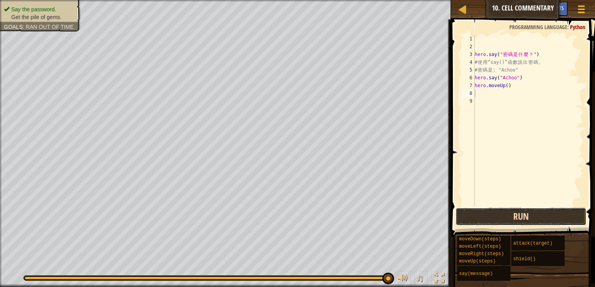
click at [515, 211] on button "Run" at bounding box center [520, 217] width 131 height 18
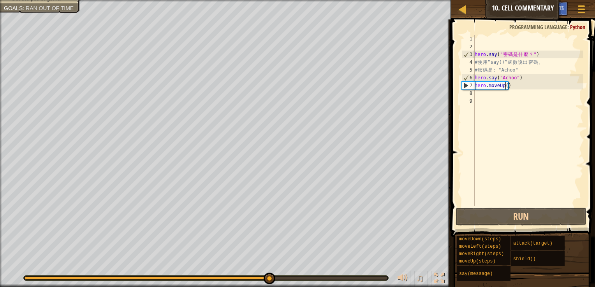
click at [504, 87] on div "hero . say ( " 密 碼 是 什 麼 ？ " ) # 使 用 “say()” 函 數 說 出 密 碼 。 # 密 碼 是 : "Achoo" he…" at bounding box center [528, 128] width 110 height 187
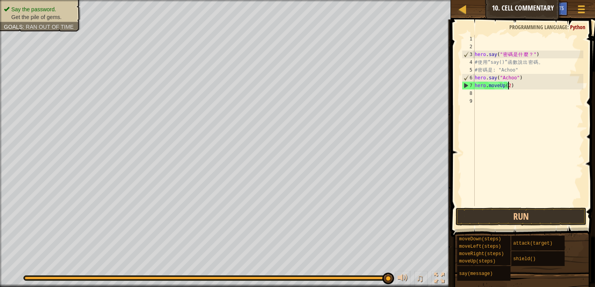
scroll to position [4, 2]
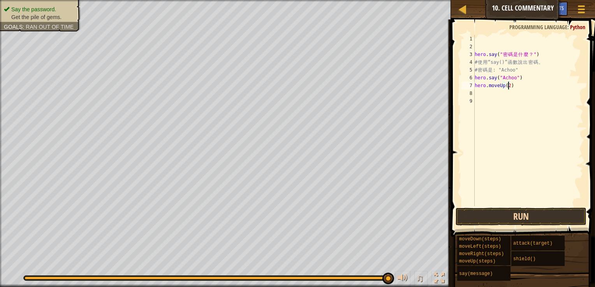
type textarea "hero.moveUp(2)"
click at [516, 215] on button "Run" at bounding box center [520, 217] width 131 height 18
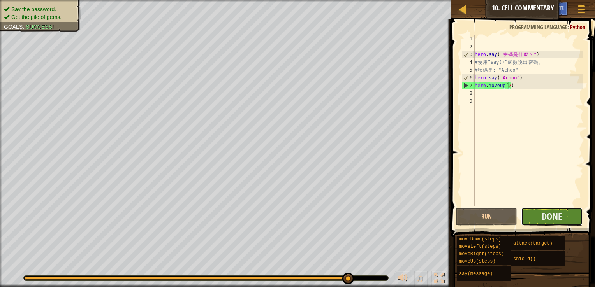
click at [572, 218] on button "Done" at bounding box center [552, 217] width 62 height 18
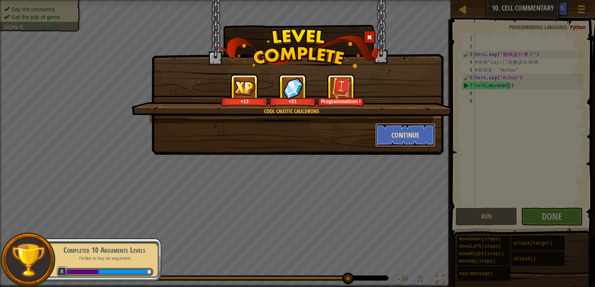
click at [431, 135] on button "Continue" at bounding box center [405, 134] width 60 height 23
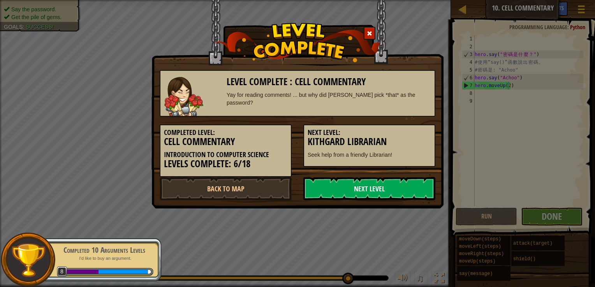
click at [433, 180] on link "Next Level" at bounding box center [369, 188] width 132 height 23
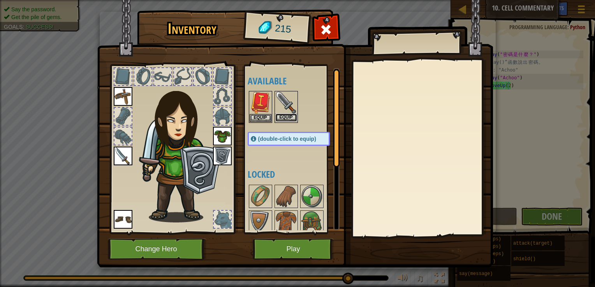
click at [279, 114] on button "Equip" at bounding box center [286, 118] width 22 height 8
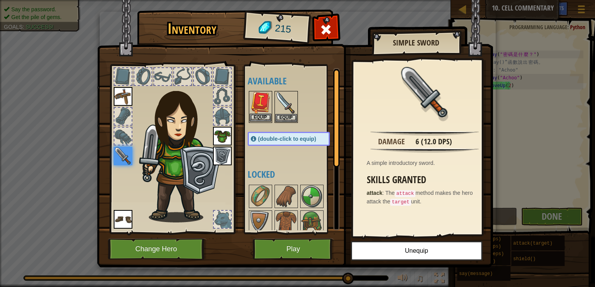
click at [266, 110] on img at bounding box center [261, 103] width 22 height 22
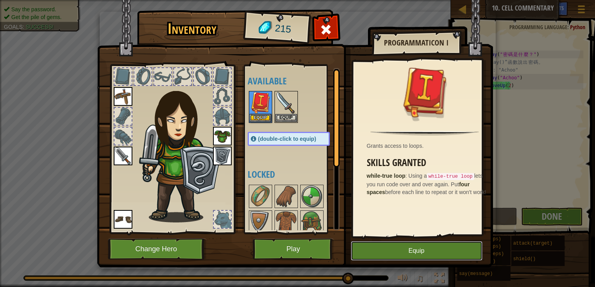
click at [412, 251] on button "Equip" at bounding box center [417, 250] width 132 height 19
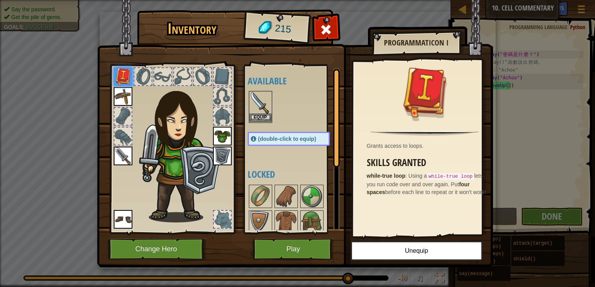
click at [267, 112] on img at bounding box center [261, 103] width 22 height 22
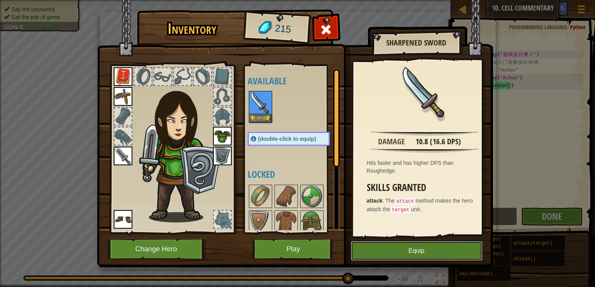
click at [466, 248] on button "Equip" at bounding box center [417, 250] width 132 height 19
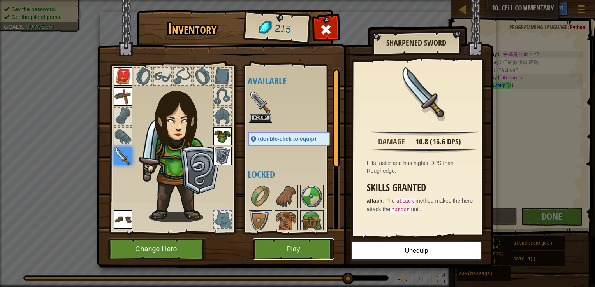
click at [281, 246] on button "Play" at bounding box center [293, 249] width 81 height 21
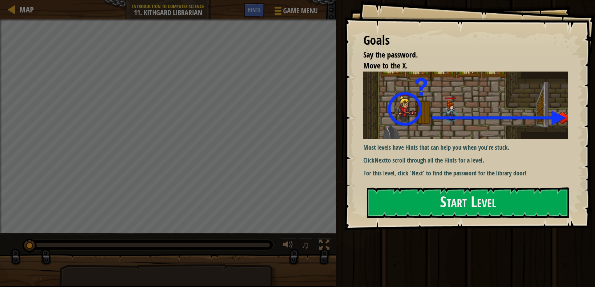
click at [439, 264] on div "Run Submit Done" at bounding box center [464, 141] width 261 height 283
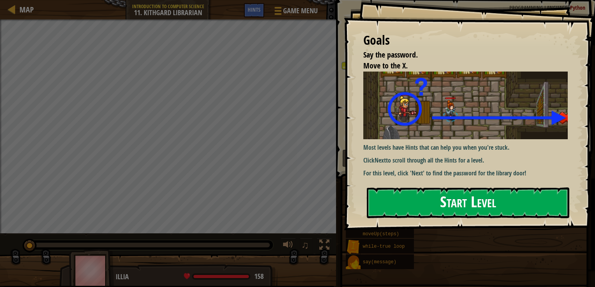
drag, startPoint x: 442, startPoint y: 189, endPoint x: 443, endPoint y: 196, distance: 6.7
click at [443, 196] on button "Start Level" at bounding box center [468, 203] width 202 height 31
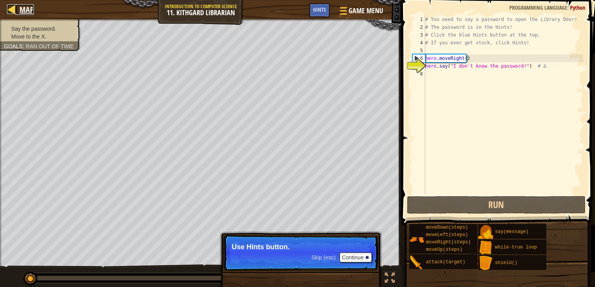
click at [14, 8] on div at bounding box center [12, 9] width 10 height 10
select select "en-[GEOGRAPHIC_DATA]"
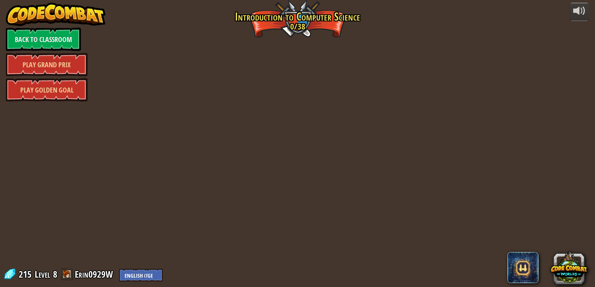
select select "en-[GEOGRAPHIC_DATA]"
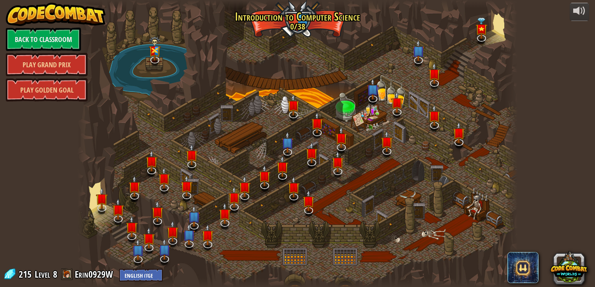
select select "en-[GEOGRAPHIC_DATA]"
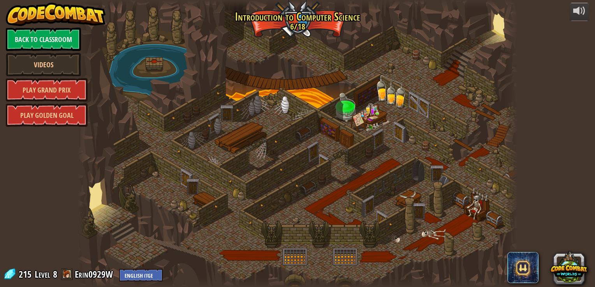
select select "en-[GEOGRAPHIC_DATA]"
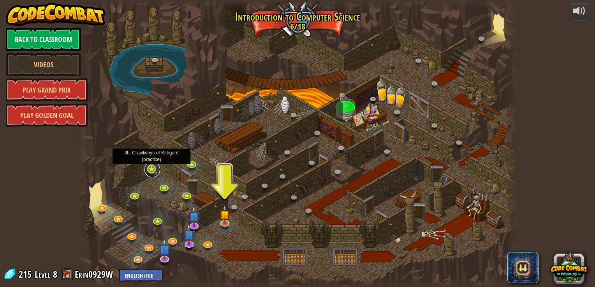
click at [151, 166] on link at bounding box center [152, 170] width 16 height 16
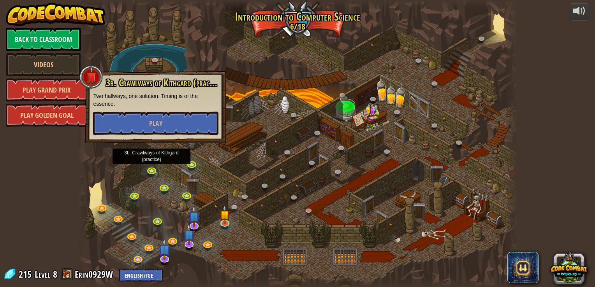
click at [279, 96] on div at bounding box center [296, 143] width 439 height 287
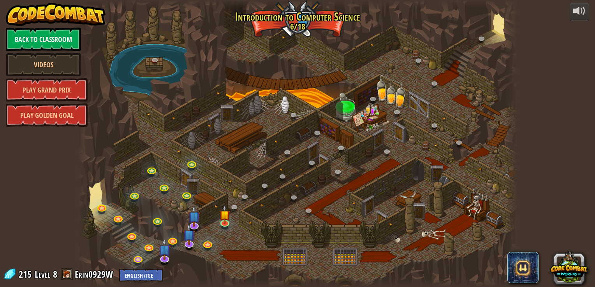
click at [369, 112] on div at bounding box center [296, 143] width 439 height 287
click at [370, 118] on div at bounding box center [296, 143] width 439 height 287
click at [369, 120] on div at bounding box center [296, 143] width 439 height 287
click at [370, 124] on div at bounding box center [296, 143] width 439 height 287
drag, startPoint x: 370, startPoint y: 124, endPoint x: 400, endPoint y: 120, distance: 30.2
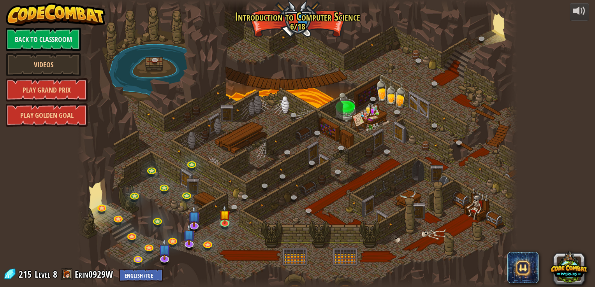
click at [383, 123] on div at bounding box center [296, 143] width 439 height 287
